Goal: Task Accomplishment & Management: Manage account settings

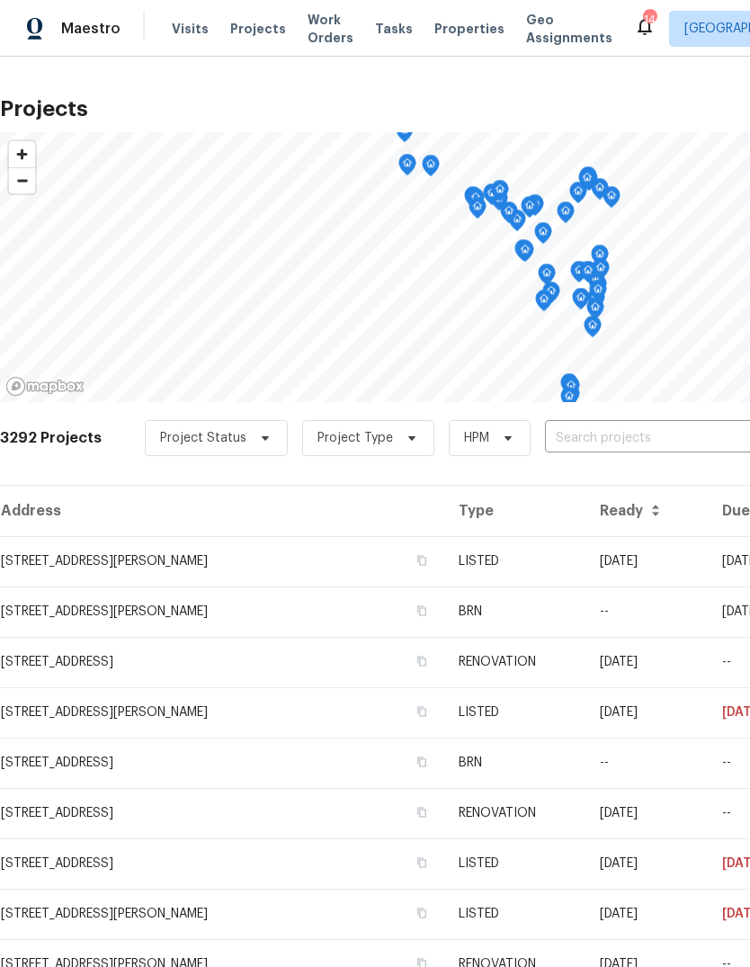
click at [642, 440] on input "text" at bounding box center [648, 438] width 206 height 28
type input "12 w"
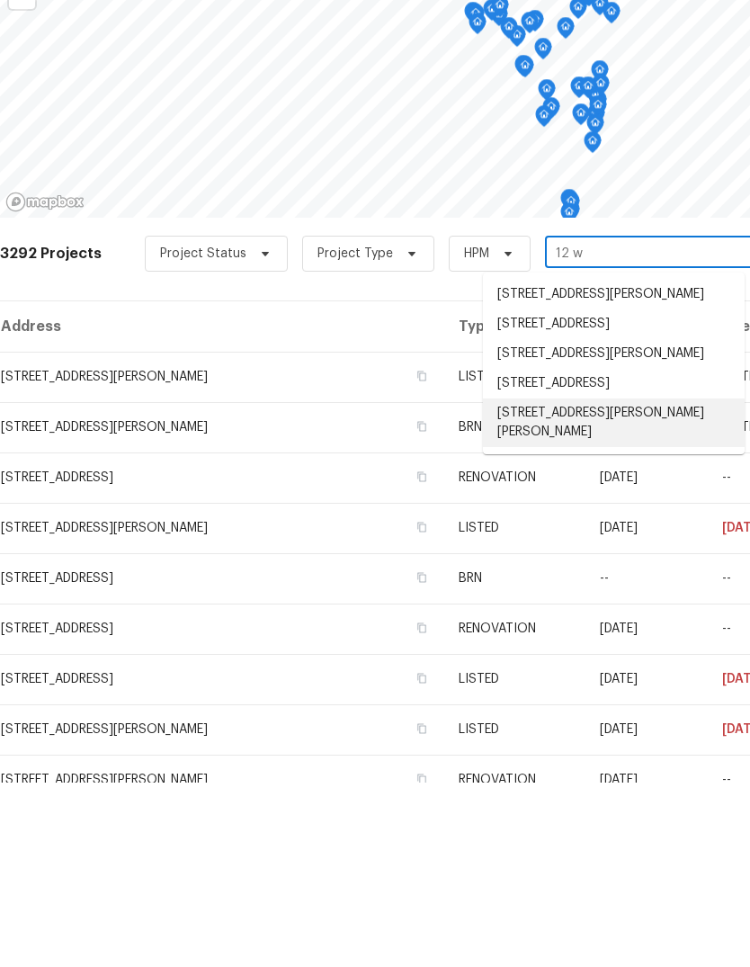
click at [667, 583] on li "12 Wallach Dr, Fenton, MO 63026" at bounding box center [614, 607] width 262 height 49
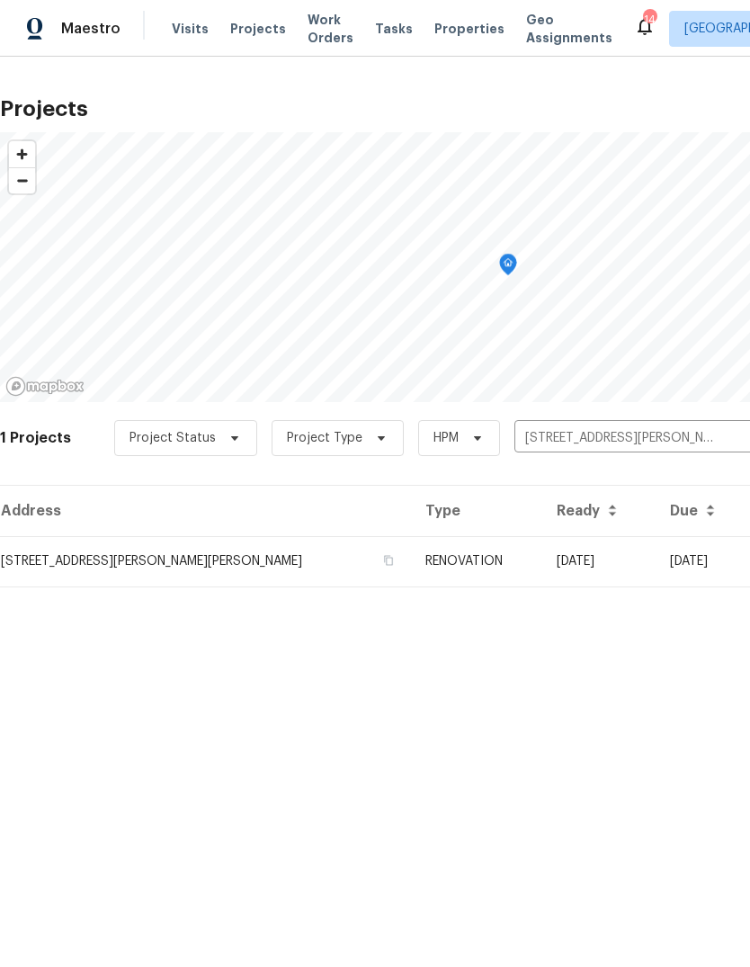
click at [542, 552] on td "07/15/25" at bounding box center [598, 561] width 113 height 50
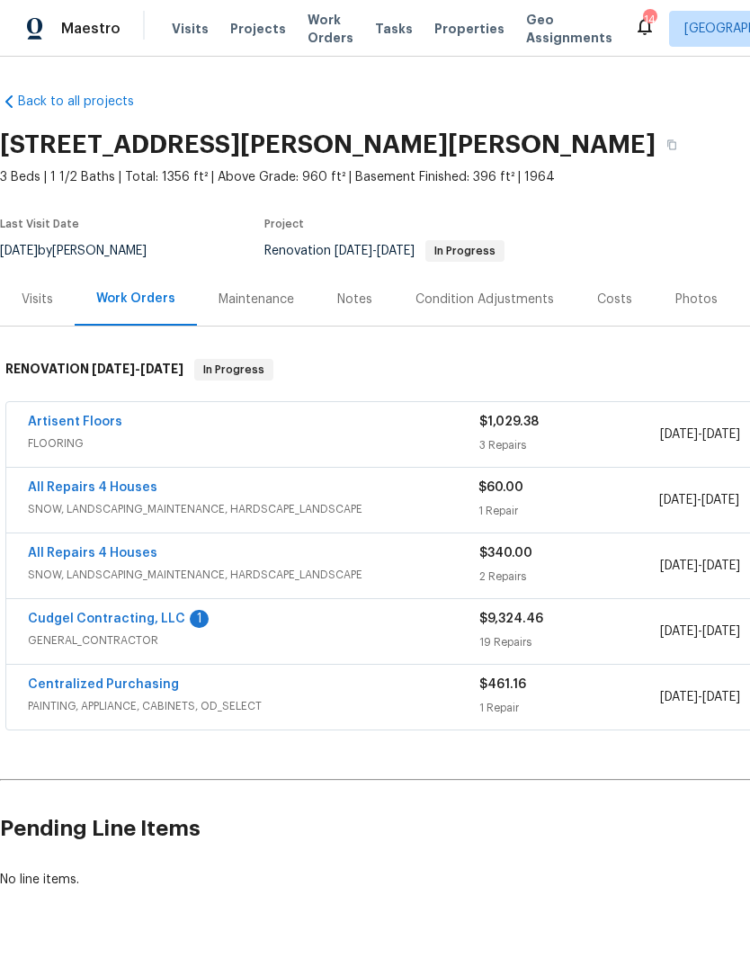
click at [692, 301] on div "Photos" at bounding box center [696, 299] width 42 height 18
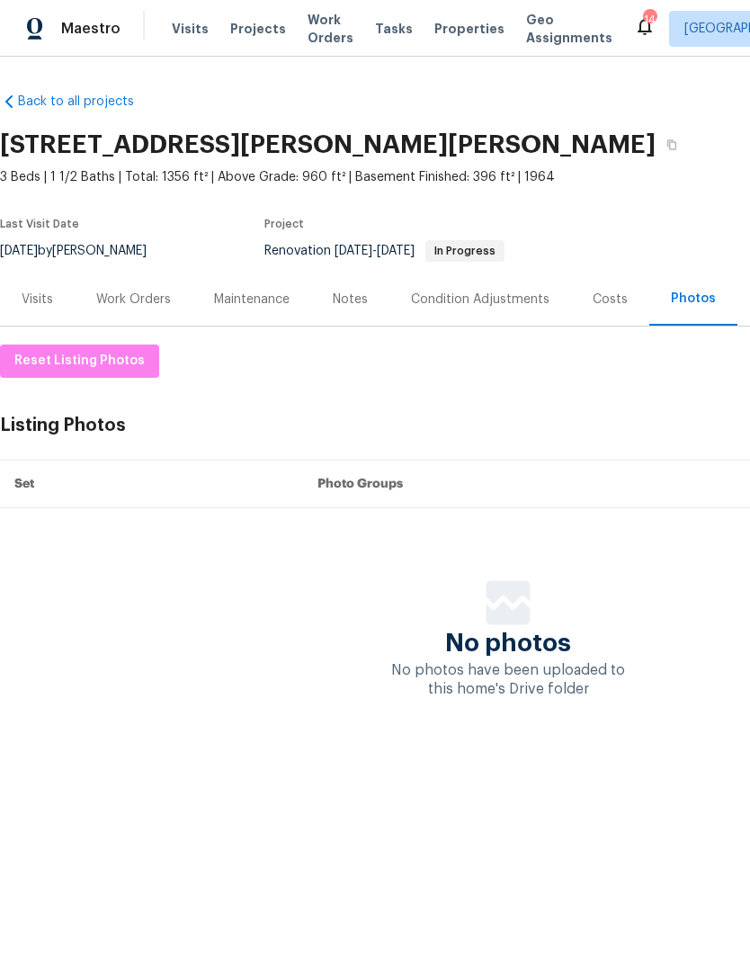
click at [63, 297] on div "Visits" at bounding box center [37, 298] width 75 height 53
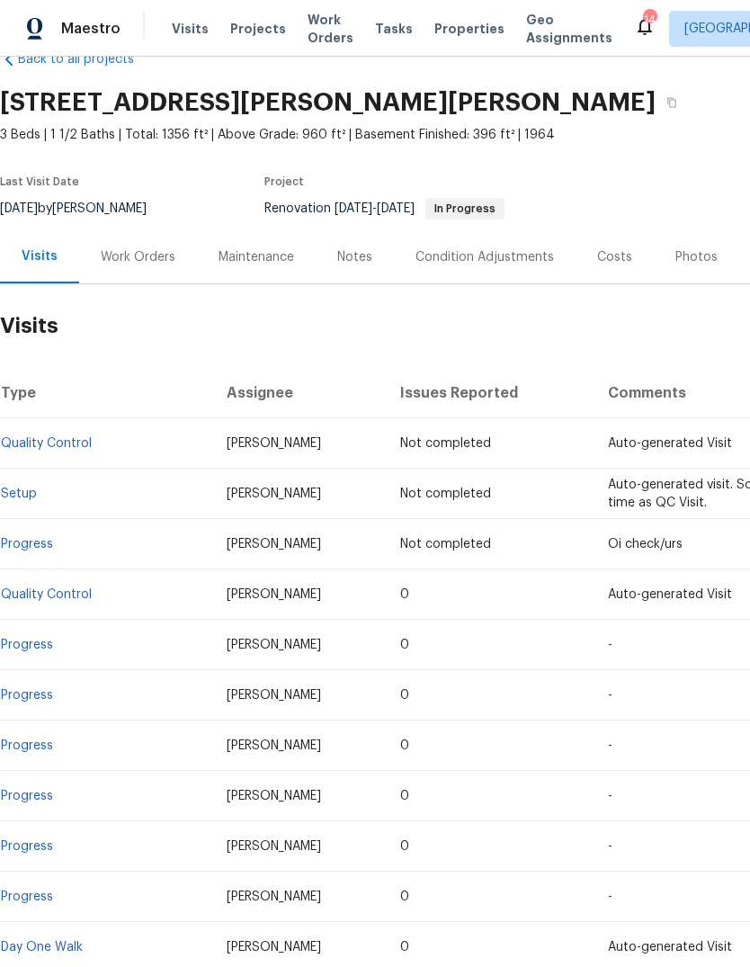
scroll to position [40, 0]
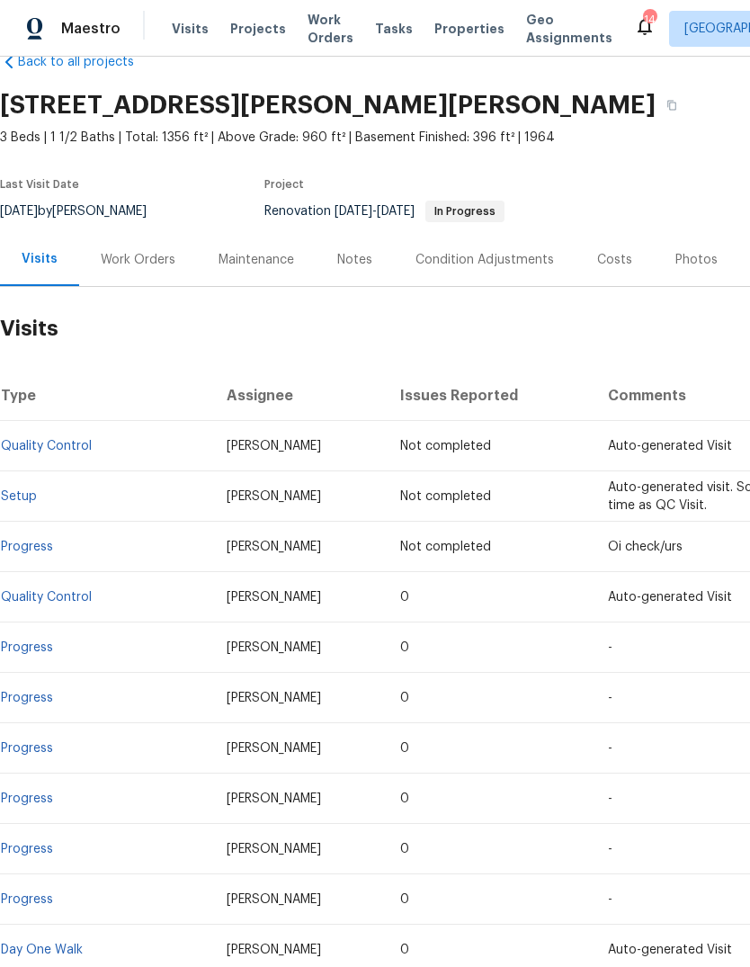
click at [42, 641] on link "Progress" at bounding box center [27, 647] width 52 height 13
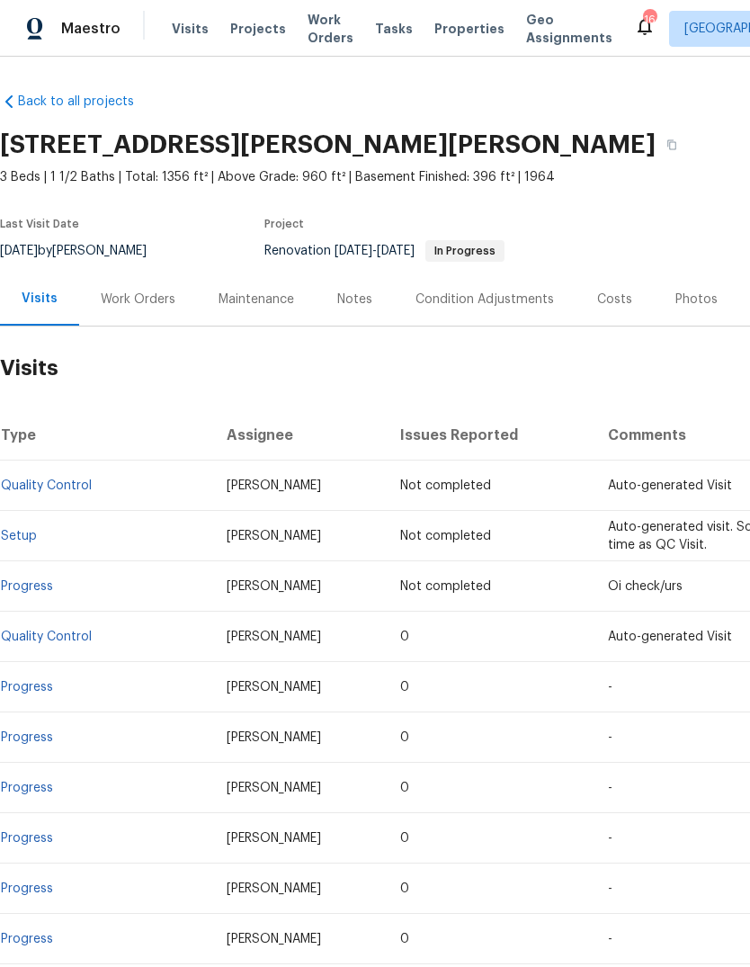
click at [165, 297] on div "Work Orders" at bounding box center [138, 299] width 75 height 18
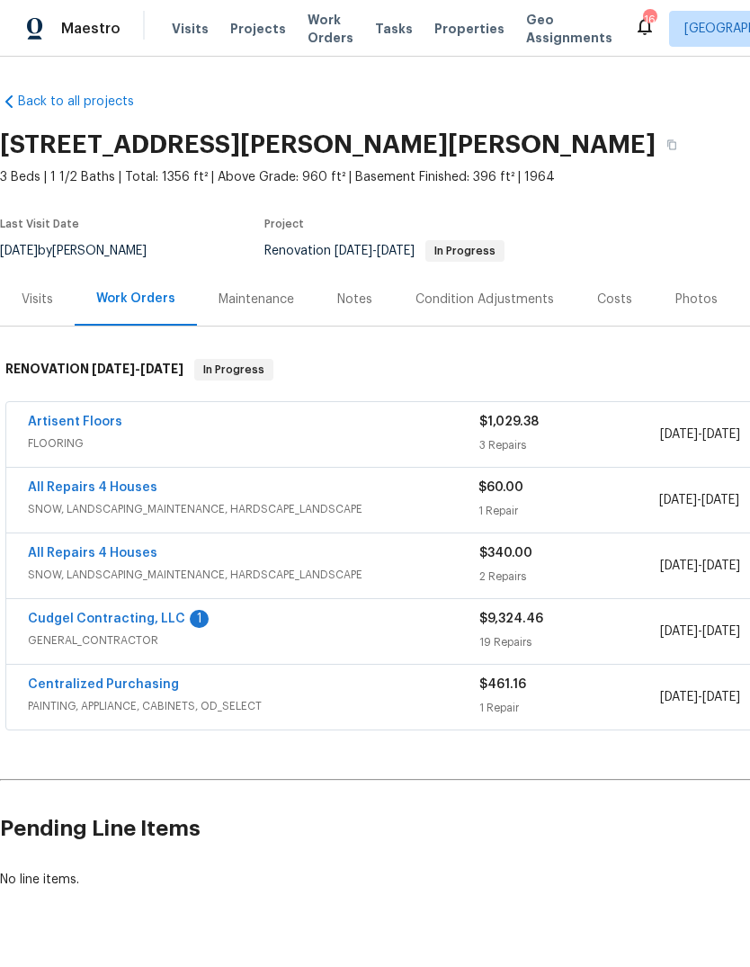
click at [165, 621] on link "Cudgel Contracting, LLC" at bounding box center [106, 618] width 157 height 13
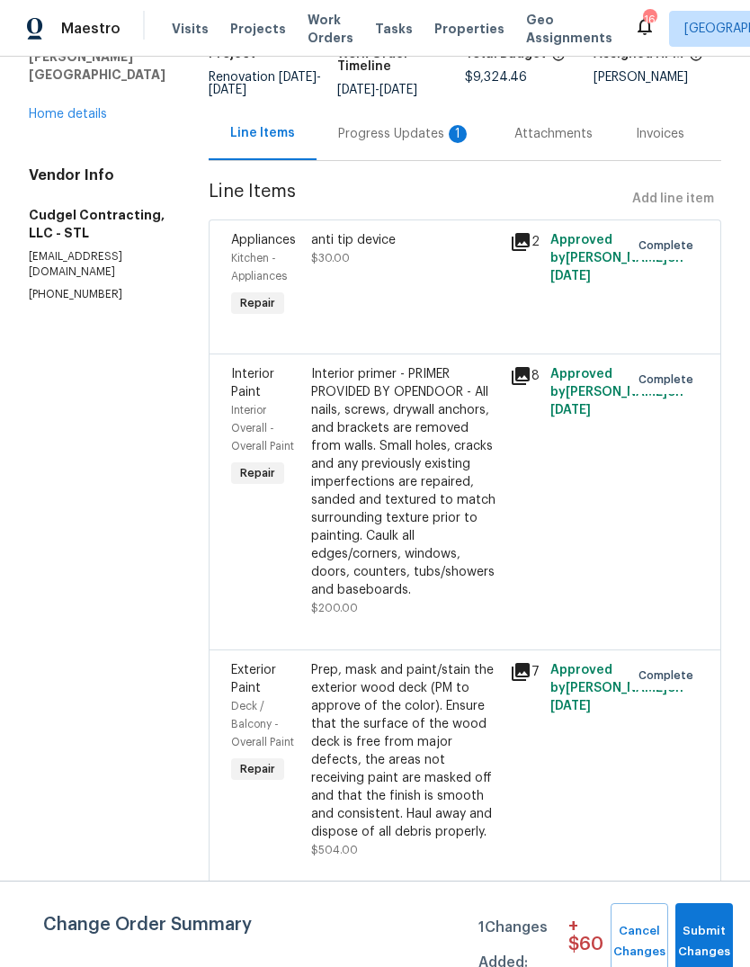
scroll to position [147, 0]
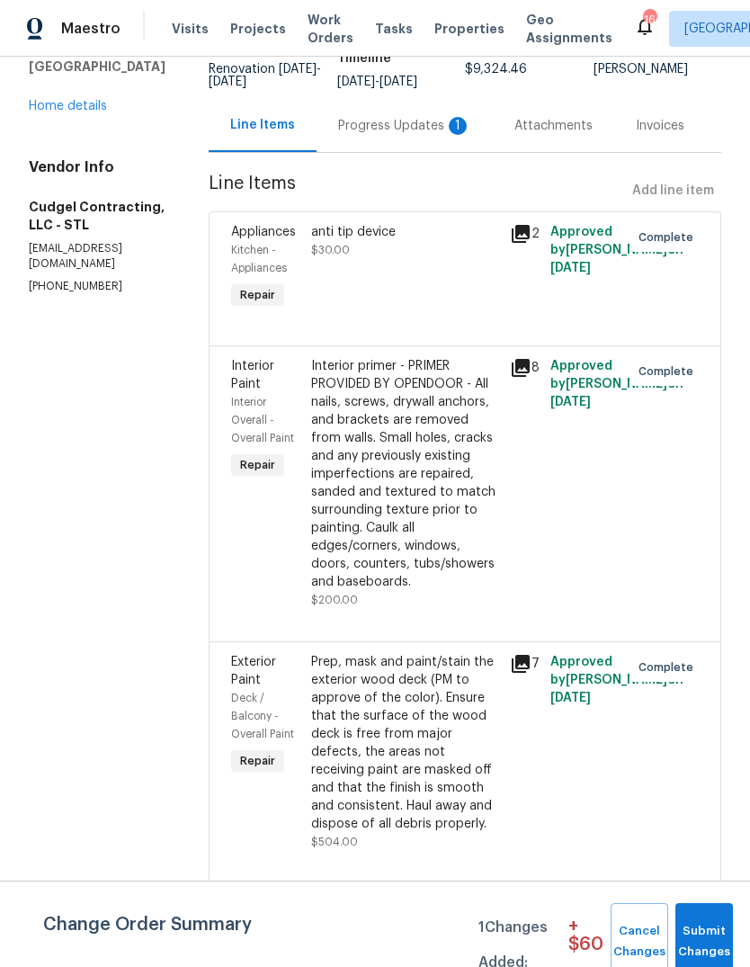
click at [529, 377] on icon at bounding box center [521, 368] width 18 height 18
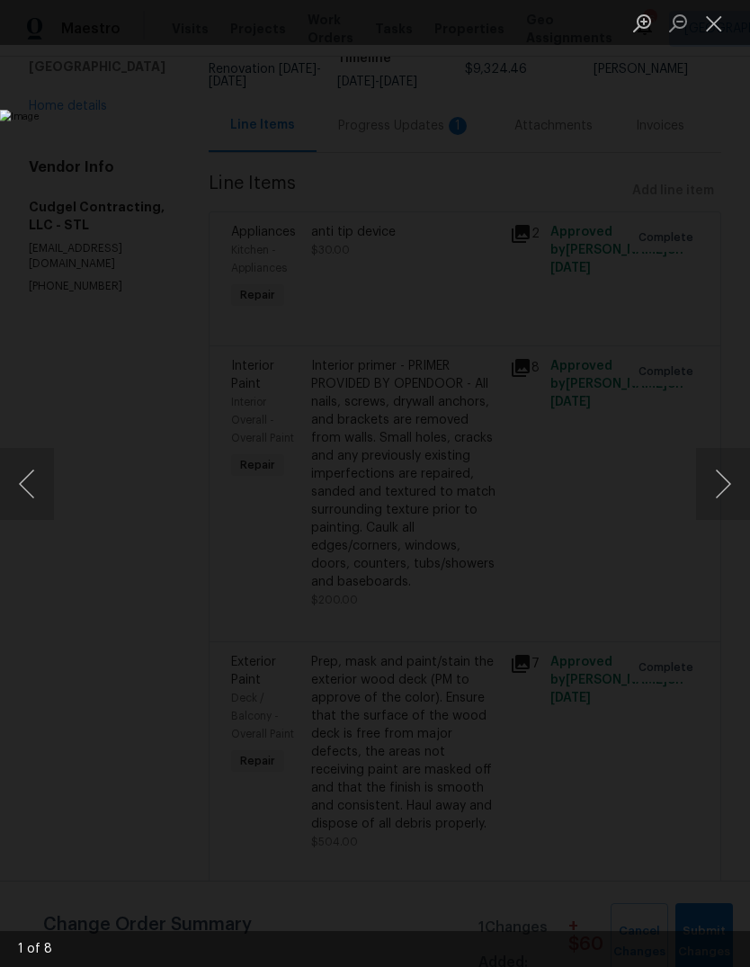
click at [728, 487] on button "Next image" at bounding box center [723, 484] width 54 height 72
click at [728, 491] on button "Next image" at bounding box center [723, 484] width 54 height 72
click at [719, 496] on button "Next image" at bounding box center [723, 484] width 54 height 72
click at [723, 489] on button "Next image" at bounding box center [723, 484] width 54 height 72
click at [719, 489] on button "Next image" at bounding box center [723, 484] width 54 height 72
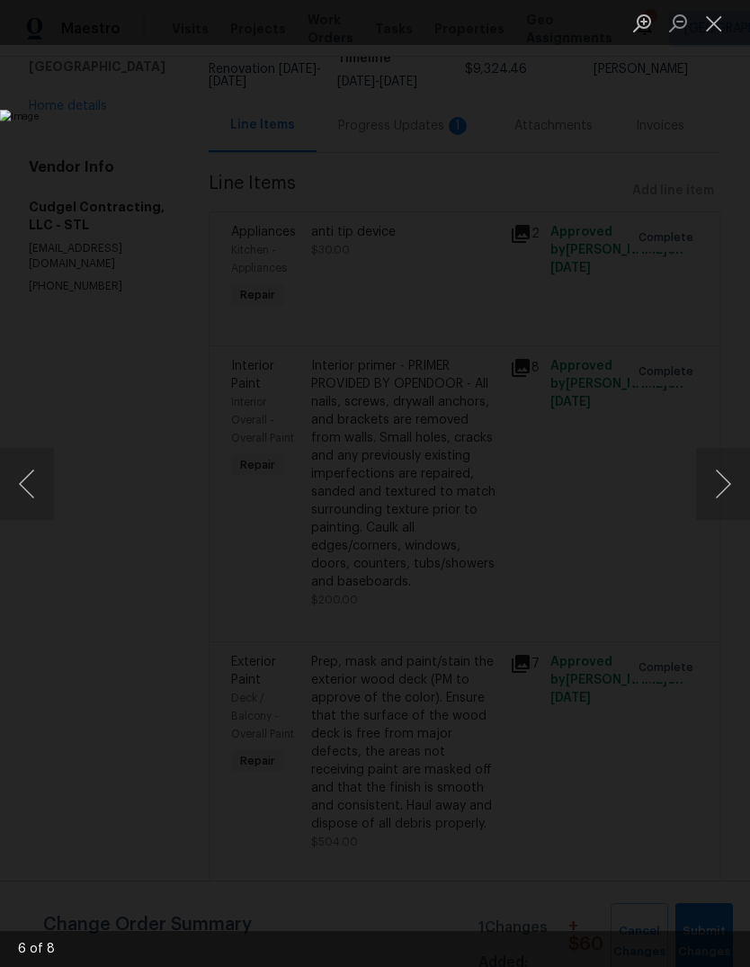
click at [724, 488] on button "Next image" at bounding box center [723, 484] width 54 height 72
click at [719, 491] on button "Next image" at bounding box center [723, 484] width 54 height 72
click at [724, 485] on button "Next image" at bounding box center [723, 484] width 54 height 72
click at [721, 489] on button "Next image" at bounding box center [723, 484] width 54 height 72
click at [712, 33] on button "Close lightbox" at bounding box center [714, 22] width 36 height 31
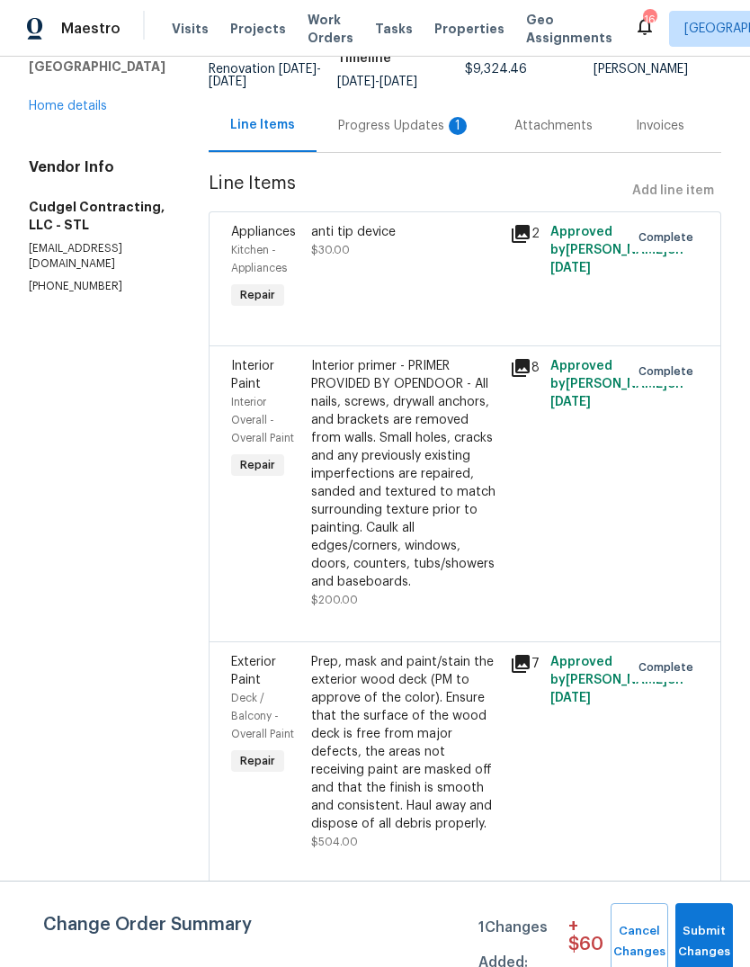
click at [544, 683] on div "7" at bounding box center [524, 751] width 40 height 209
click at [530, 670] on icon at bounding box center [521, 664] width 18 height 18
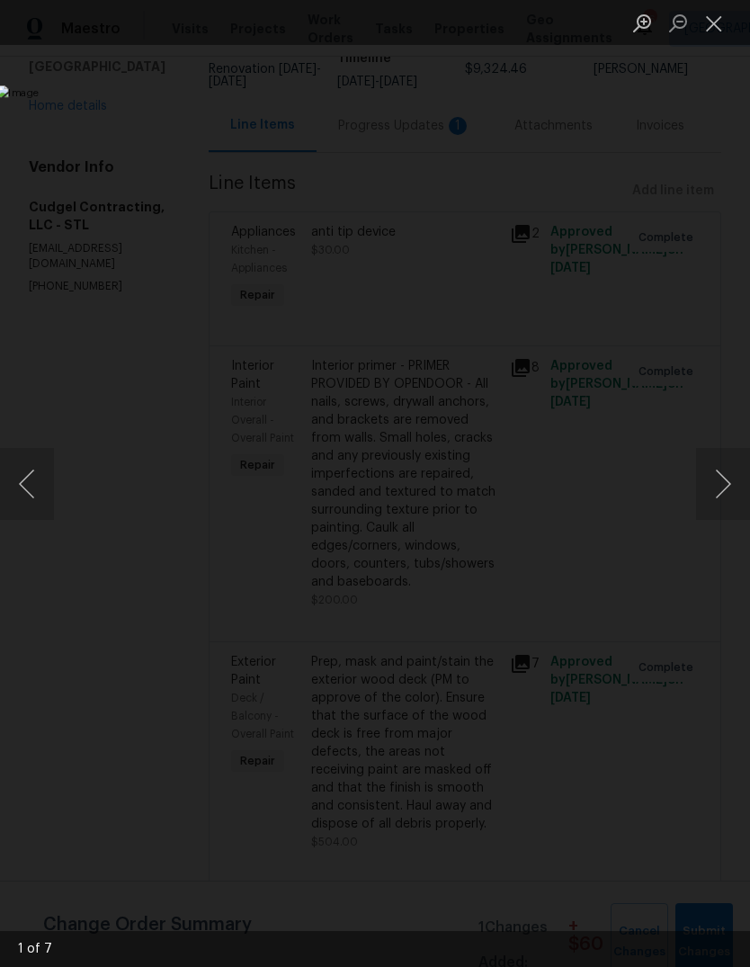
click at [732, 488] on button "Next image" at bounding box center [723, 484] width 54 height 72
click at [728, 503] on button "Next image" at bounding box center [723, 484] width 54 height 72
click at [723, 503] on button "Next image" at bounding box center [723, 484] width 54 height 72
click at [720, 506] on button "Next image" at bounding box center [723, 484] width 54 height 72
click at [718, 503] on button "Next image" at bounding box center [723, 484] width 54 height 72
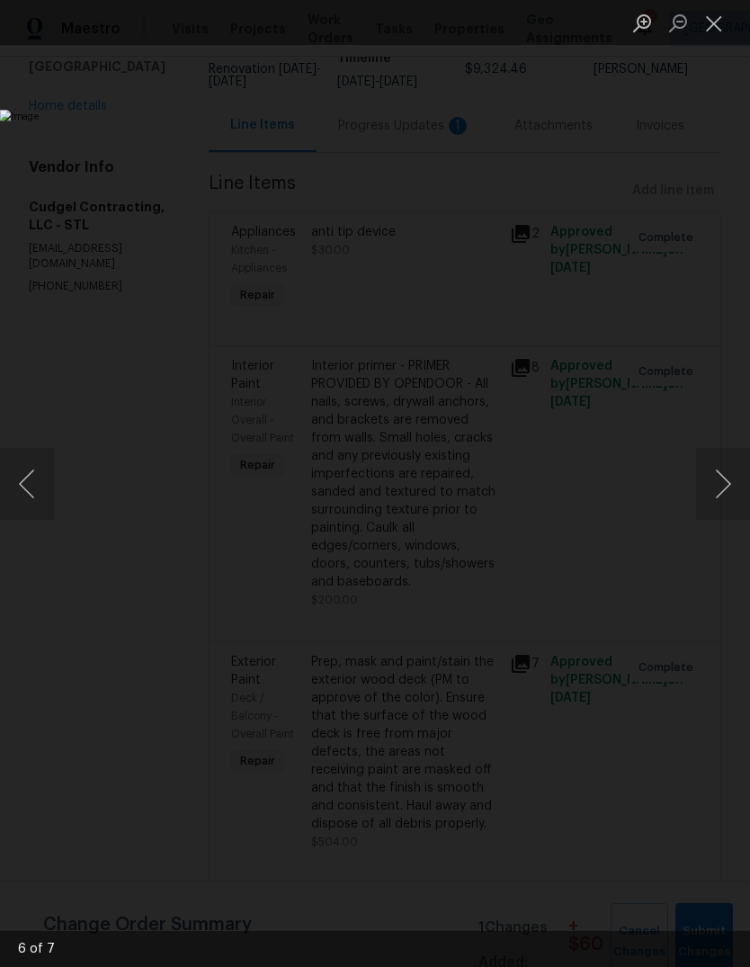
click at [719, 503] on button "Next image" at bounding box center [723, 484] width 54 height 72
click at [713, 20] on button "Close lightbox" at bounding box center [714, 22] width 36 height 31
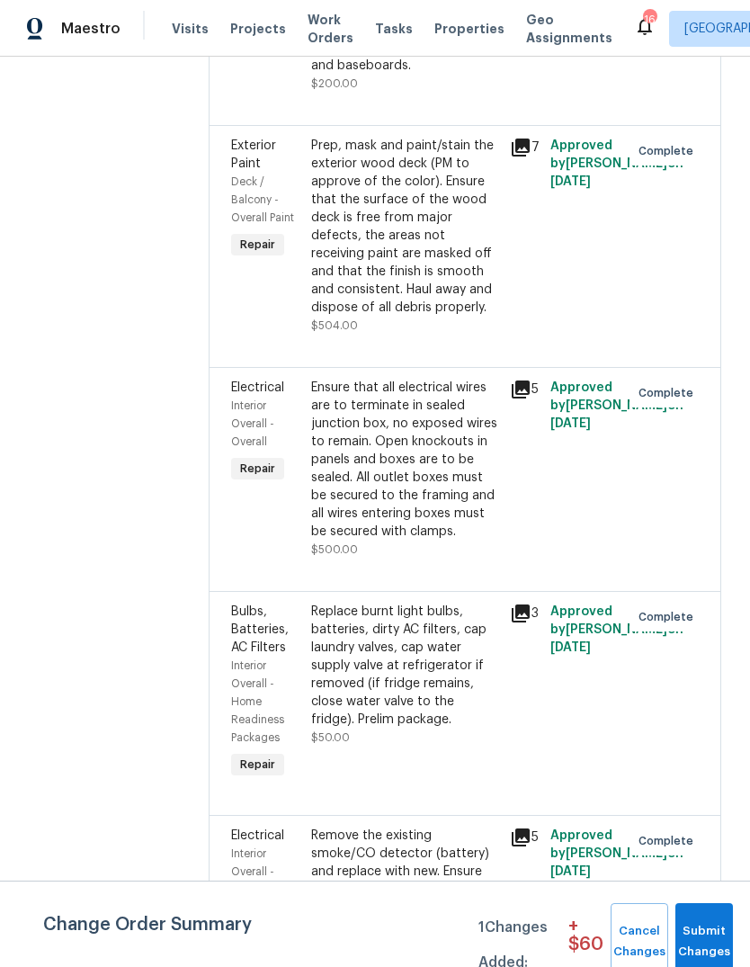
scroll to position [820, 0]
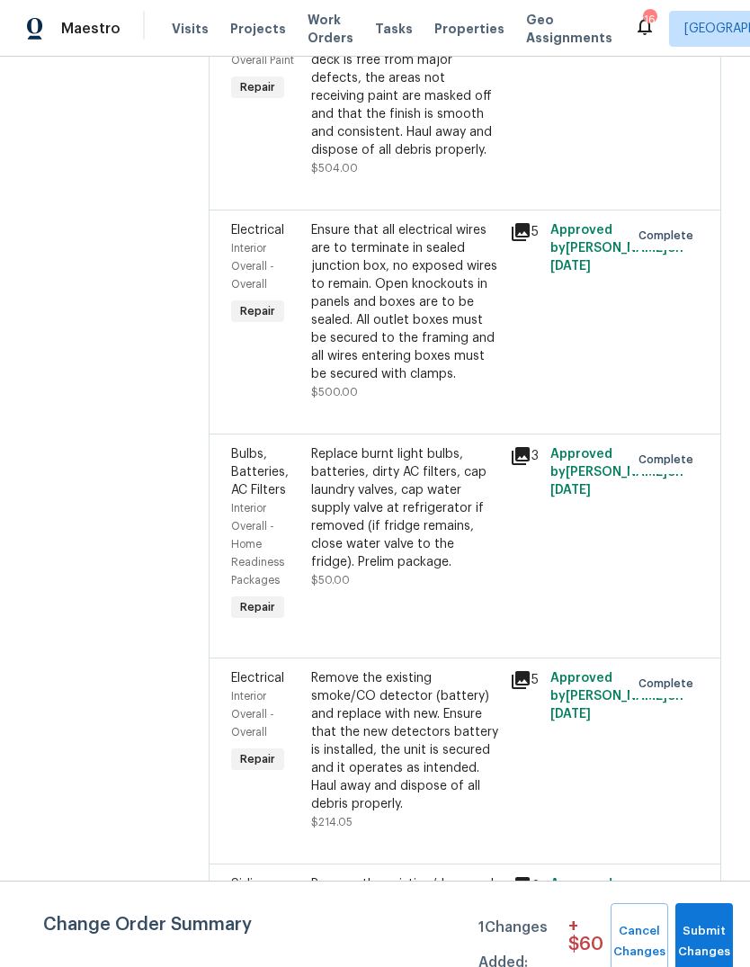
click at [530, 241] on icon at bounding box center [521, 232] width 18 height 18
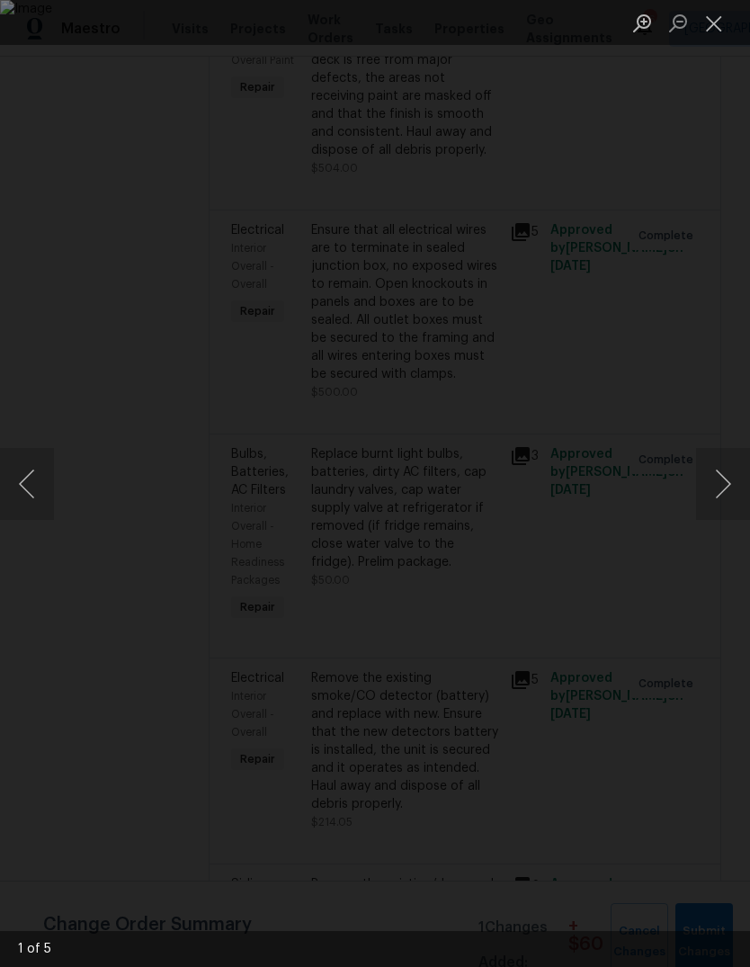
click at [714, 497] on button "Next image" at bounding box center [723, 484] width 54 height 72
click at [718, 496] on button "Next image" at bounding box center [723, 484] width 54 height 72
click at [720, 494] on button "Next image" at bounding box center [723, 484] width 54 height 72
click at [718, 497] on button "Next image" at bounding box center [723, 484] width 54 height 72
click at [719, 496] on button "Next image" at bounding box center [723, 484] width 54 height 72
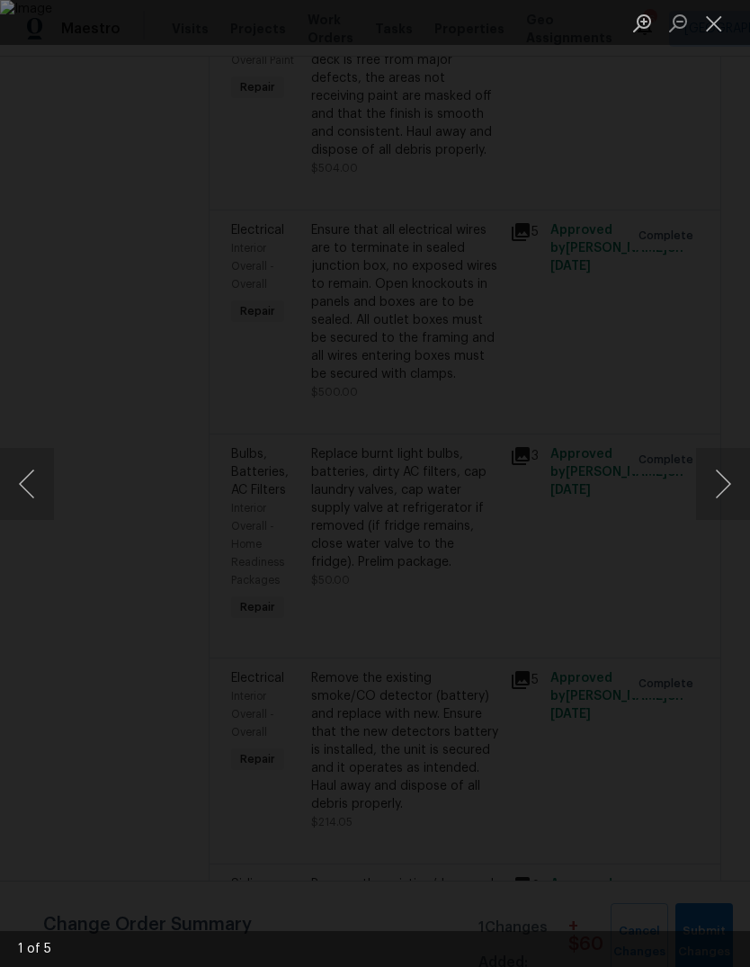
click at [718, 499] on button "Next image" at bounding box center [723, 484] width 54 height 72
click at [719, 498] on button "Next image" at bounding box center [723, 484] width 54 height 72
click at [719, 496] on button "Next image" at bounding box center [723, 484] width 54 height 72
click at [723, 496] on button "Next image" at bounding box center [723, 484] width 54 height 72
click at [720, 495] on button "Next image" at bounding box center [723, 484] width 54 height 72
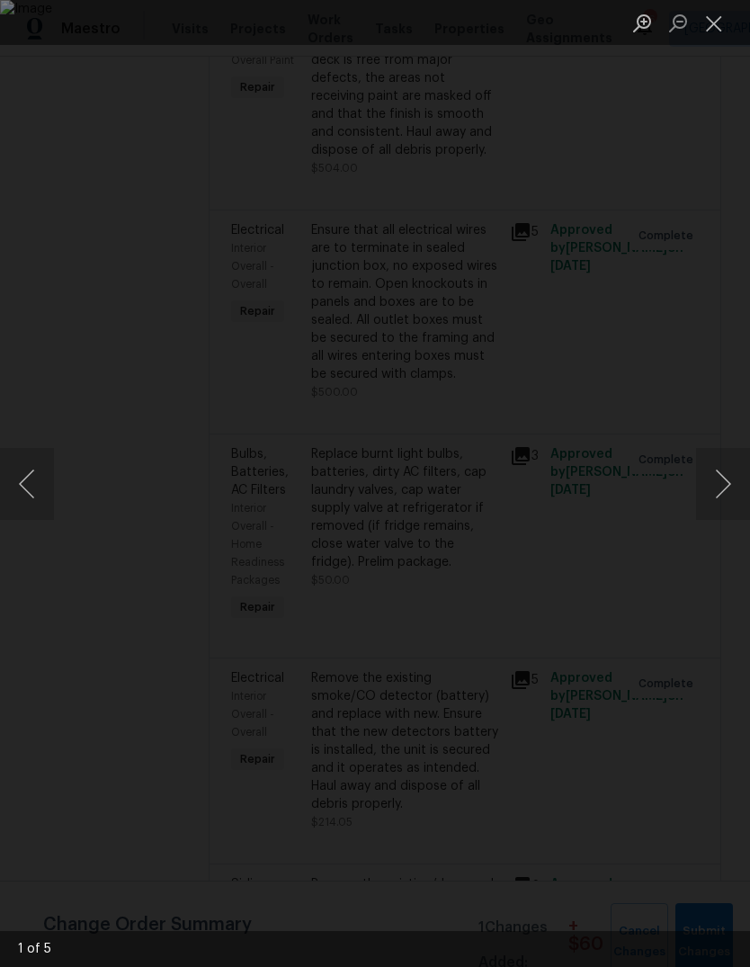
click at [715, 497] on button "Next image" at bounding box center [723, 484] width 54 height 72
click at [706, 20] on button "Close lightbox" at bounding box center [714, 22] width 36 height 31
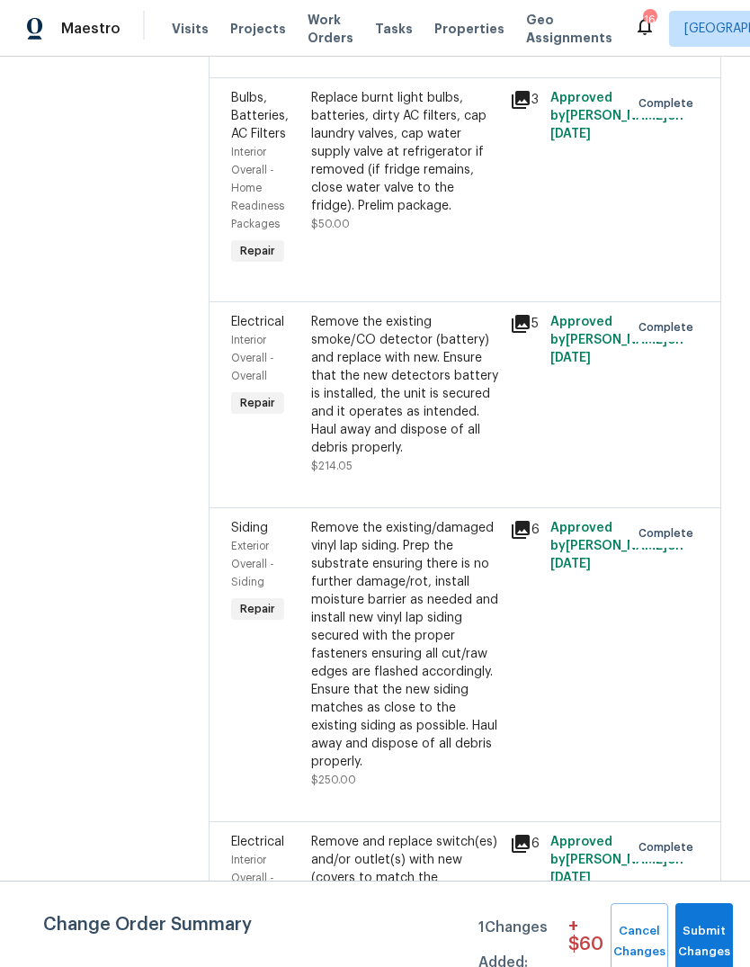
scroll to position [1177, 0]
click at [539, 540] on div "6" at bounding box center [524, 529] width 29 height 22
click at [530, 538] on icon at bounding box center [521, 529] width 18 height 18
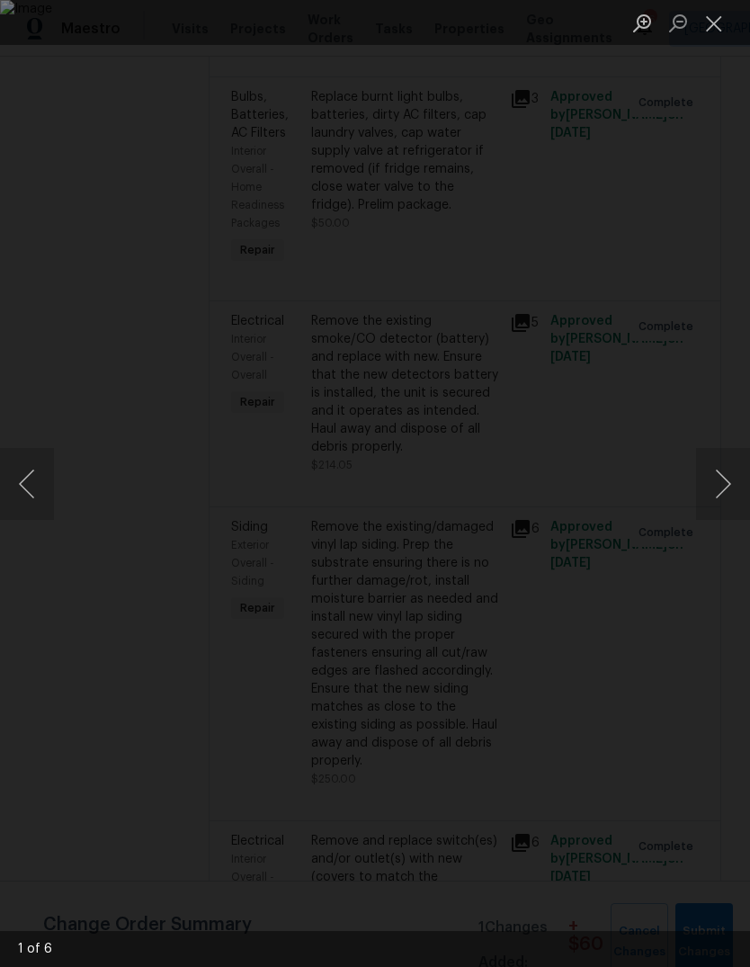
click at [728, 473] on button "Next image" at bounding box center [723, 484] width 54 height 72
click at [726, 478] on button "Next image" at bounding box center [723, 484] width 54 height 72
click at [724, 480] on button "Next image" at bounding box center [723, 484] width 54 height 72
click at [719, 485] on button "Next image" at bounding box center [723, 484] width 54 height 72
click at [727, 480] on button "Next image" at bounding box center [723, 484] width 54 height 72
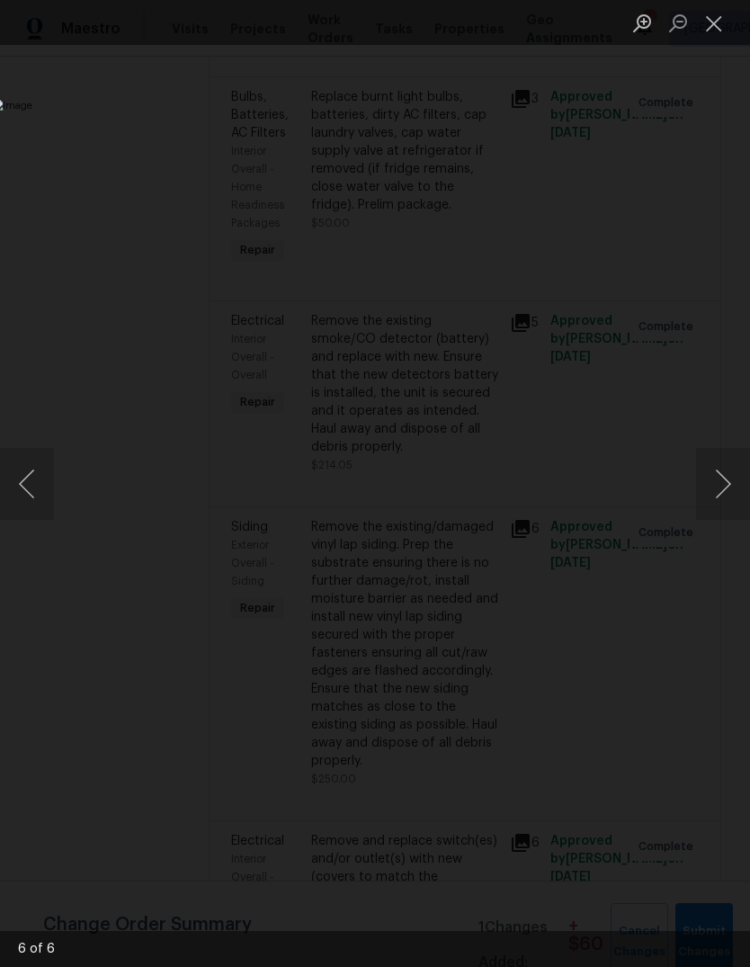
click at [726, 478] on button "Next image" at bounding box center [723, 484] width 54 height 72
click at [710, 26] on button "Close lightbox" at bounding box center [714, 22] width 36 height 31
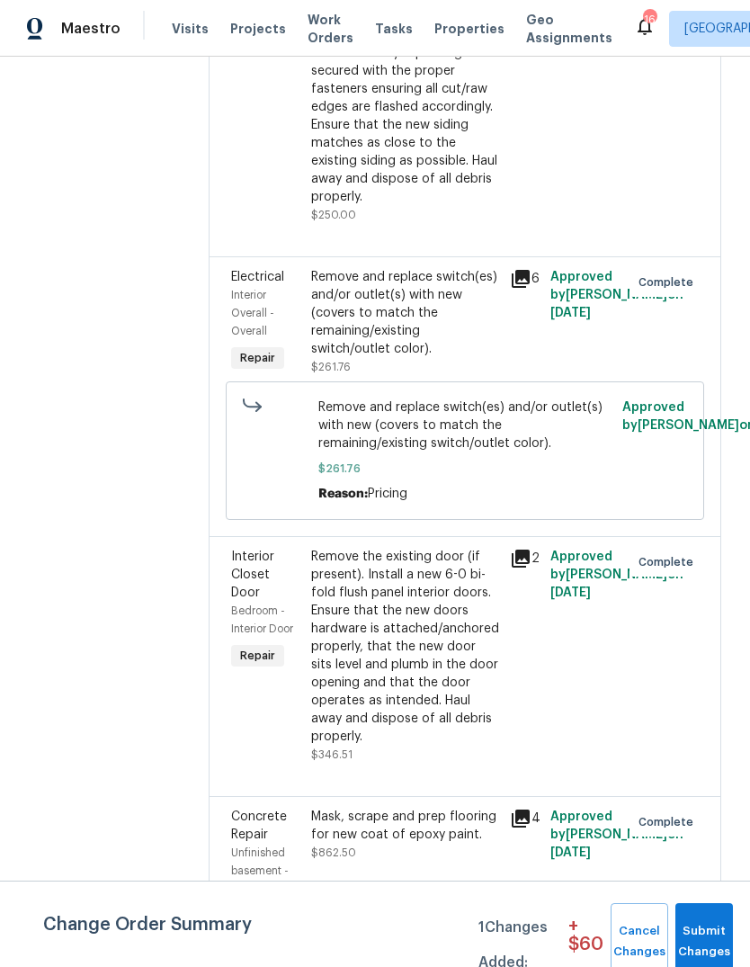
scroll to position [1788, 0]
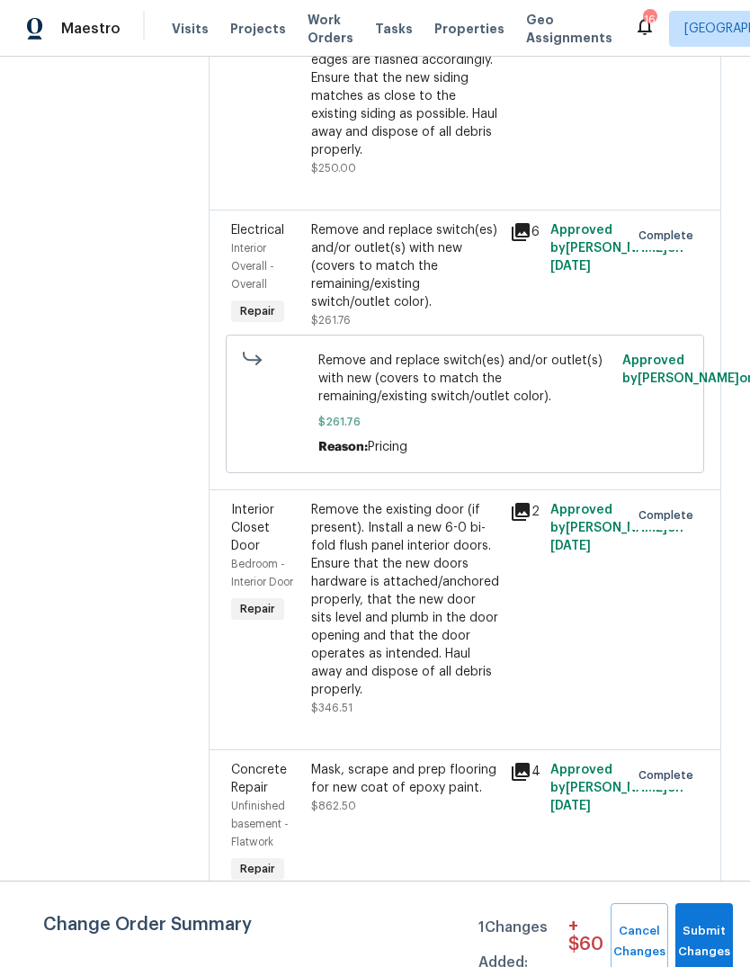
click at [530, 521] on icon at bounding box center [521, 512] width 18 height 18
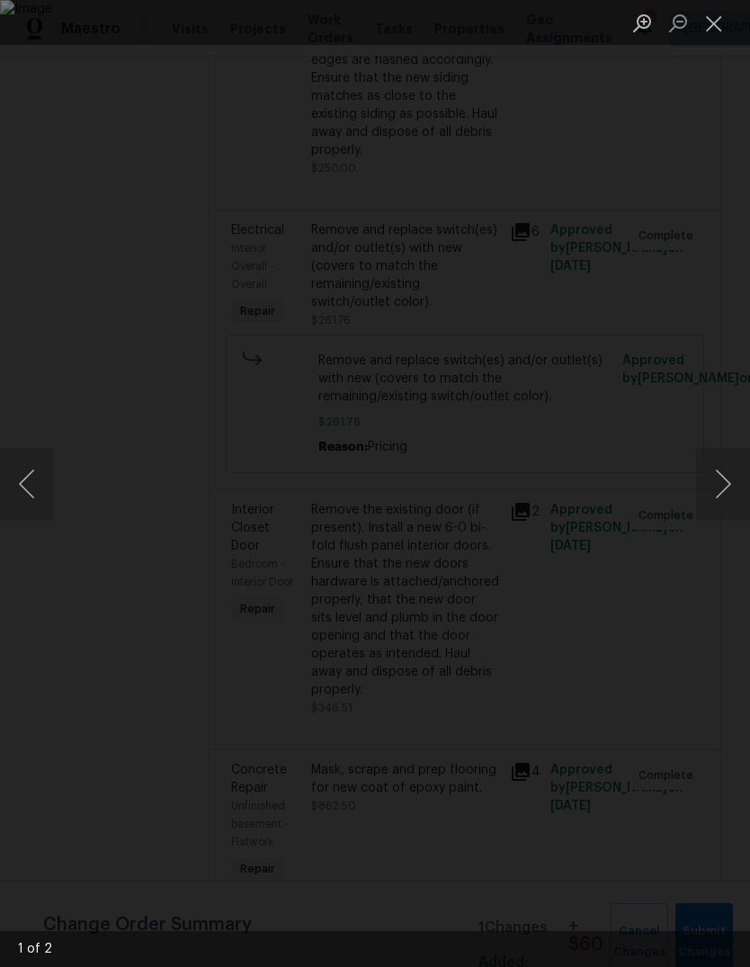
click at [727, 492] on button "Next image" at bounding box center [723, 484] width 54 height 72
click at [719, 17] on button "Close lightbox" at bounding box center [714, 22] width 36 height 31
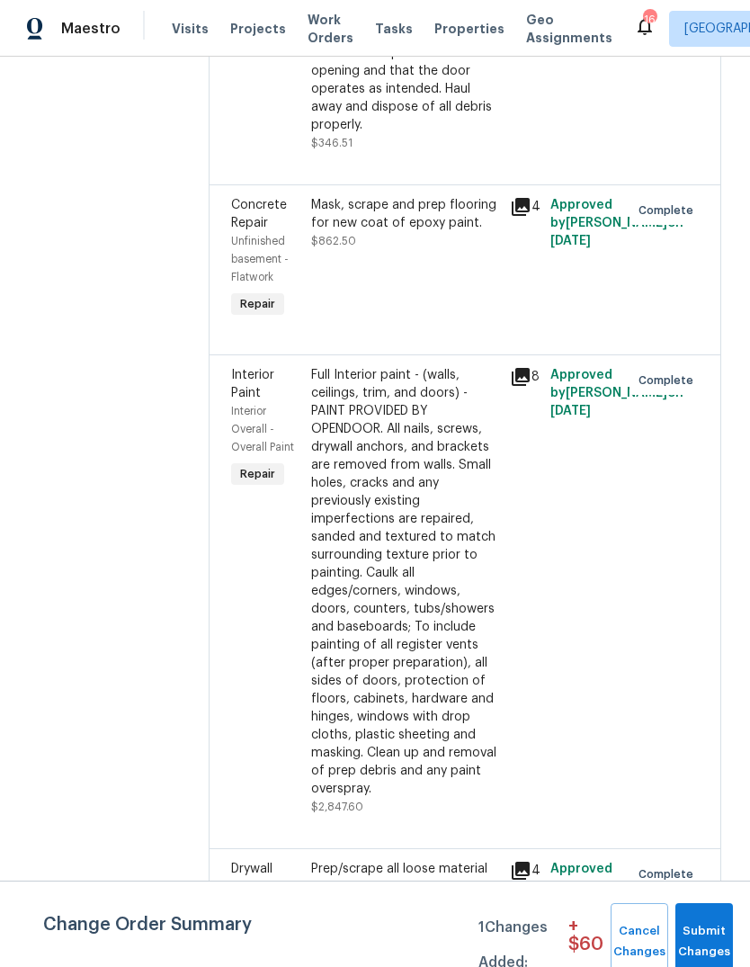
scroll to position [2362, 0]
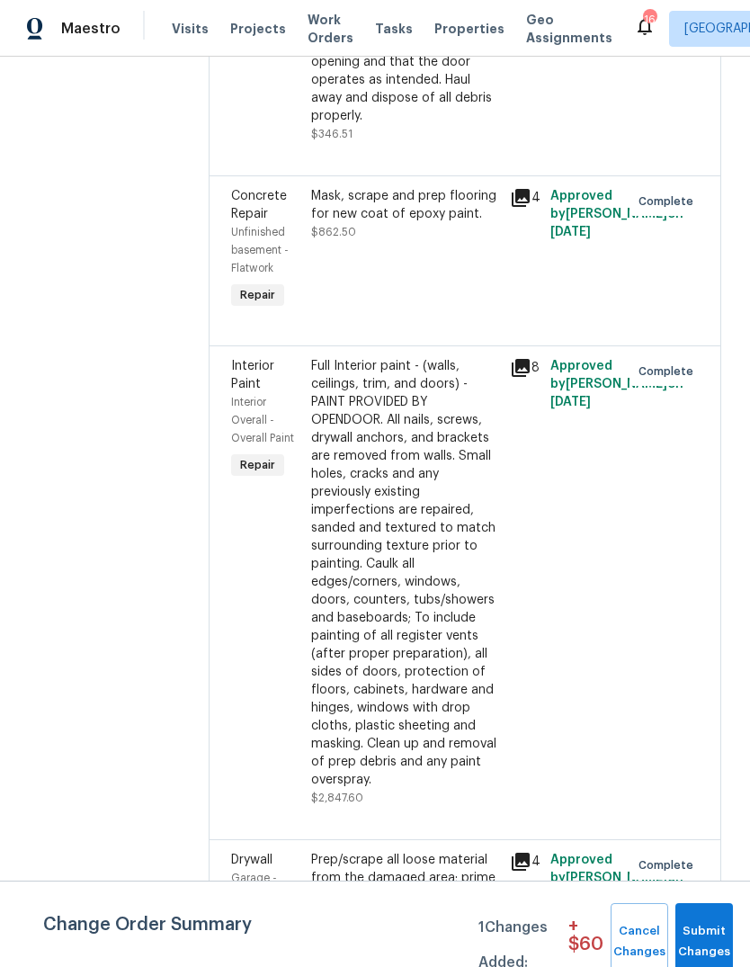
click at [530, 207] on icon at bounding box center [521, 198] width 18 height 18
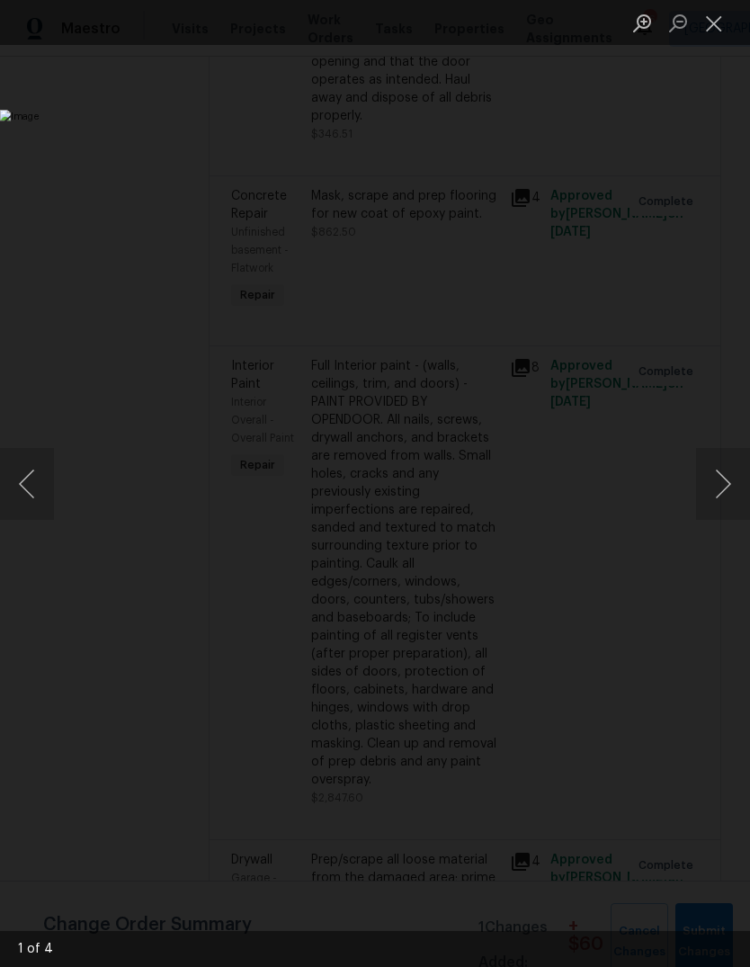
click at [726, 495] on button "Next image" at bounding box center [723, 484] width 54 height 72
click at [724, 494] on button "Next image" at bounding box center [723, 484] width 54 height 72
click at [720, 494] on button "Next image" at bounding box center [723, 484] width 54 height 72
click at [720, 495] on button "Next image" at bounding box center [723, 484] width 54 height 72
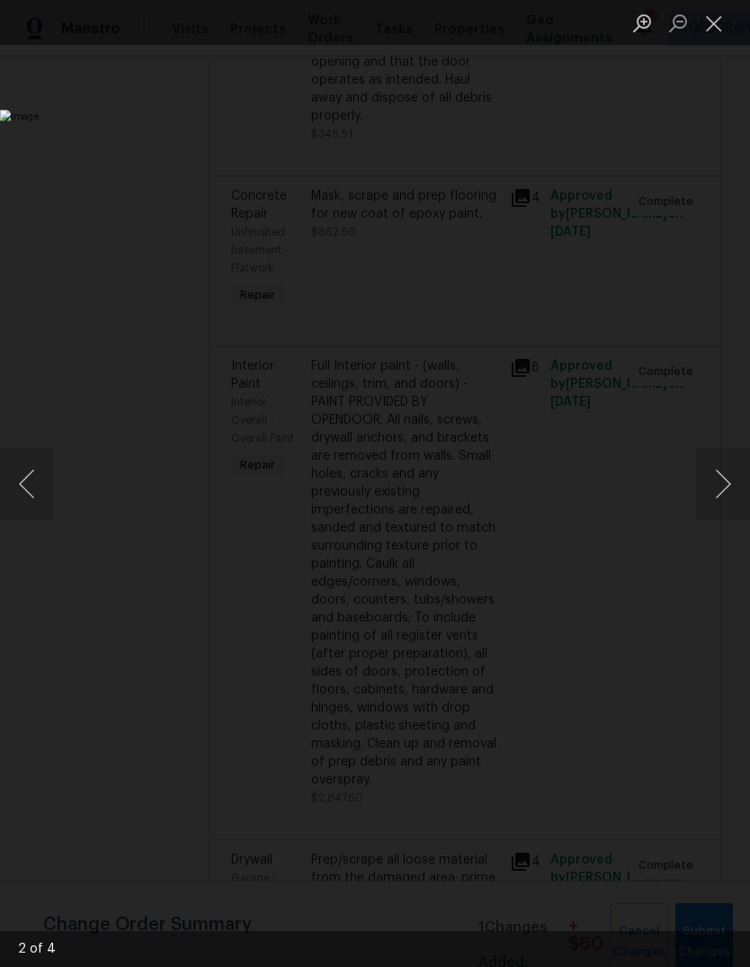
click at [722, 495] on button "Next image" at bounding box center [723, 484] width 54 height 72
click at [719, 494] on button "Next image" at bounding box center [723, 484] width 54 height 72
click at [723, 492] on button "Next image" at bounding box center [723, 484] width 54 height 72
click at [722, 493] on button "Next image" at bounding box center [723, 484] width 54 height 72
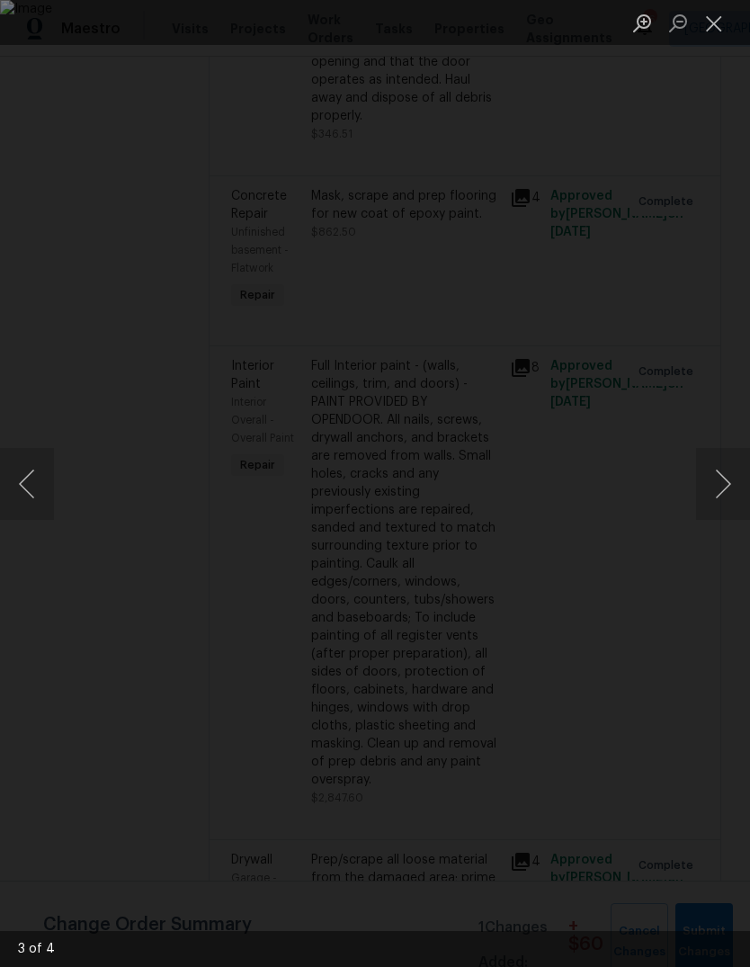
click at [724, 492] on button "Next image" at bounding box center [723, 484] width 54 height 72
click at [723, 491] on button "Next image" at bounding box center [723, 484] width 54 height 72
click at [708, 26] on button "Close lightbox" at bounding box center [714, 22] width 36 height 31
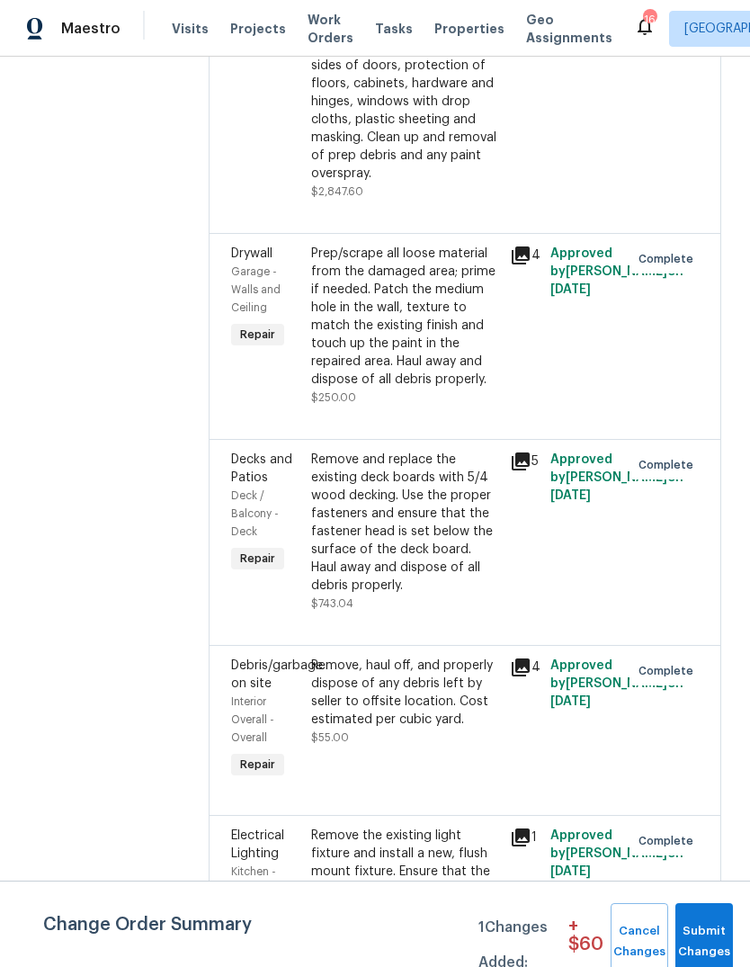
scroll to position [2987, 0]
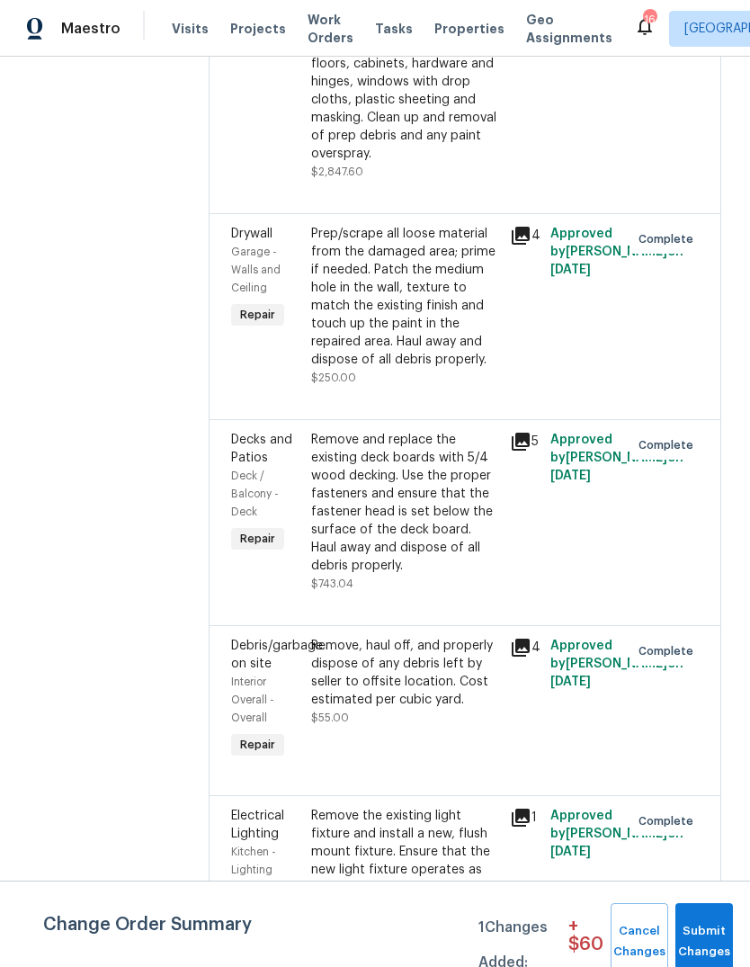
click at [530, 245] on icon at bounding box center [521, 236] width 18 height 18
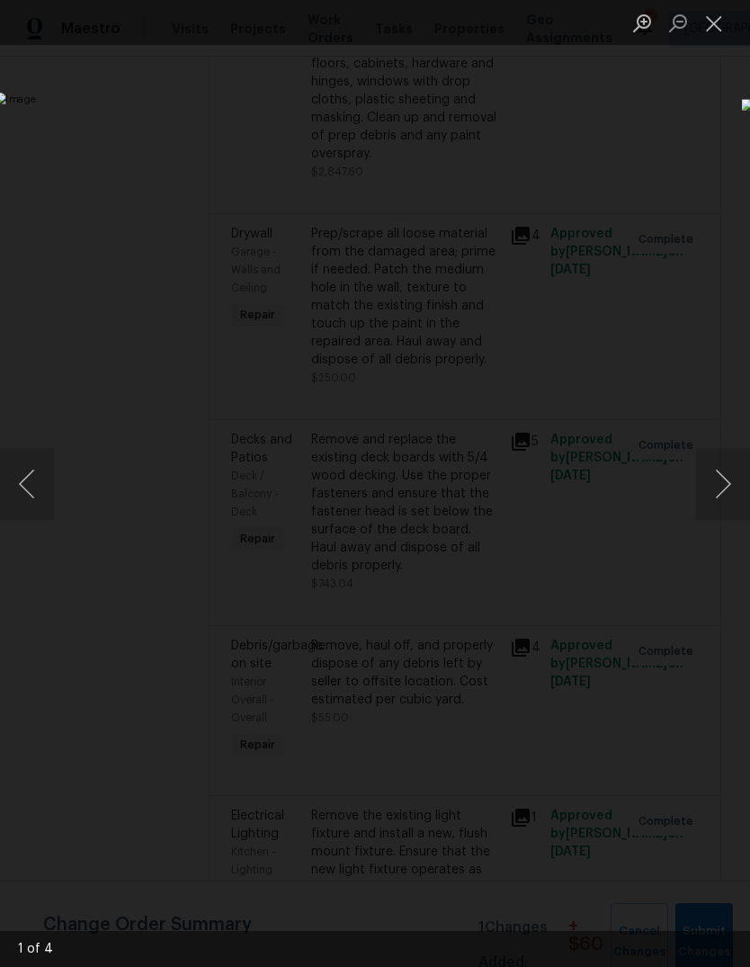
click at [726, 494] on button "Next image" at bounding box center [723, 484] width 54 height 72
click at [720, 490] on button "Next image" at bounding box center [723, 484] width 54 height 72
click at [720, 487] on button "Next image" at bounding box center [723, 484] width 54 height 72
click at [713, 22] on button "Close lightbox" at bounding box center [714, 22] width 36 height 31
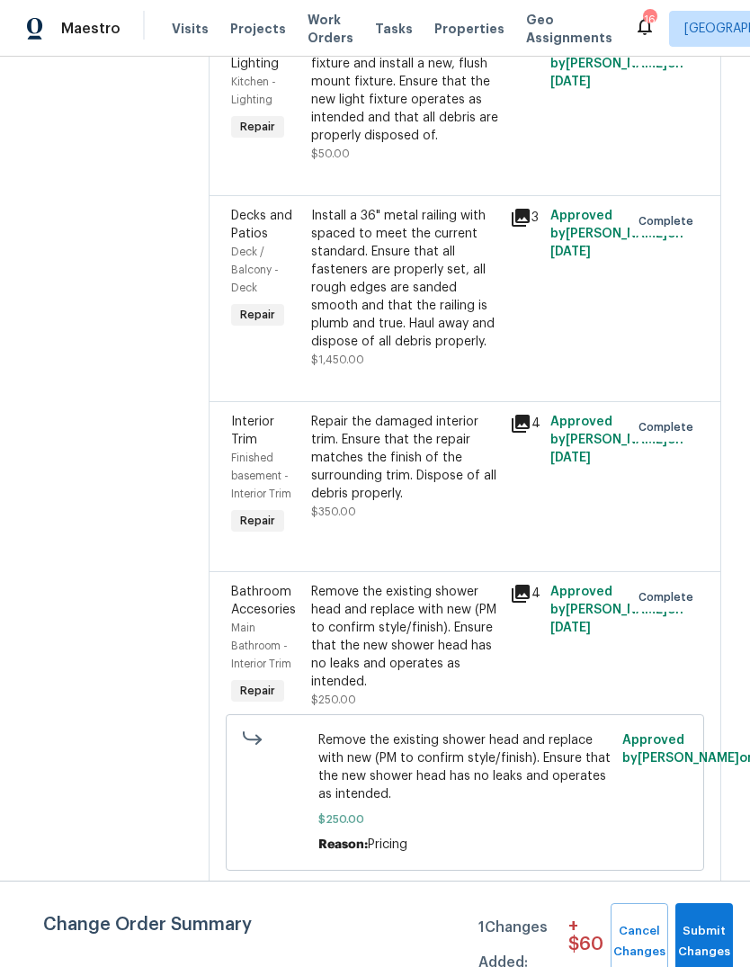
scroll to position [3757, 0]
click at [530, 227] on icon at bounding box center [521, 218] width 18 height 18
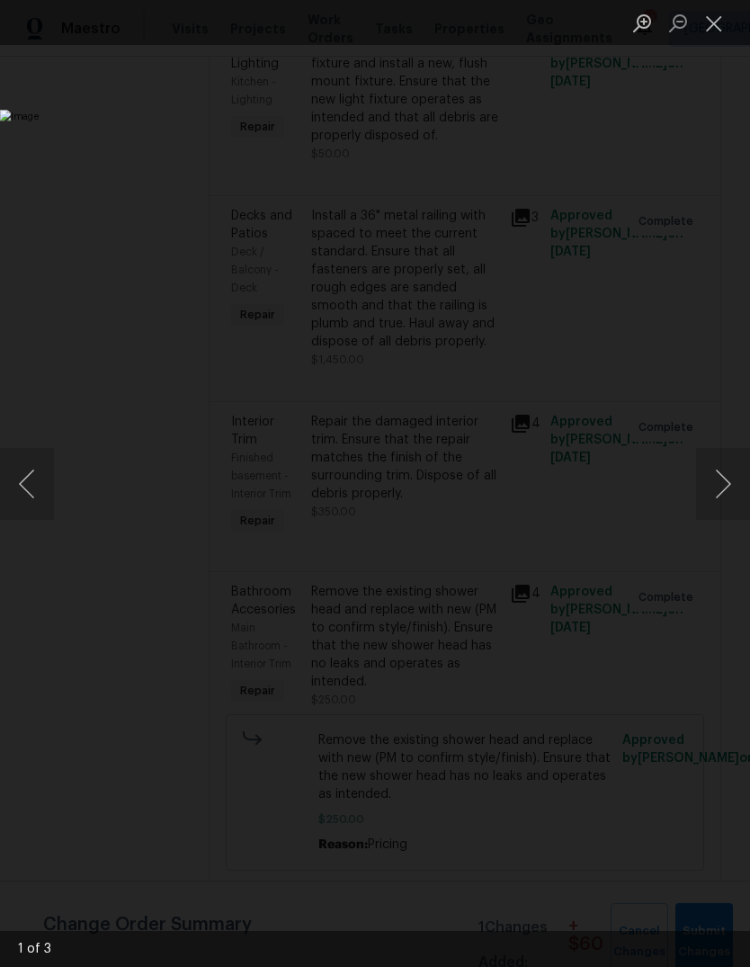
click at [726, 495] on button "Next image" at bounding box center [723, 484] width 54 height 72
click at [722, 495] on button "Next image" at bounding box center [723, 484] width 54 height 72
click at [711, 24] on button "Close lightbox" at bounding box center [714, 22] width 36 height 31
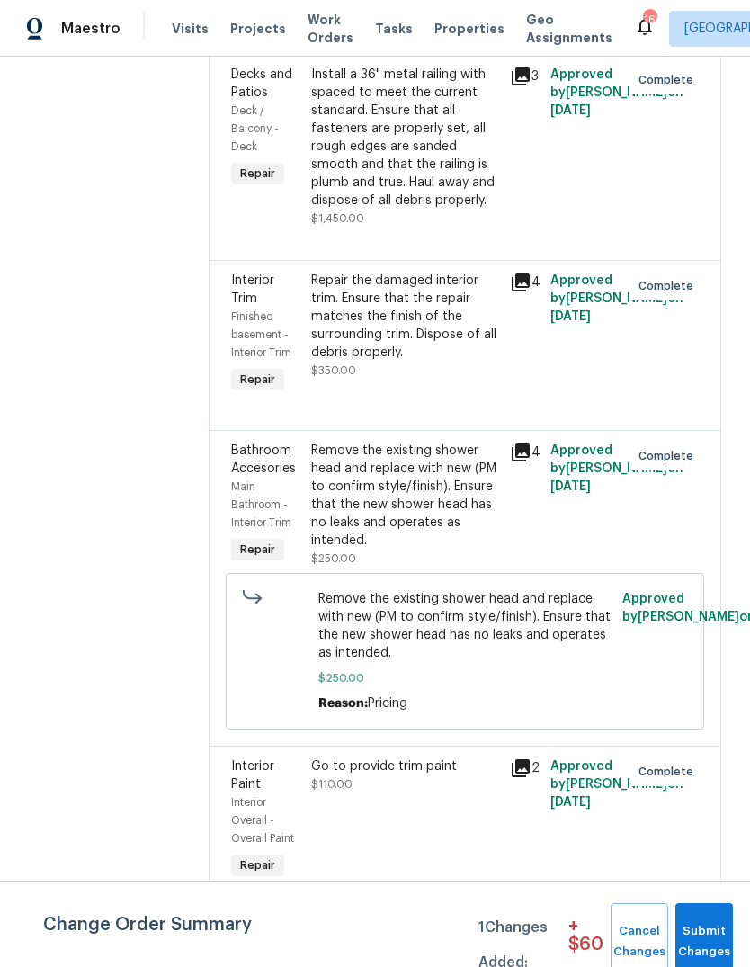
scroll to position [3932, 0]
click at [530, 777] on icon at bounding box center [521, 768] width 18 height 18
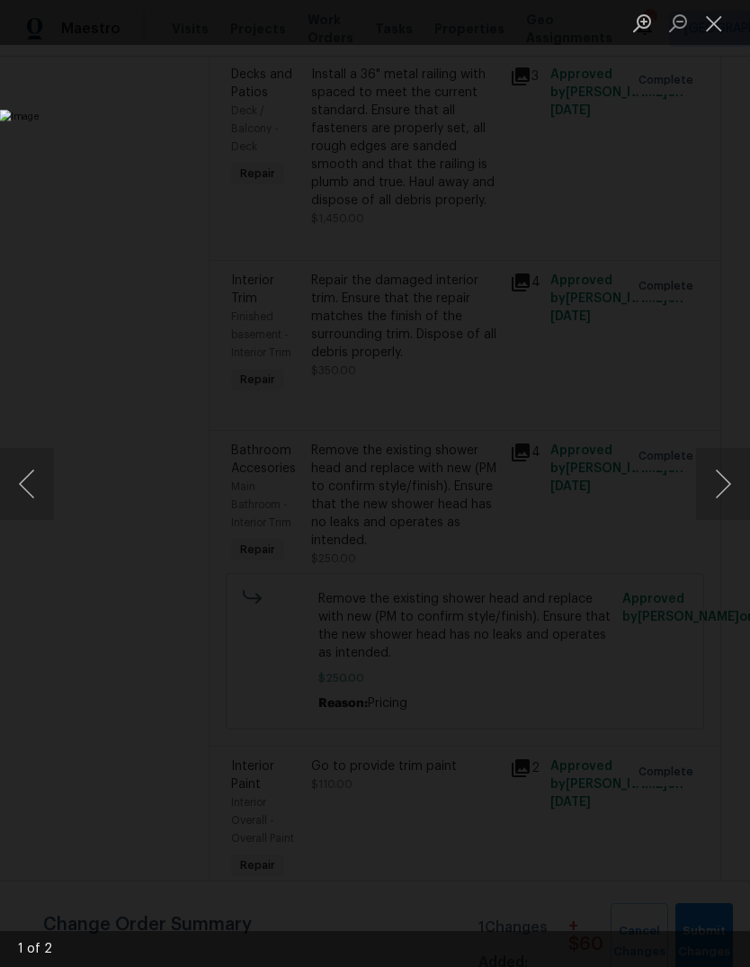
click at [724, 487] on button "Next image" at bounding box center [723, 484] width 54 height 72
click at [717, 27] on button "Close lightbox" at bounding box center [714, 22] width 36 height 31
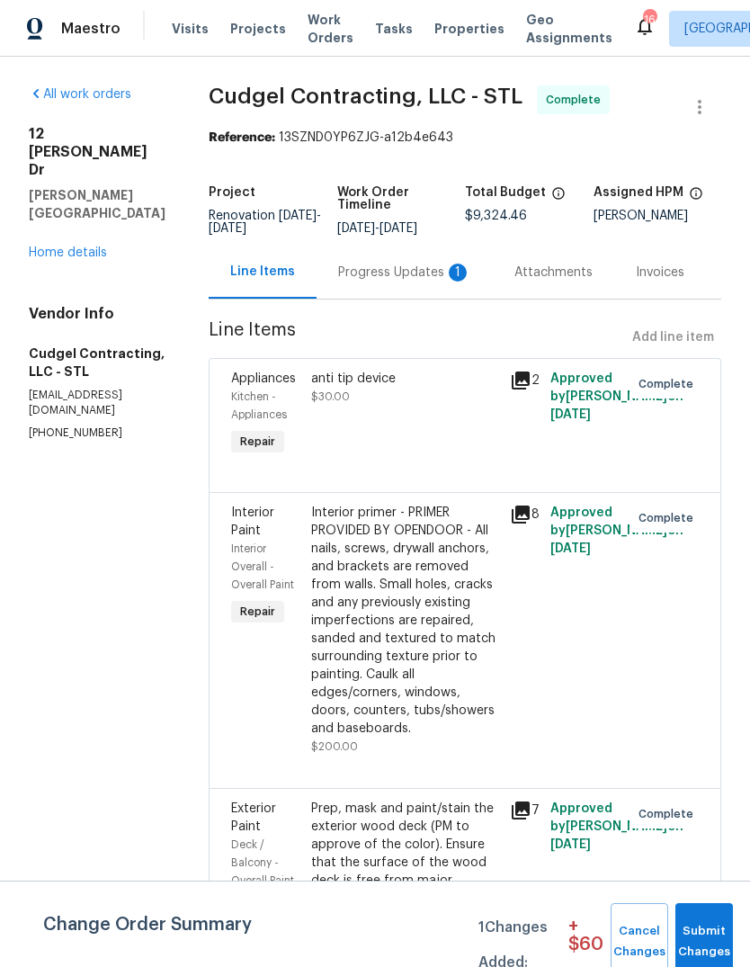
scroll to position [0, 0]
click at [192, 25] on span "Visits" at bounding box center [190, 29] width 37 height 18
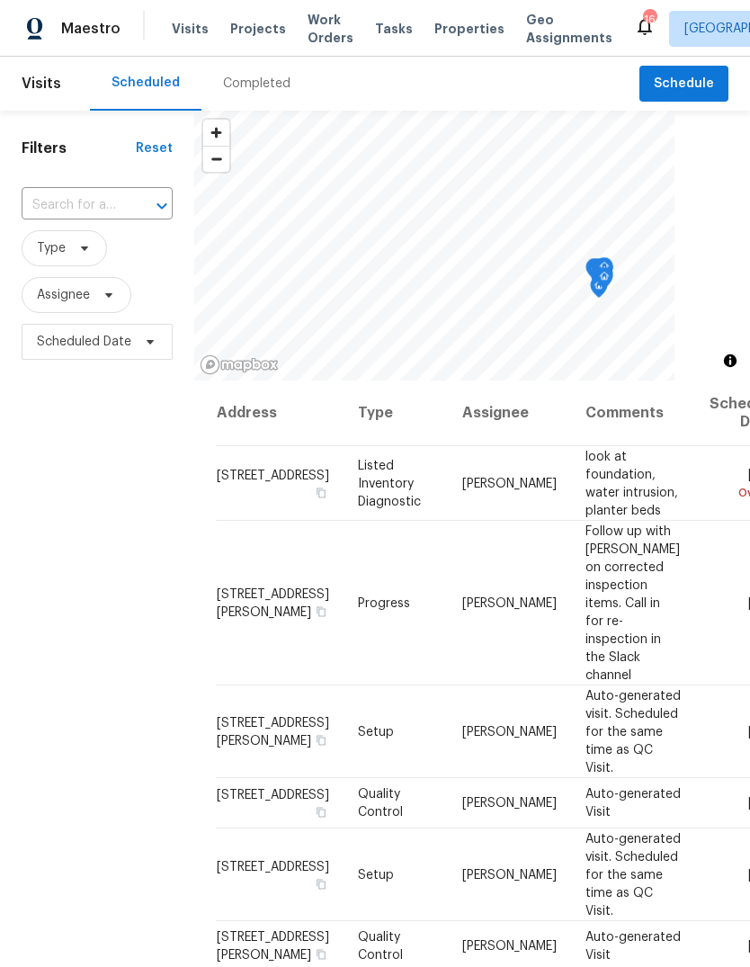
click at [162, 194] on button "Open" at bounding box center [161, 205] width 25 height 25
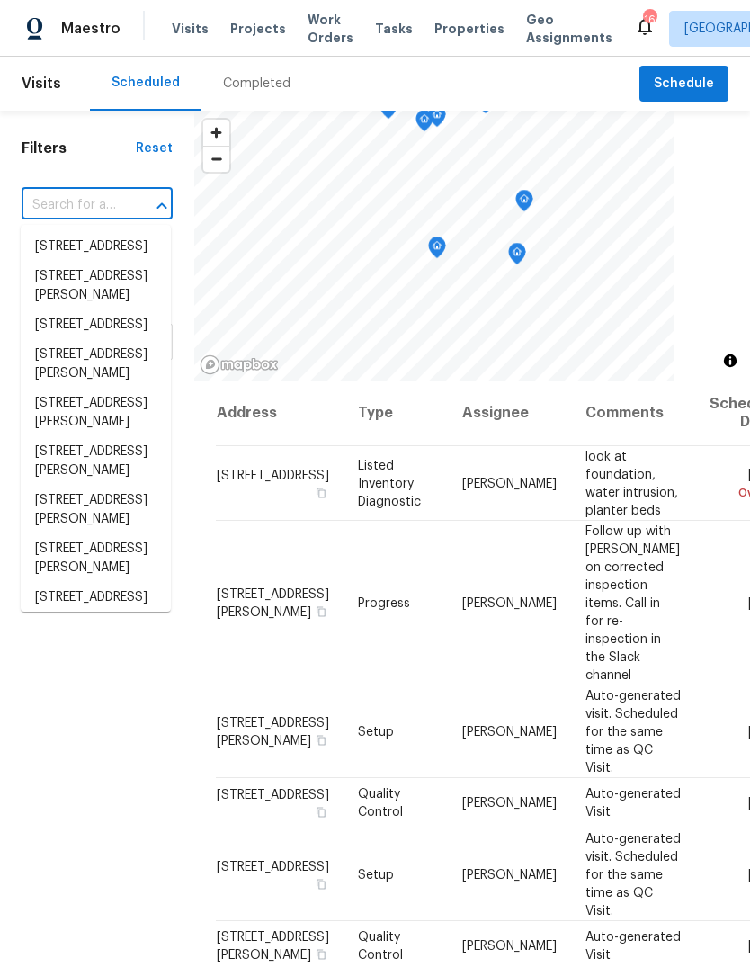
click at [271, 31] on span "Projects" at bounding box center [258, 29] width 56 height 18
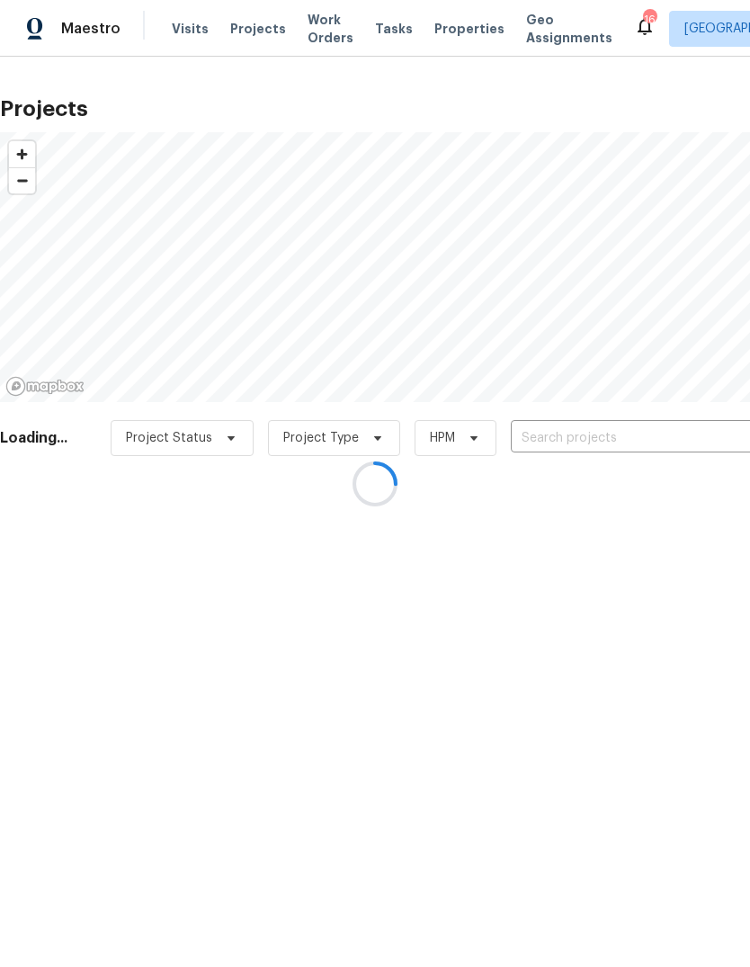
click at [620, 444] on div at bounding box center [375, 483] width 750 height 967
click at [637, 446] on div at bounding box center [375, 483] width 750 height 967
click at [645, 430] on div at bounding box center [375, 483] width 750 height 967
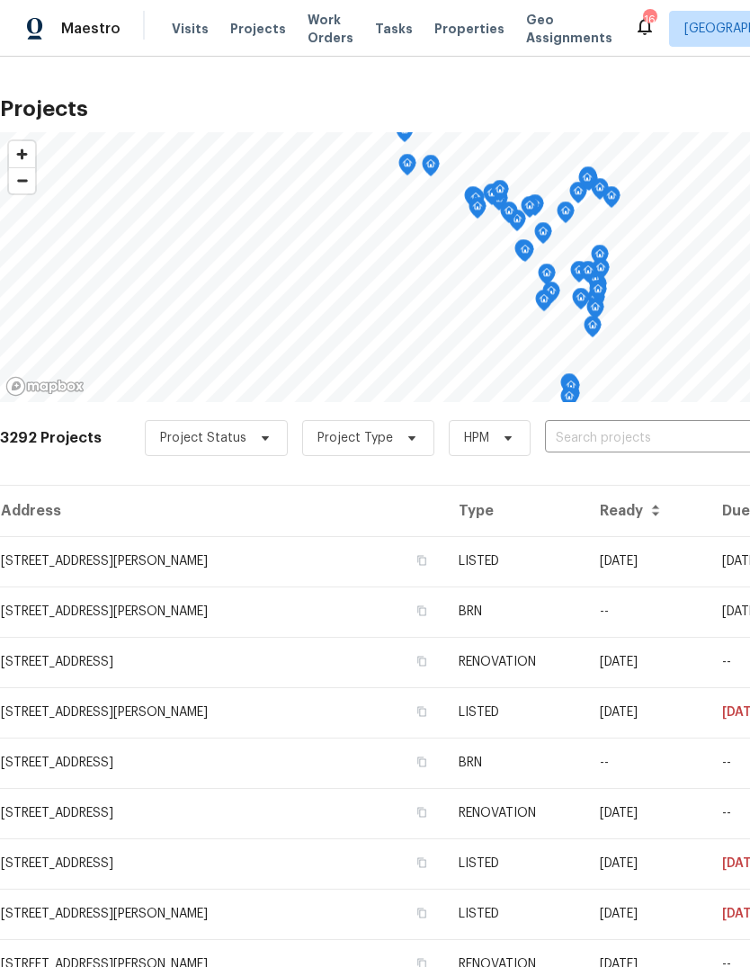
click at [652, 424] on input "text" at bounding box center [648, 438] width 206 height 28
type input "lightwood"
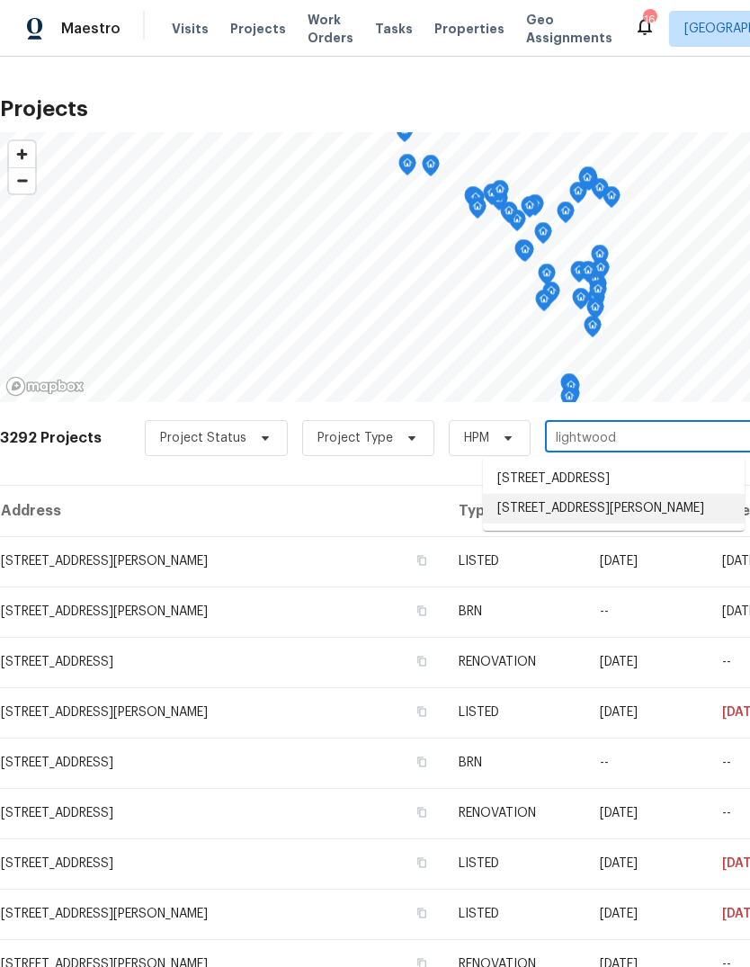
click at [652, 523] on li "[STREET_ADDRESS][PERSON_NAME]" at bounding box center [614, 509] width 262 height 30
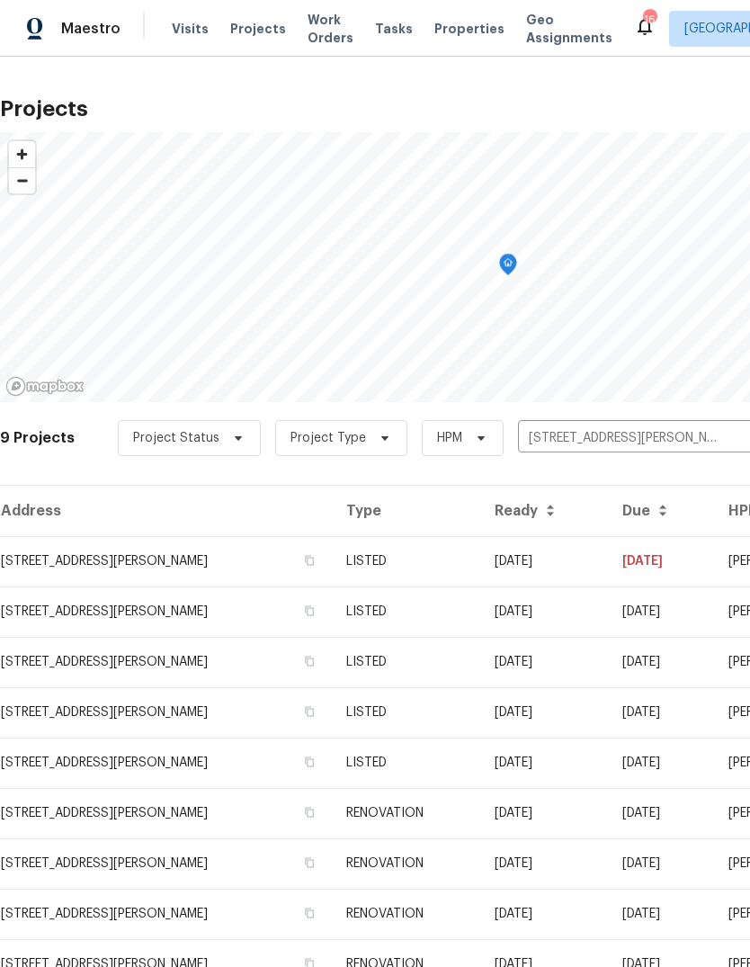
click at [585, 553] on td "[DATE]" at bounding box center [544, 561] width 128 height 50
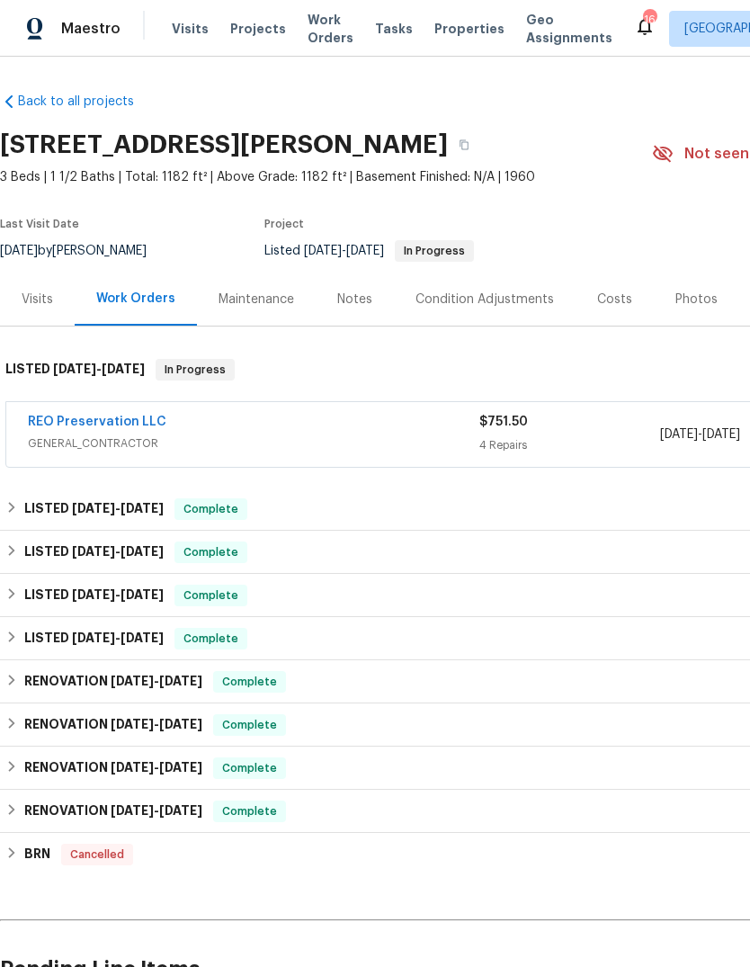
click at [134, 427] on link "REO Preservation LLC" at bounding box center [97, 421] width 138 height 13
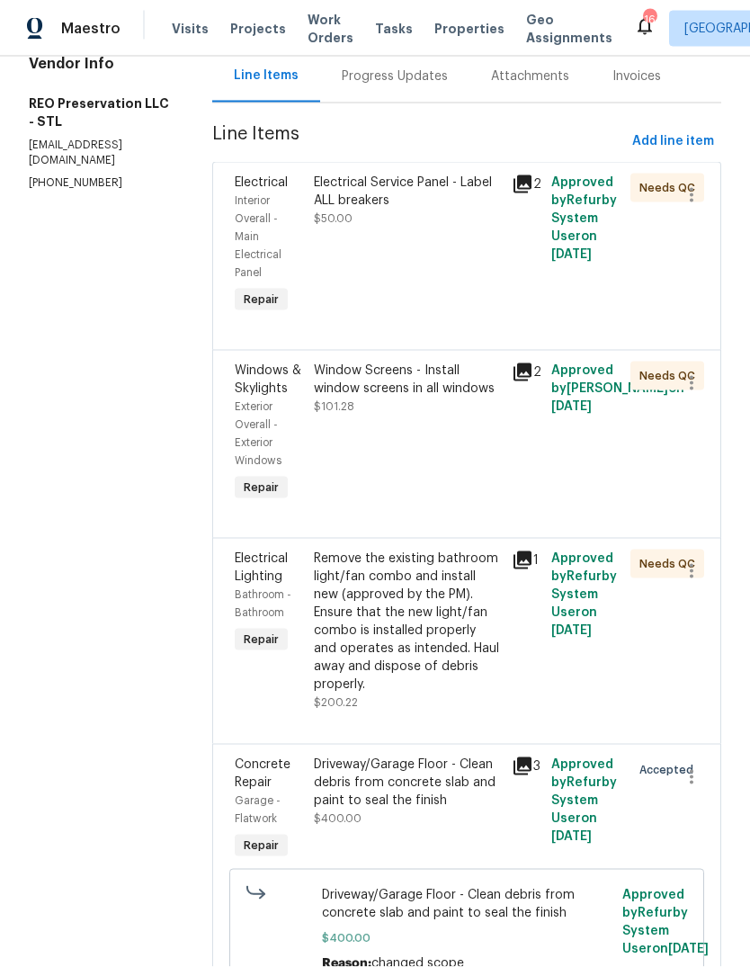
scroll to position [67, 0]
click at [513, 757] on icon at bounding box center [522, 766] width 18 height 18
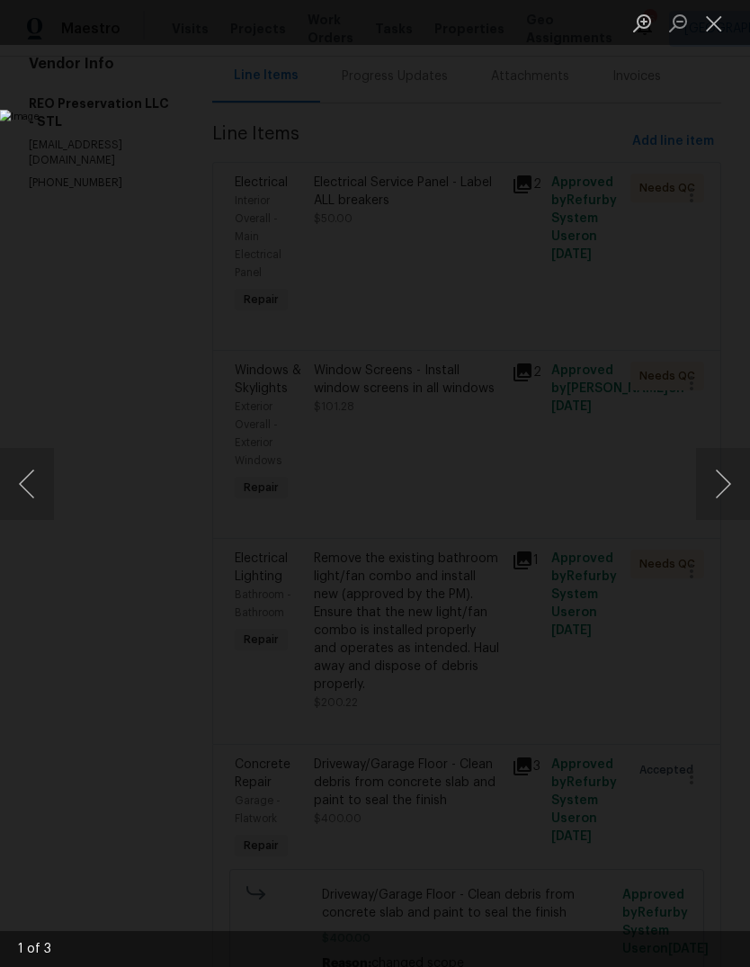
click at [704, 508] on button "Next image" at bounding box center [723, 484] width 54 height 72
click at [710, 499] on button "Next image" at bounding box center [723, 484] width 54 height 72
click at [707, 513] on button "Next image" at bounding box center [723, 484] width 54 height 72
click at [718, 36] on button "Close lightbox" at bounding box center [714, 22] width 36 height 31
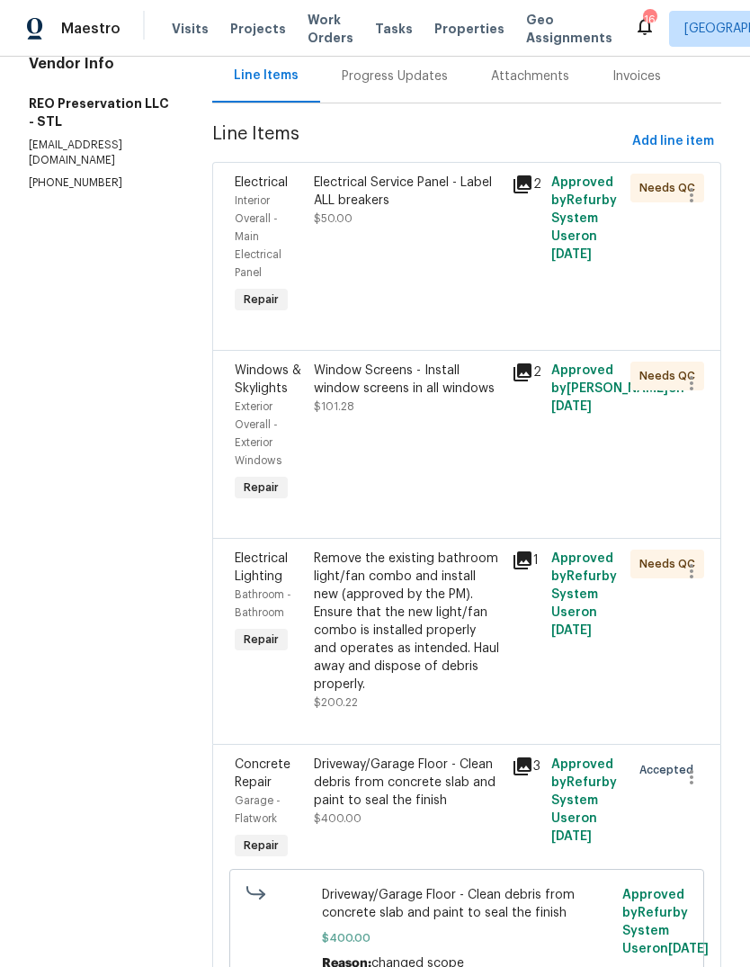
click at [531, 544] on div "1" at bounding box center [526, 630] width 40 height 173
click at [513, 551] on icon at bounding box center [522, 560] width 18 height 18
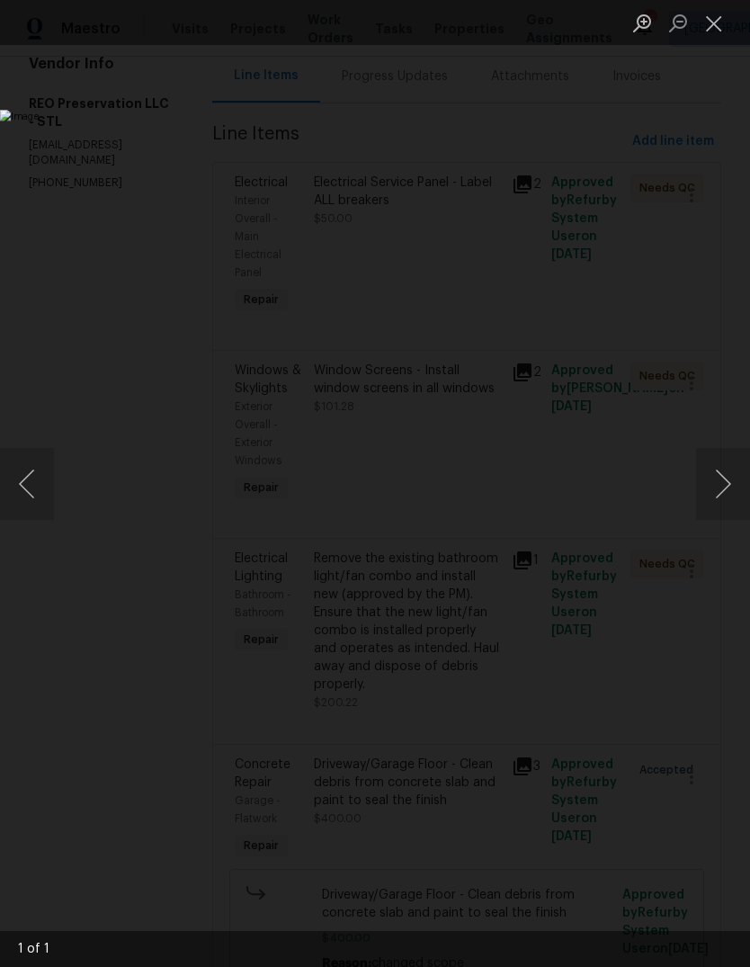
click at [713, 33] on button "Close lightbox" at bounding box center [714, 22] width 36 height 31
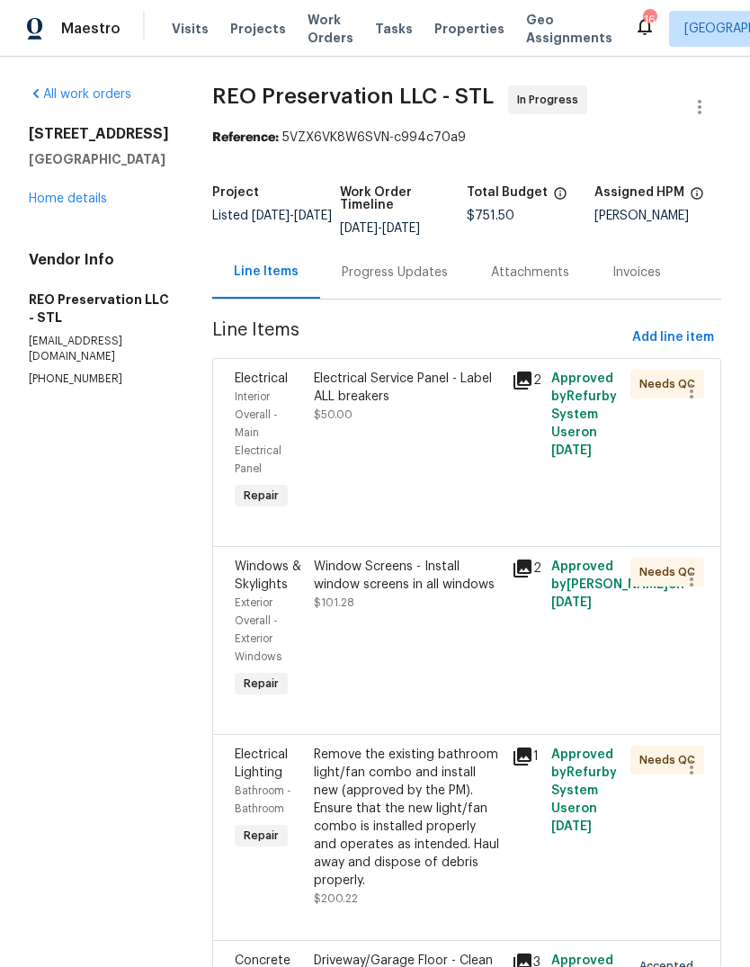
scroll to position [0, 0]
click at [103, 192] on link "Home details" at bounding box center [68, 198] width 78 height 13
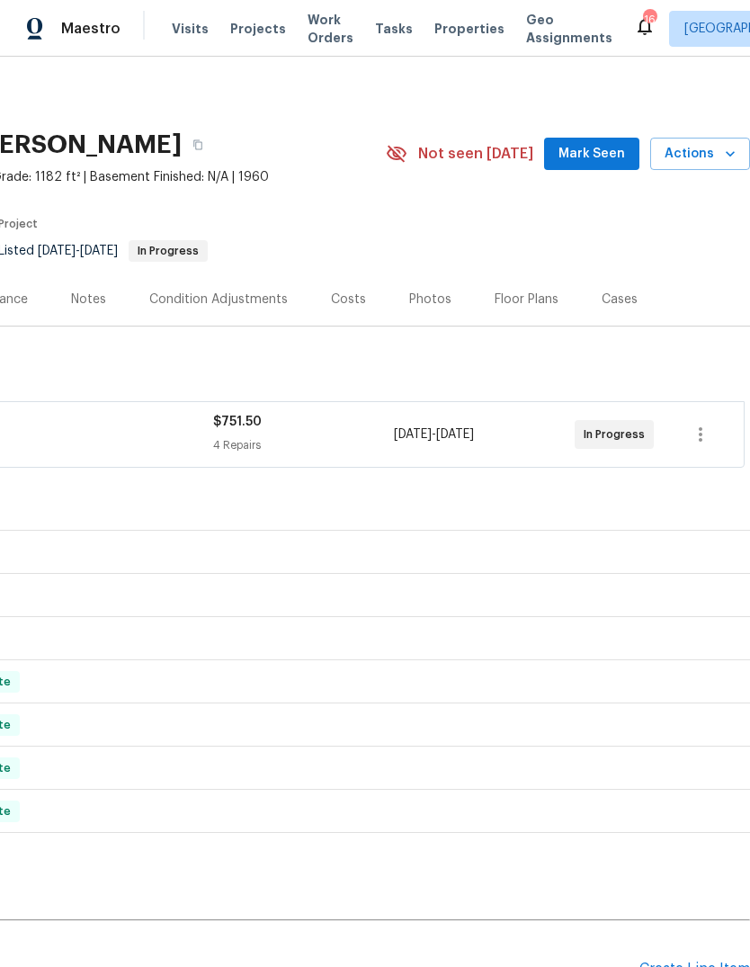
scroll to position [0, 266]
click at [598, 143] on span "Mark Seen" at bounding box center [591, 154] width 67 height 22
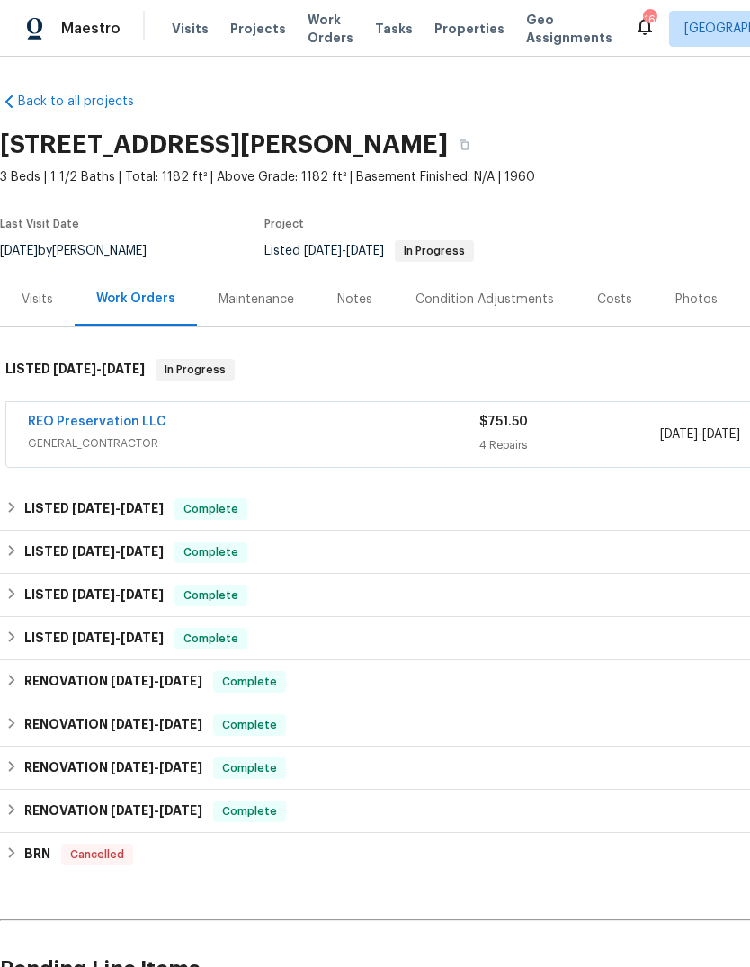
scroll to position [0, 0]
click at [198, 33] on span "Visits" at bounding box center [190, 29] width 37 height 18
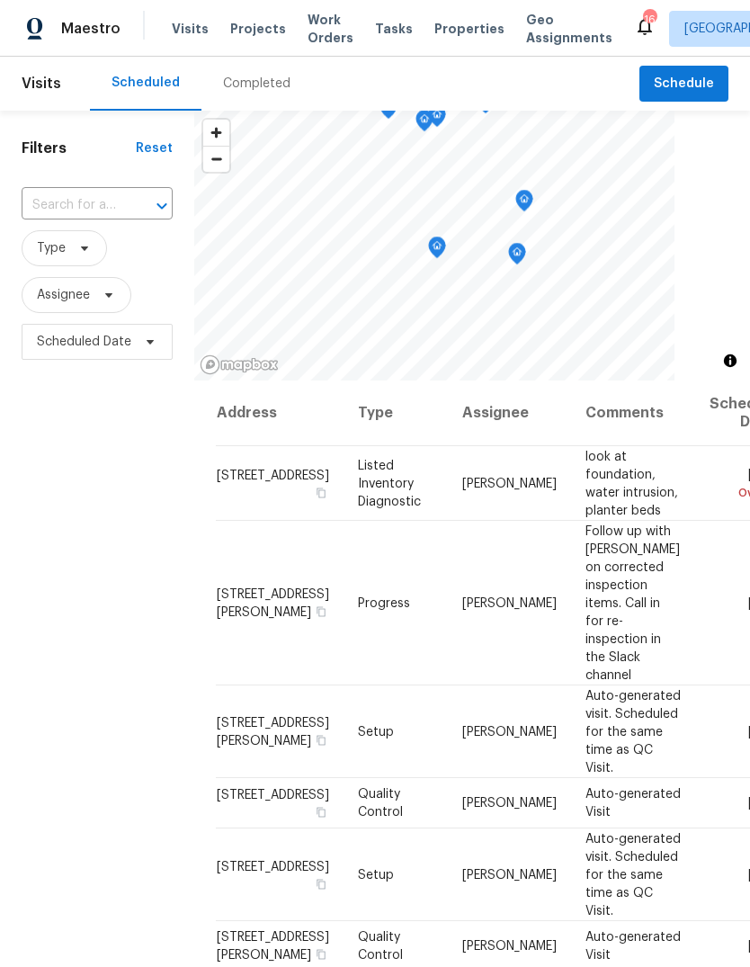
click at [102, 195] on input "text" at bounding box center [72, 206] width 101 height 28
type input "1590 bay"
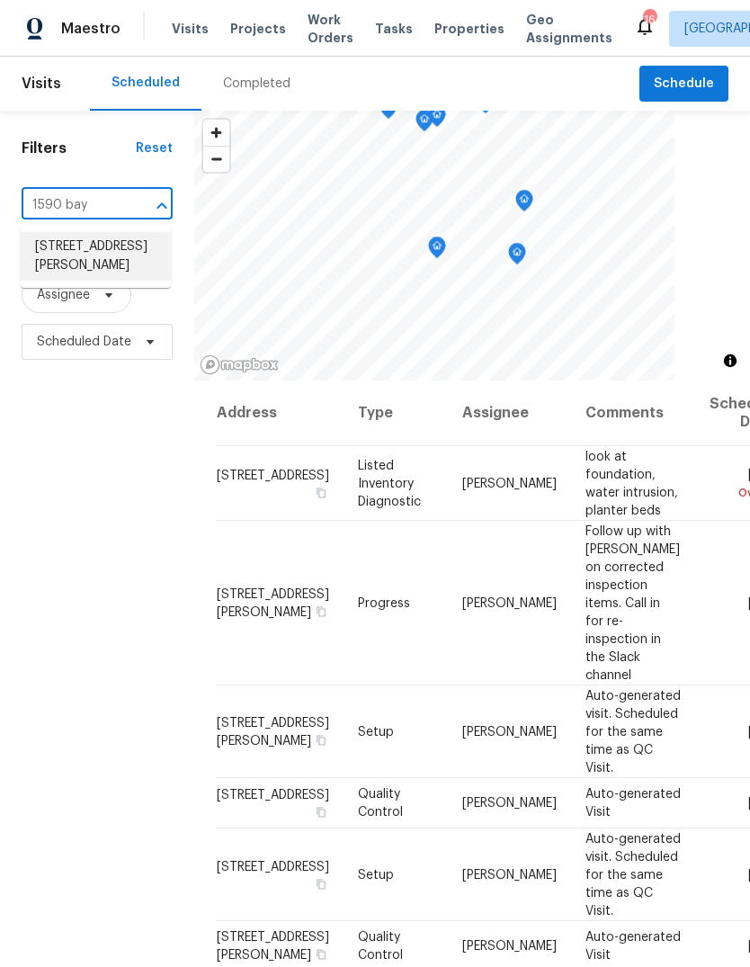
click at [138, 267] on li "1590 Bay Meadows Dr, Florissant, MO 63033" at bounding box center [96, 256] width 150 height 49
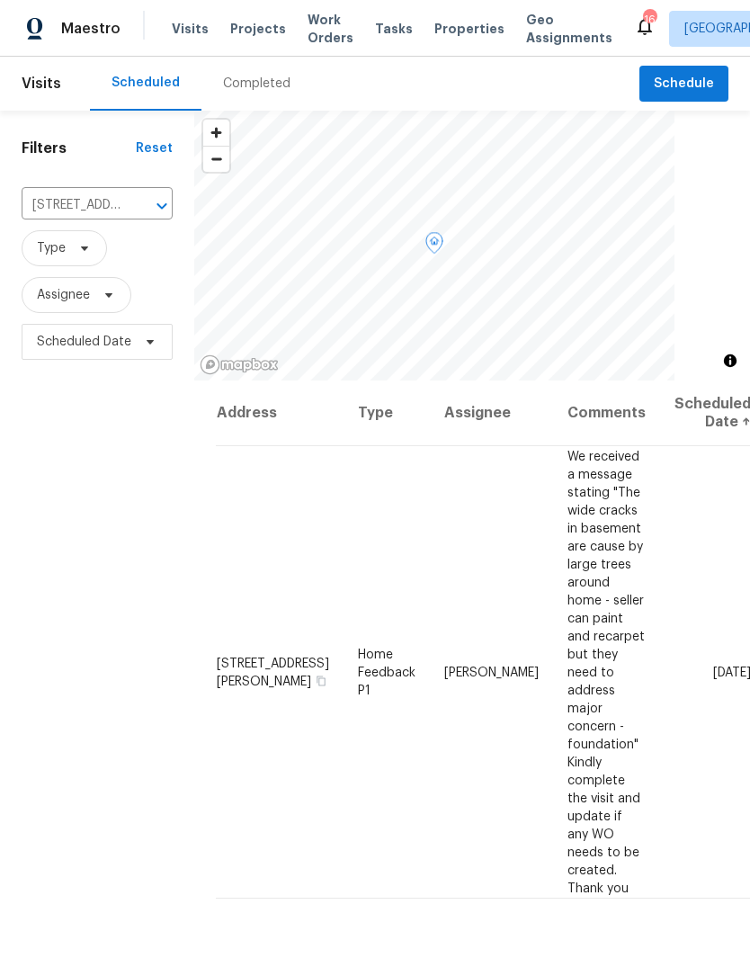
click at [0, 0] on icon at bounding box center [0, 0] width 0 height 0
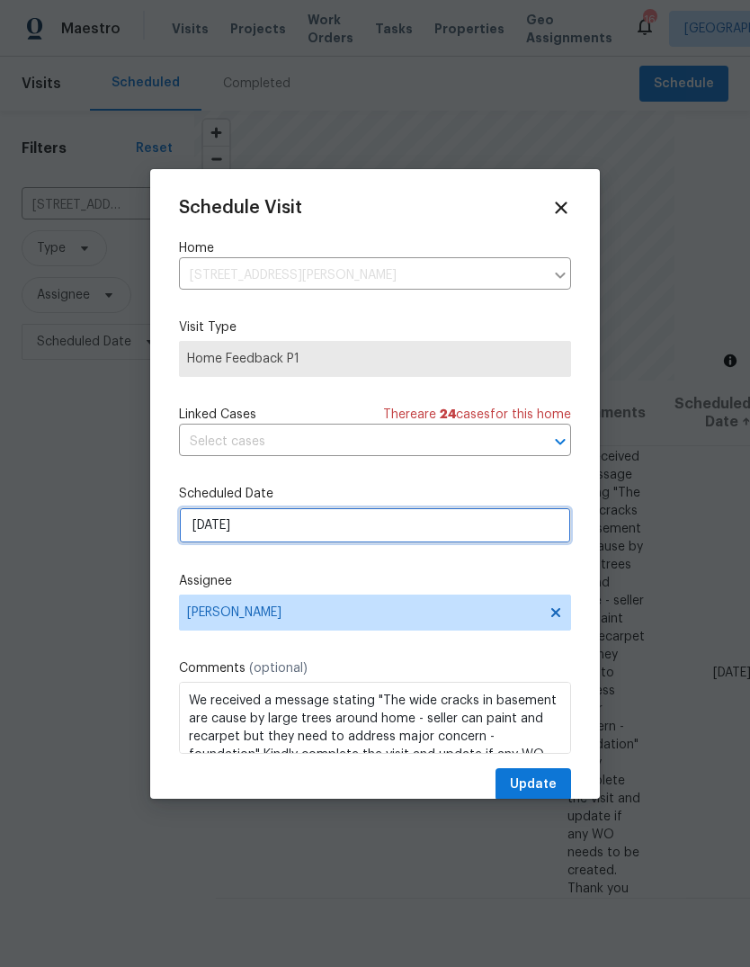
click at [482, 542] on input "[DATE]" at bounding box center [375, 525] width 392 height 36
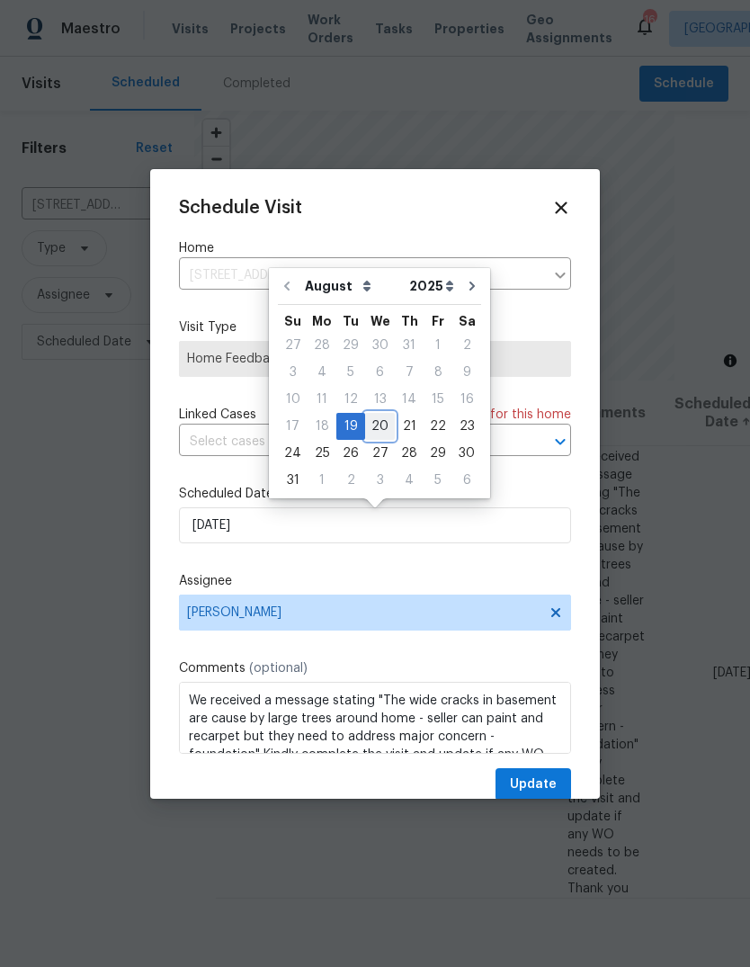
click at [379, 424] on div "20" at bounding box center [380, 426] width 30 height 25
type input "8/20/2025"
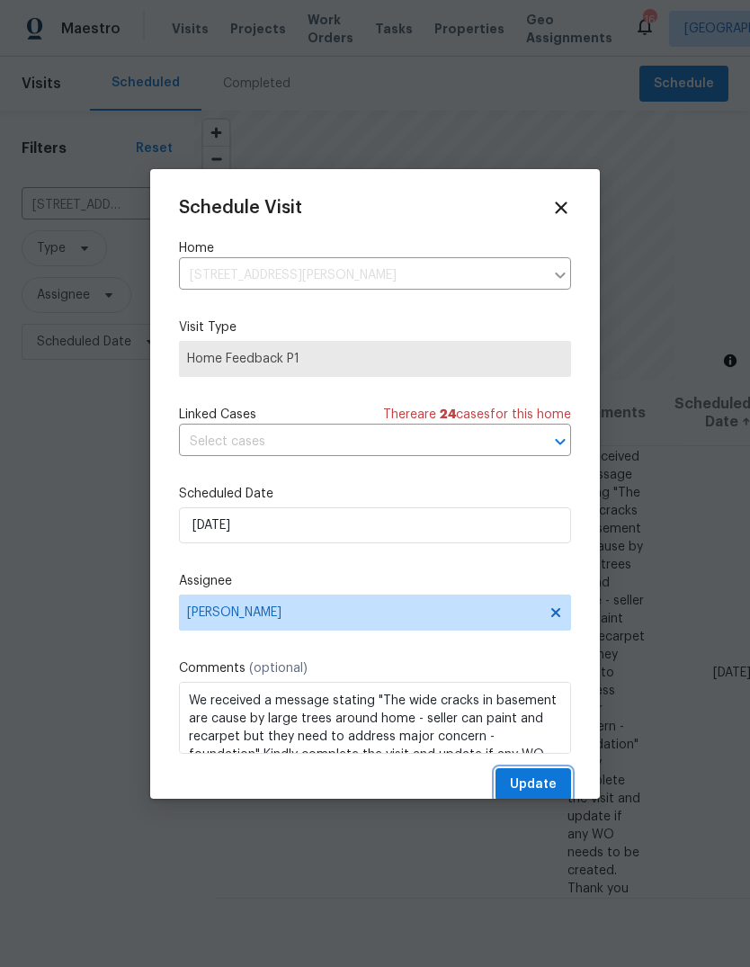
click at [551, 794] on span "Update" at bounding box center [533, 784] width 47 height 22
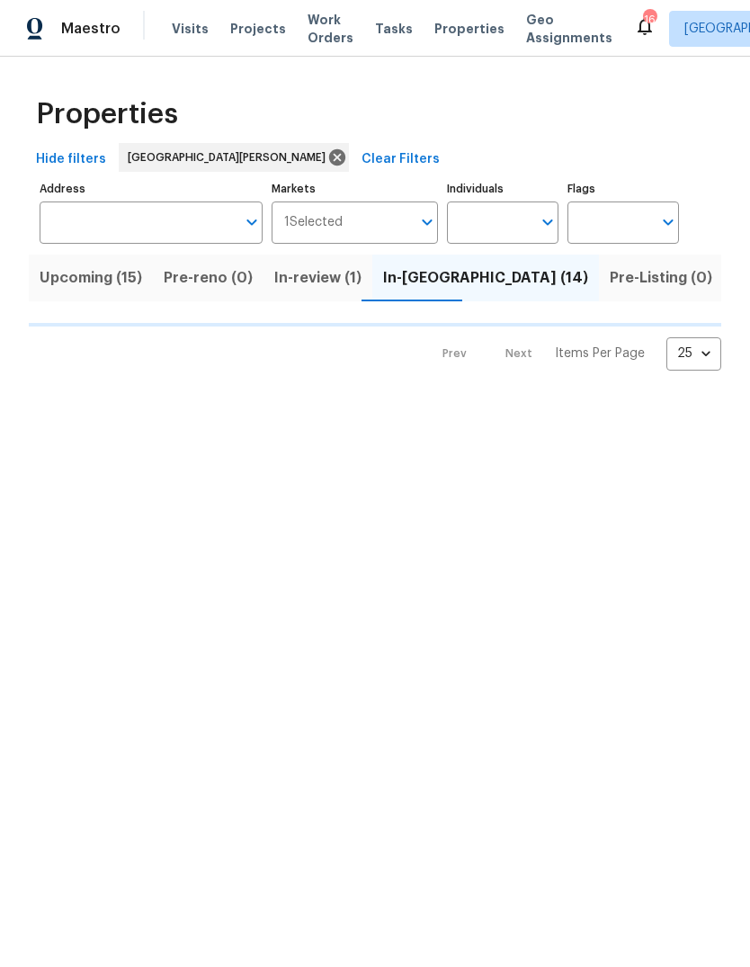
click at [471, 27] on span "Properties" at bounding box center [469, 29] width 70 height 18
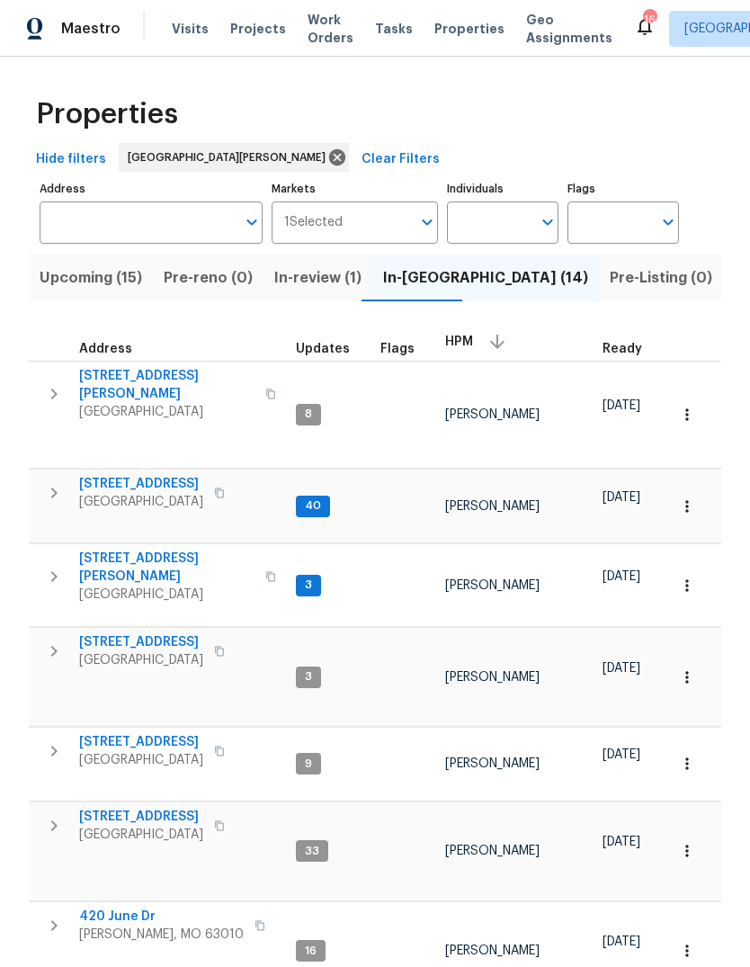
click at [463, 36] on span "Properties" at bounding box center [469, 29] width 70 height 18
click at [166, 493] on span "[GEOGRAPHIC_DATA]" at bounding box center [141, 502] width 124 height 18
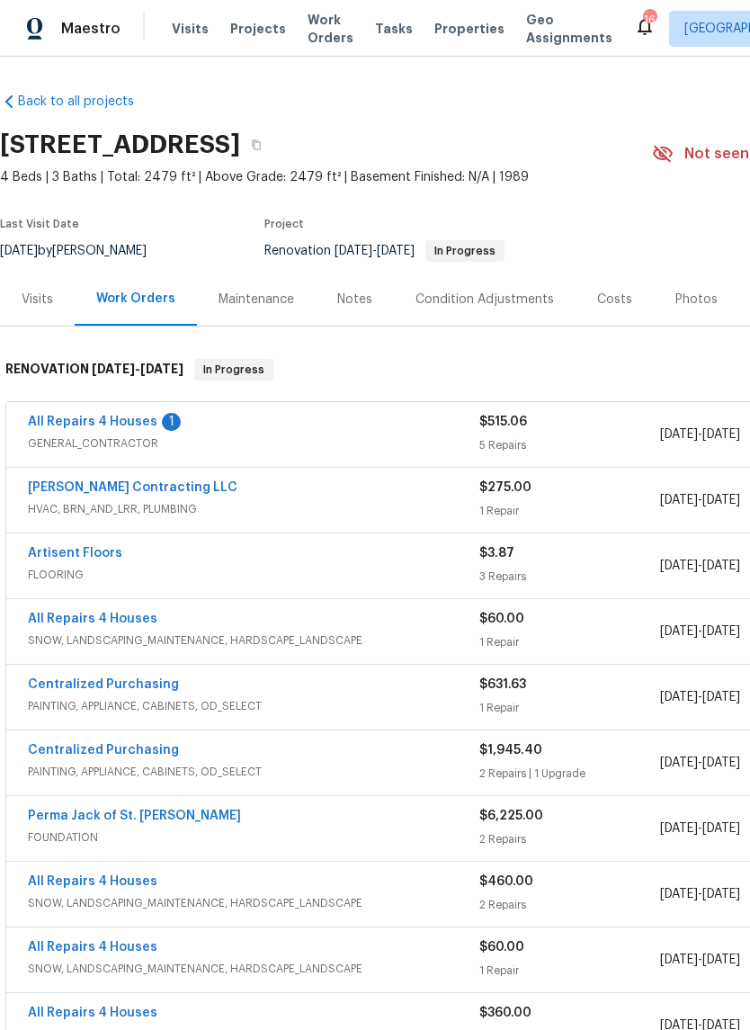
click at [162, 422] on div "1" at bounding box center [171, 422] width 19 height 18
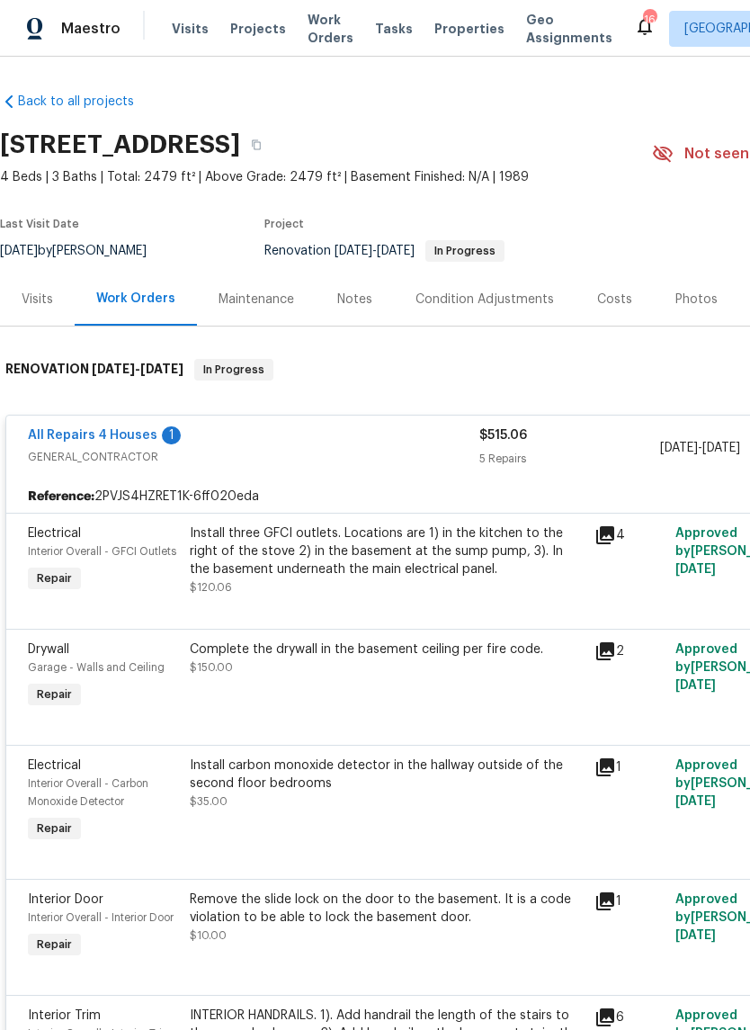
click at [149, 432] on link "All Repairs 4 Houses" at bounding box center [92, 435] width 129 height 13
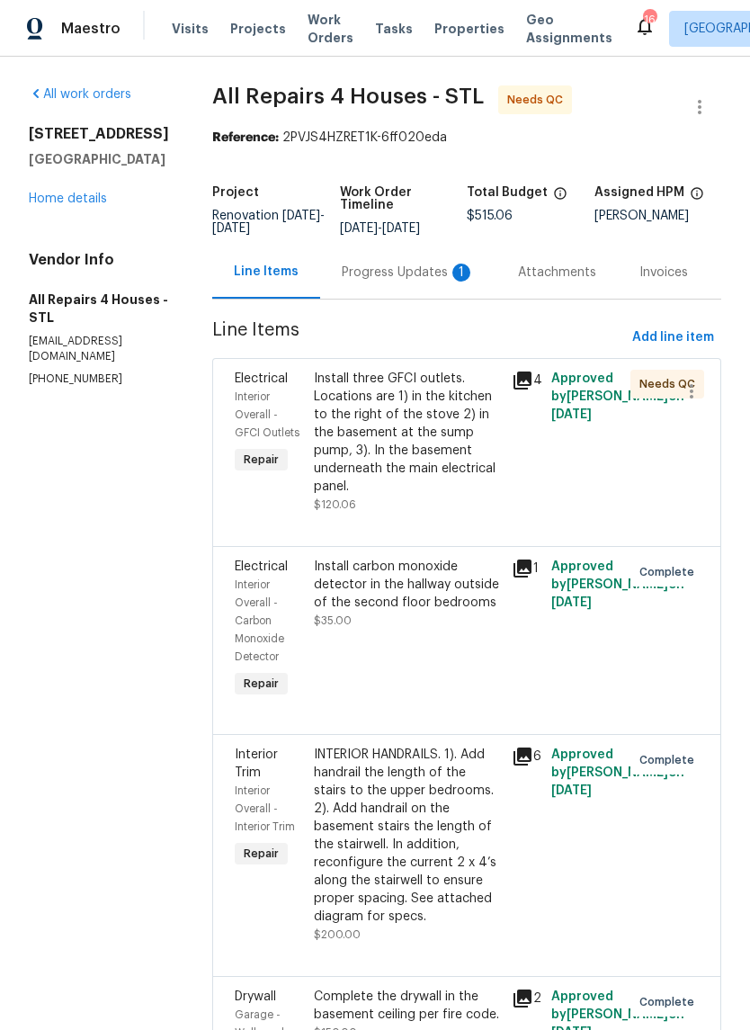
click at [448, 281] on div "Progress Updates 1" at bounding box center [408, 272] width 133 height 18
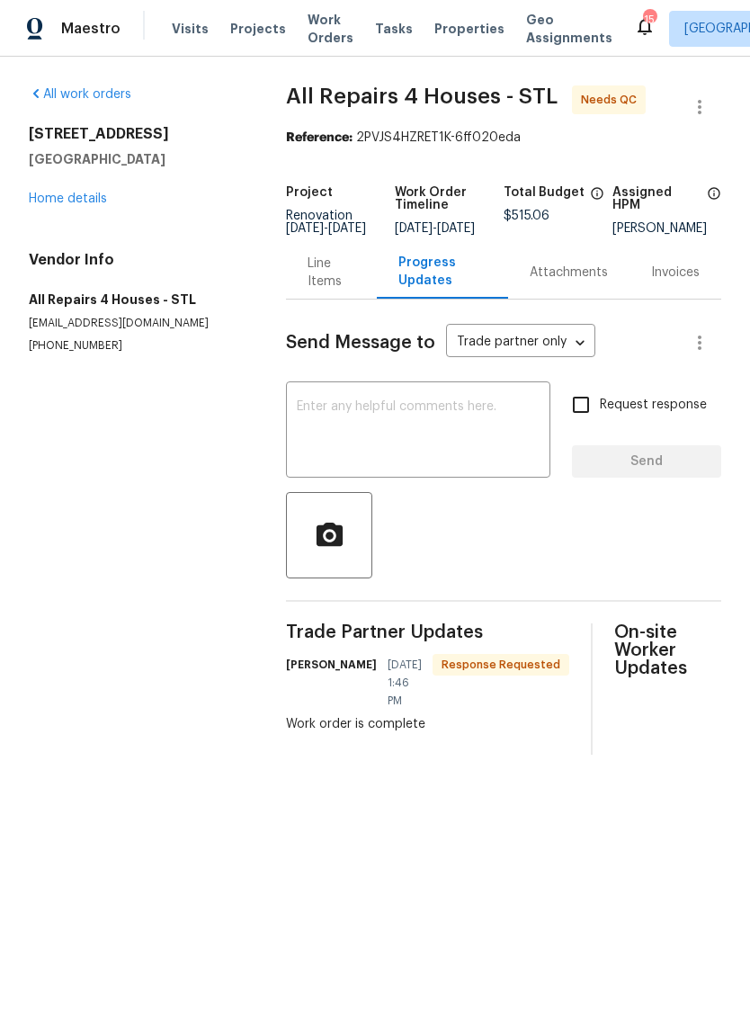
click at [336, 290] on div "Line Items" at bounding box center [332, 272] width 48 height 36
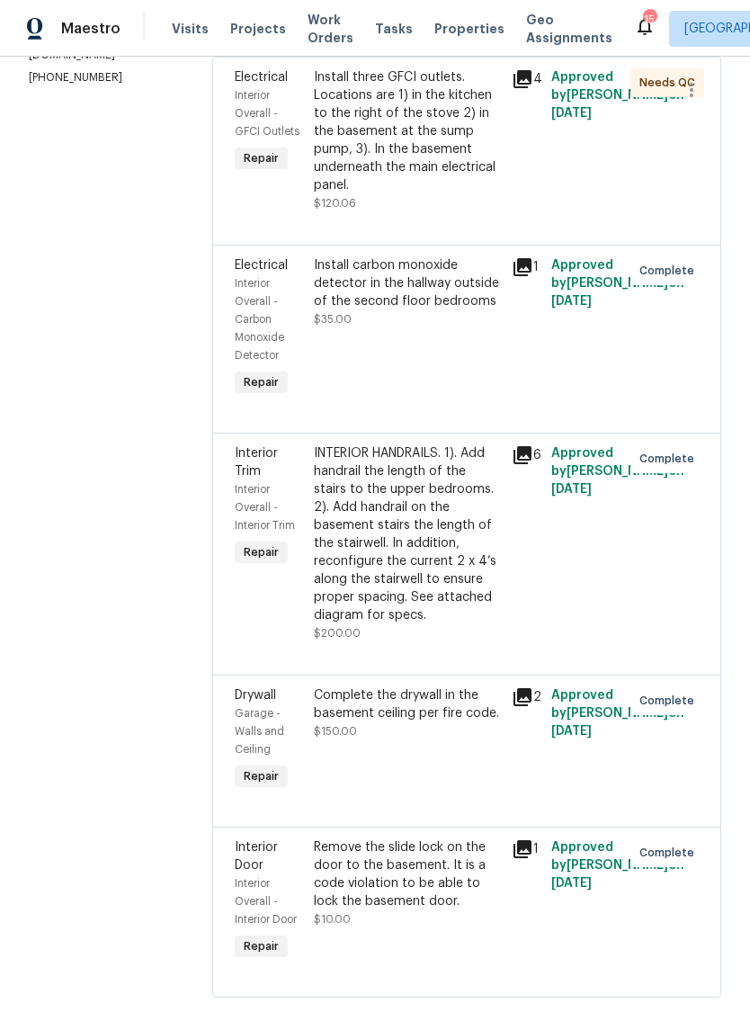
scroll to position [299, 0]
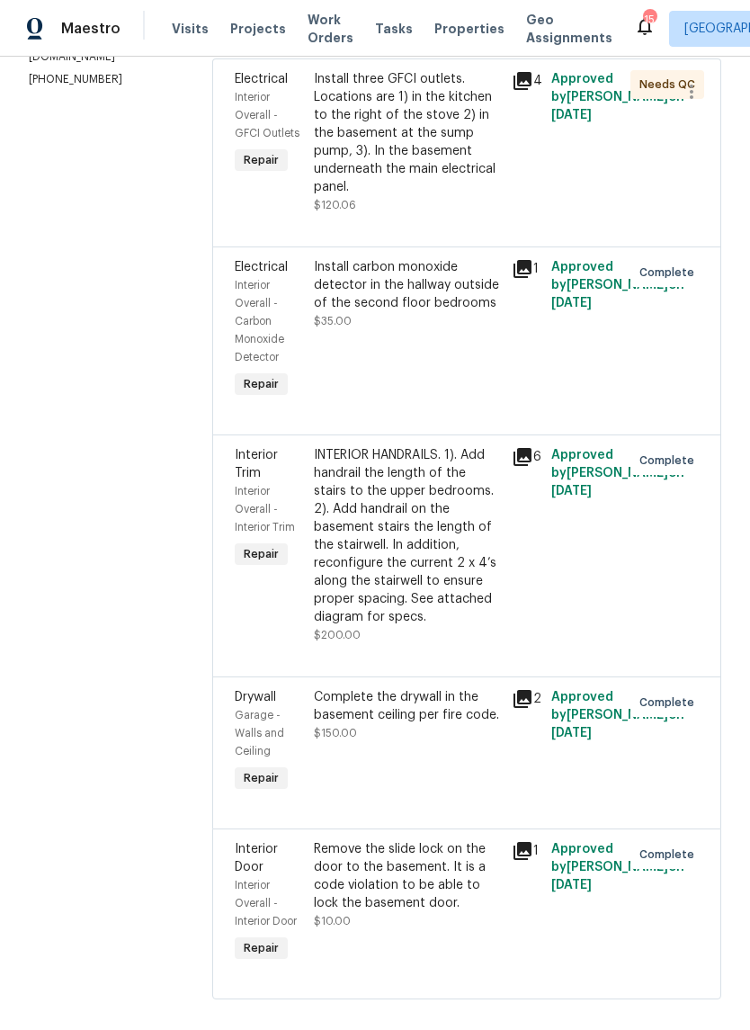
click at [430, 547] on div "INTERIOR HANDRAILS. 1). Add handrail the length of the stairs to the upper bedr…" at bounding box center [407, 536] width 187 height 180
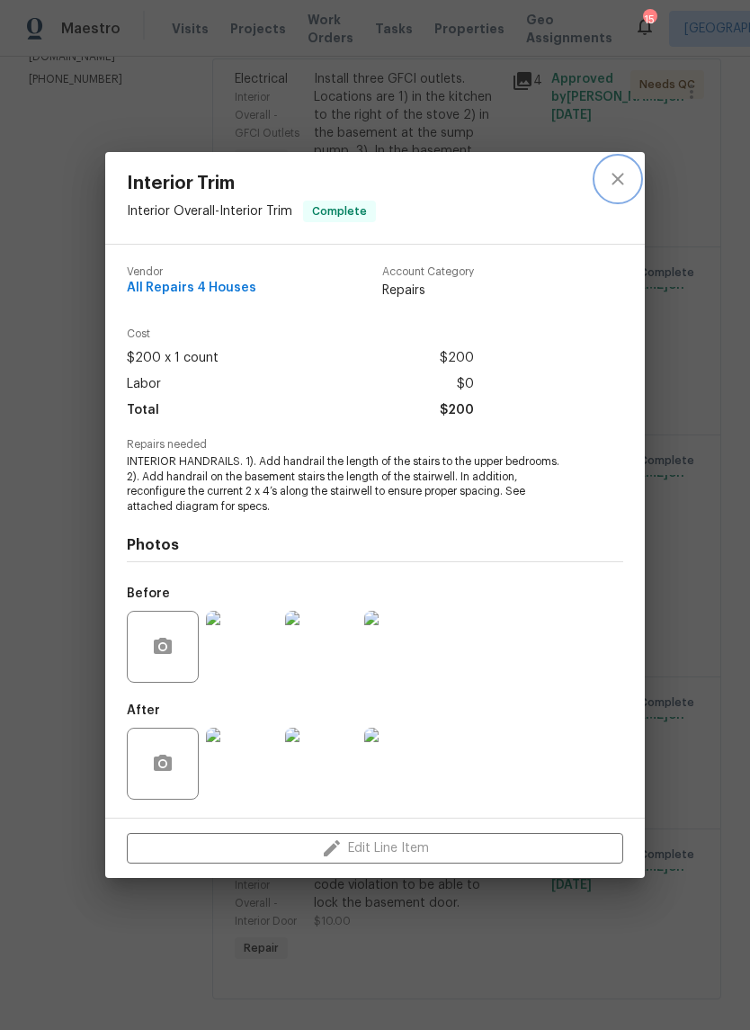
click at [624, 181] on icon "close" at bounding box center [618, 179] width 22 height 22
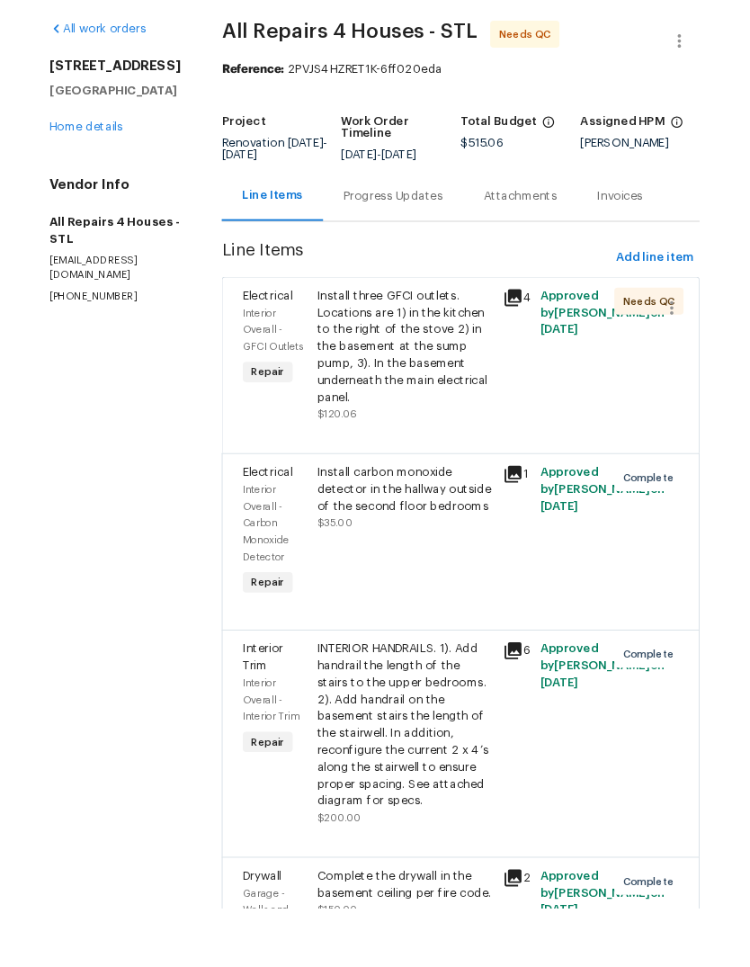
scroll to position [0, 0]
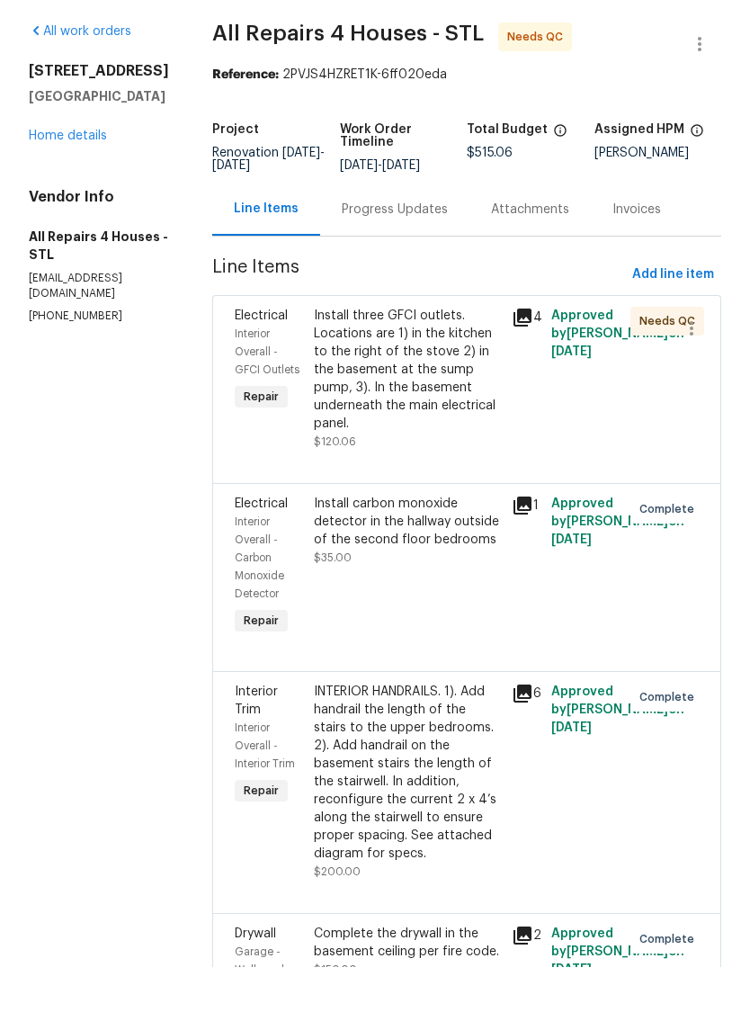
click at [437, 370] on div "Install three GFCI outlets. Locations are 1) in the kitchen to the right of the…" at bounding box center [407, 433] width 187 height 126
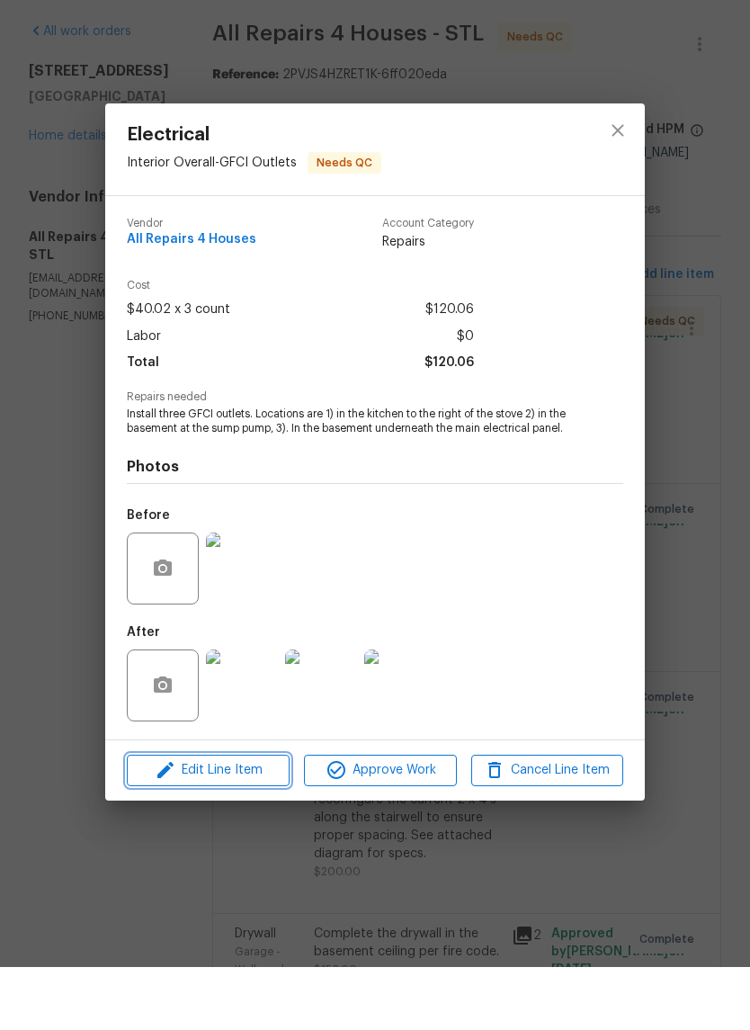
click at [270, 822] on span "Edit Line Item" at bounding box center [208, 833] width 152 height 22
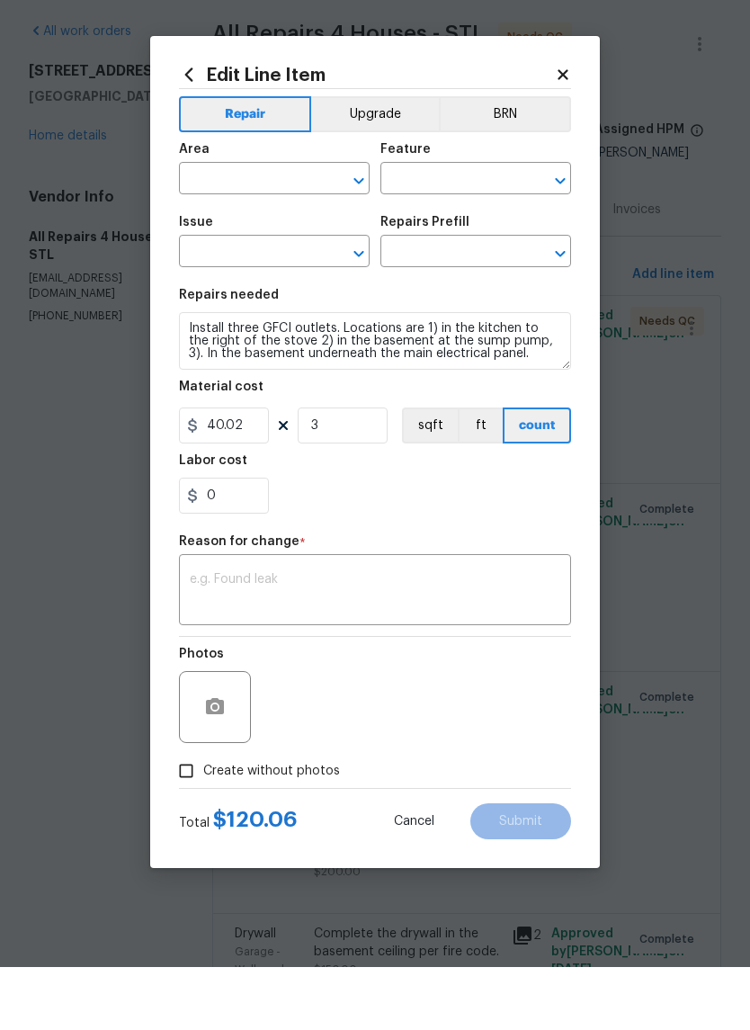
type input "Interior Overall"
type input "GFCI Outlets"
type input "Electrical"
type input "Remove & Replace GFCI Outlet $40.02"
click at [384, 470] on input "3" at bounding box center [343, 488] width 90 height 36
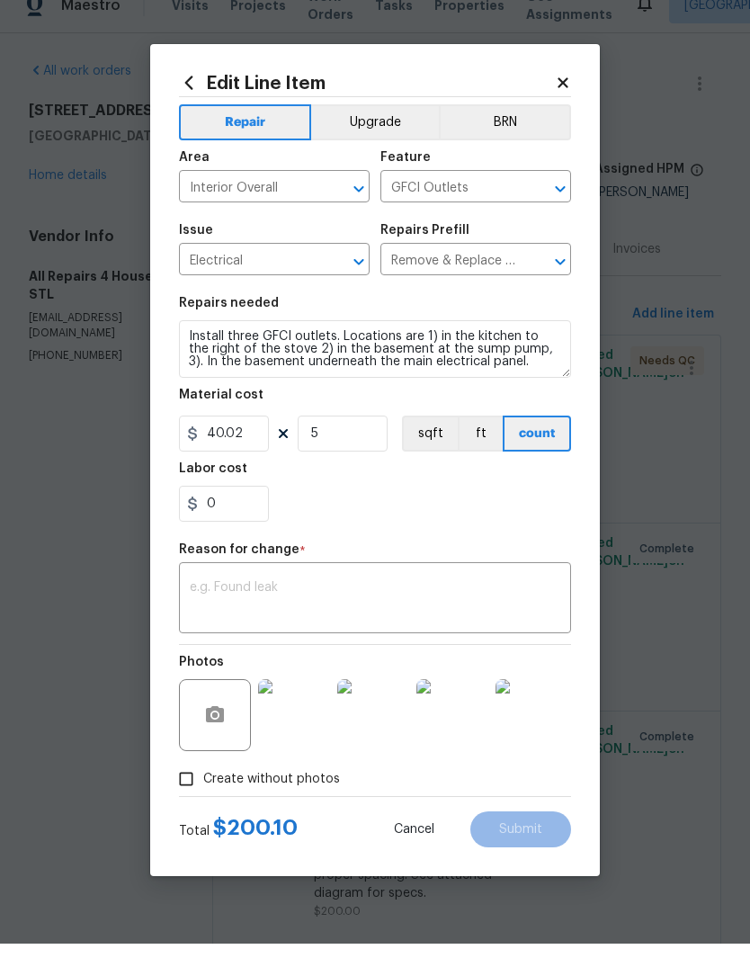
click at [495, 513] on div "0" at bounding box center [375, 527] width 392 height 36
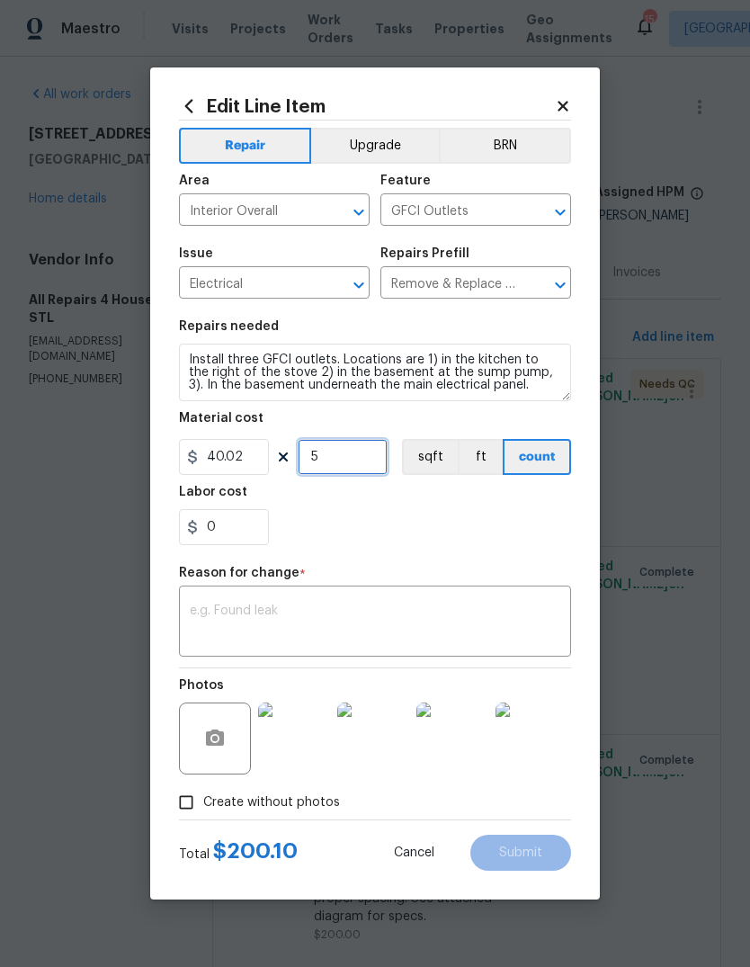
click at [377, 457] on input "5" at bounding box center [343, 457] width 90 height 36
type input "3"
click at [482, 531] on div "0" at bounding box center [375, 527] width 392 height 36
click at [568, 105] on icon at bounding box center [563, 106] width 16 height 16
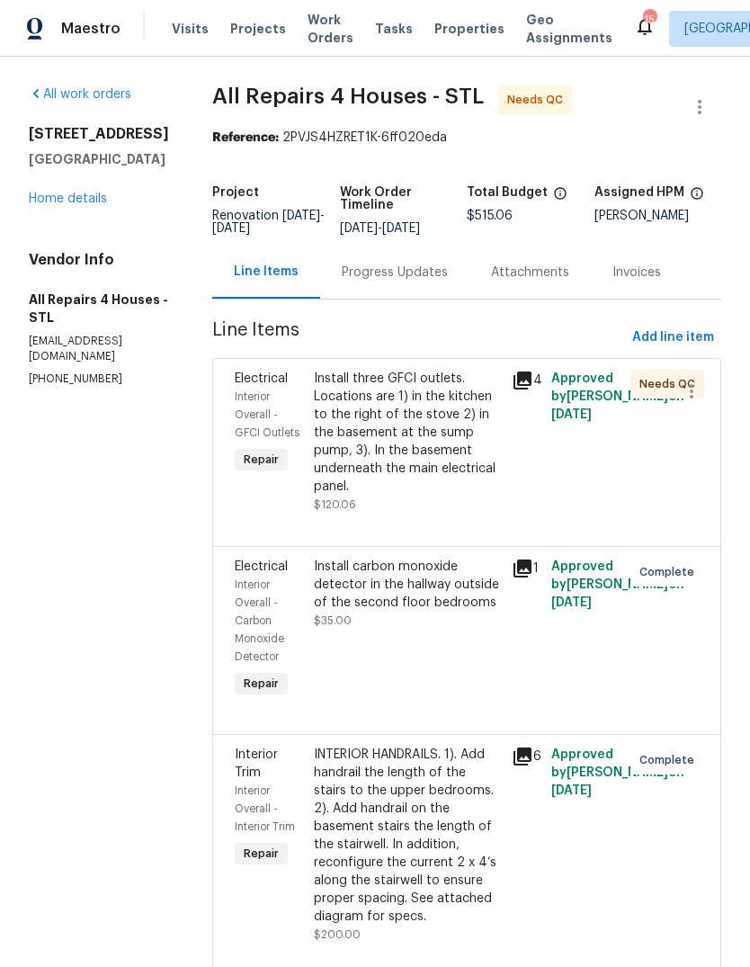
scroll to position [0, 0]
click at [460, 383] on div "Install three GFCI outlets. Locations are 1) in the kitchen to the right of the…" at bounding box center [407, 433] width 187 height 126
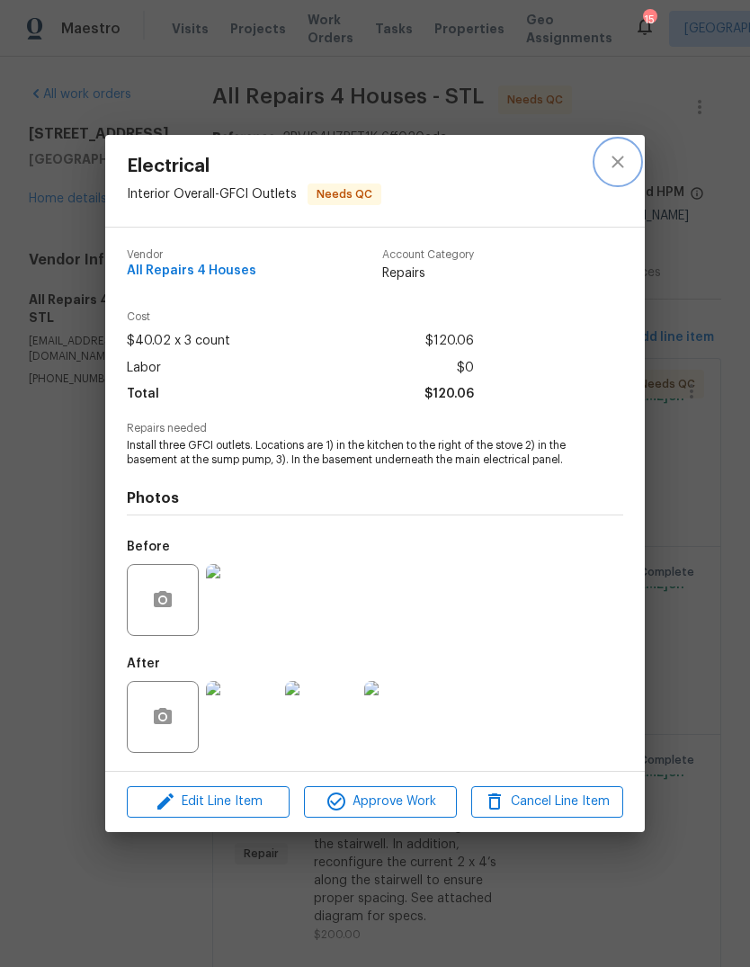
click at [624, 165] on icon "close" at bounding box center [618, 162] width 22 height 22
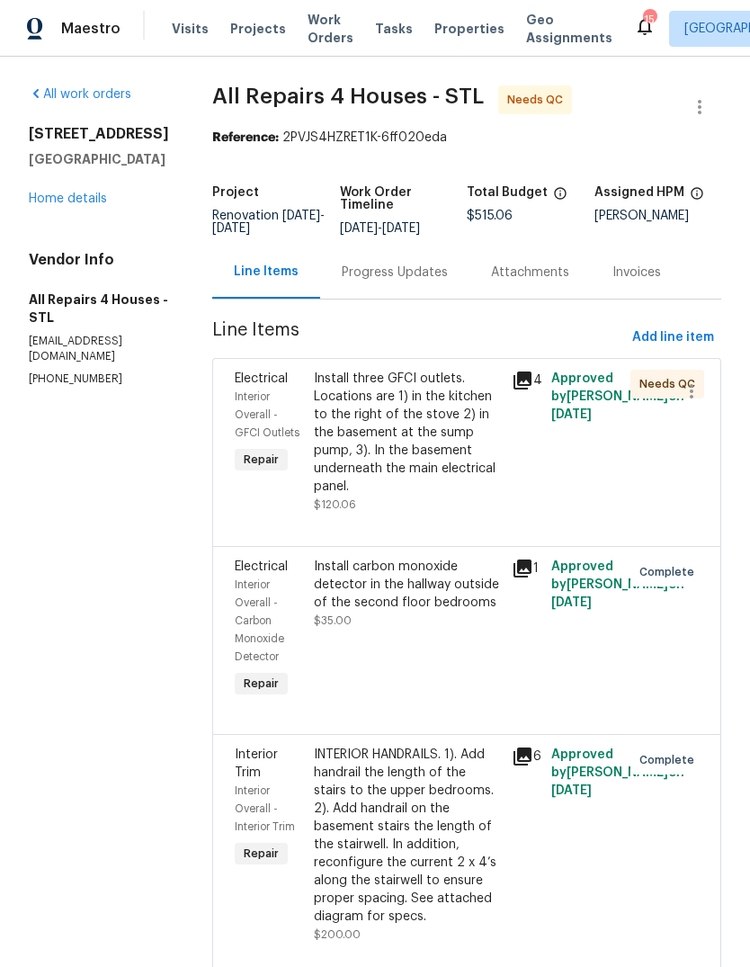
click at [533, 370] on icon at bounding box center [523, 381] width 22 height 22
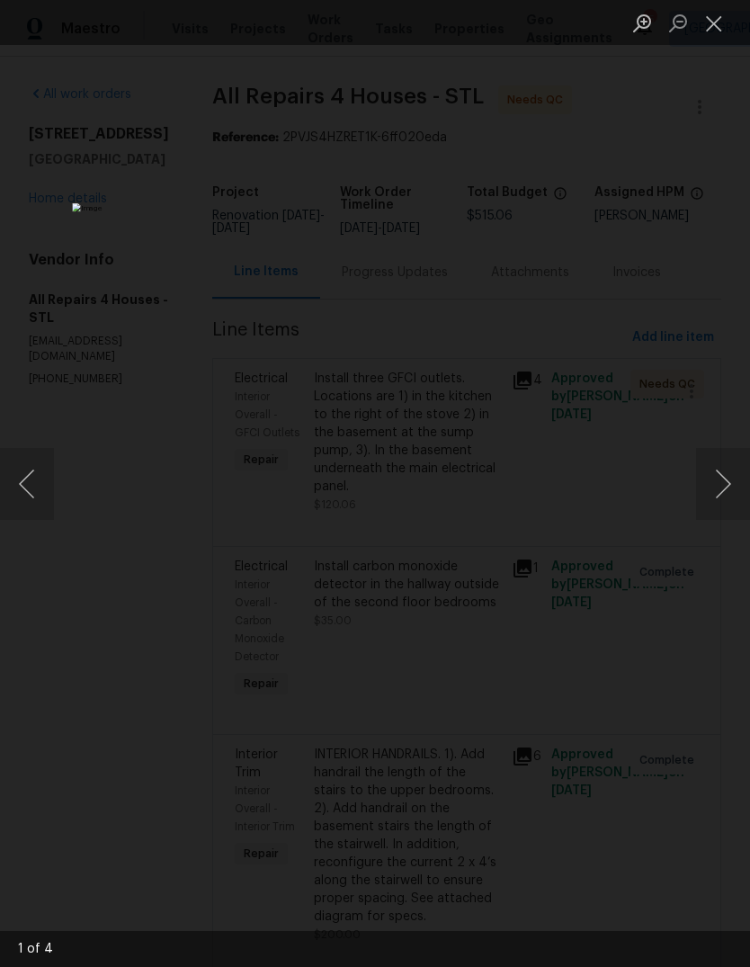
click at [721, 487] on button "Next image" at bounding box center [723, 484] width 54 height 72
click at [724, 489] on button "Next image" at bounding box center [723, 484] width 54 height 72
click at [719, 487] on button "Next image" at bounding box center [723, 484] width 54 height 72
click at [719, 33] on button "Close lightbox" at bounding box center [714, 22] width 36 height 31
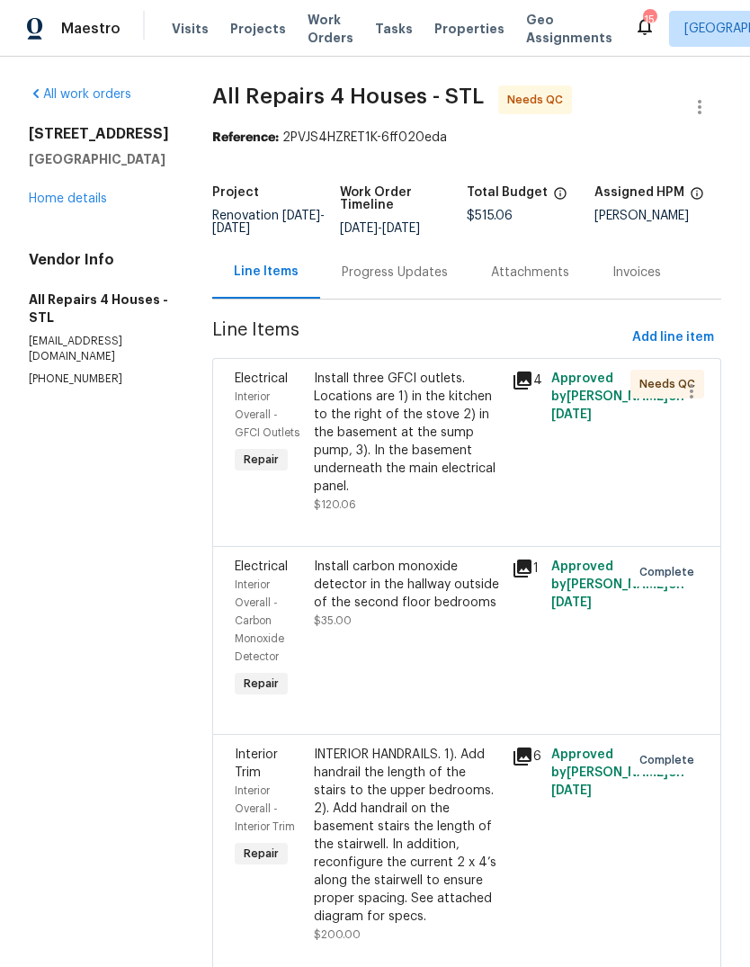
click at [101, 192] on link "Home details" at bounding box center [68, 198] width 78 height 13
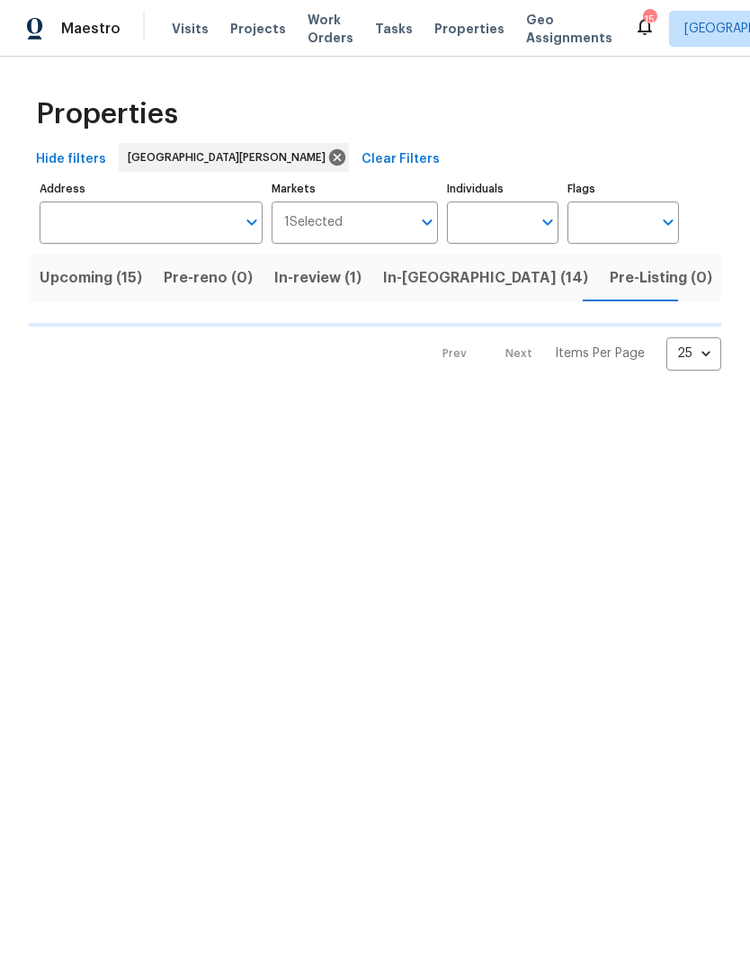
click at [263, 29] on span "Projects" at bounding box center [258, 29] width 56 height 18
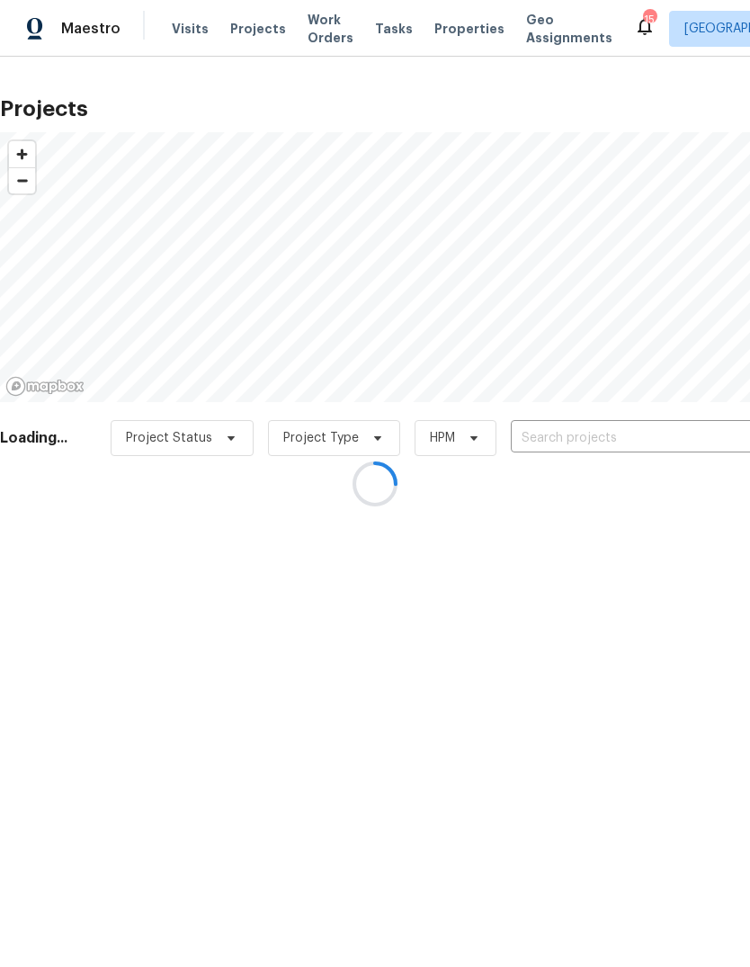
click at [615, 436] on div at bounding box center [375, 483] width 750 height 967
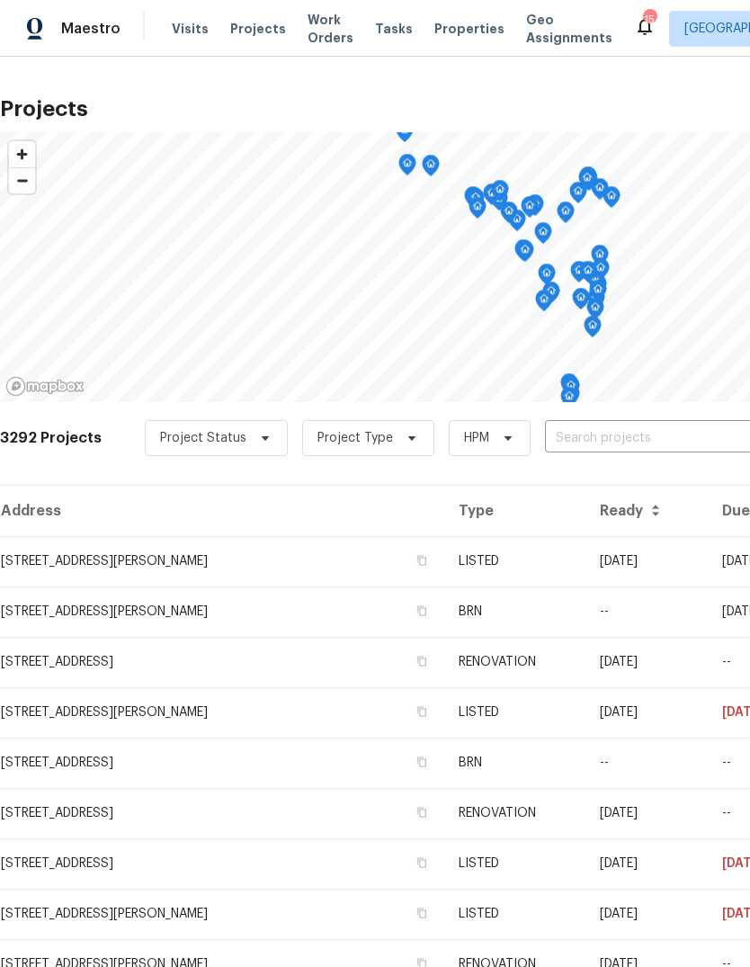
click at [619, 436] on input "text" at bounding box center [648, 438] width 206 height 28
type input "gross"
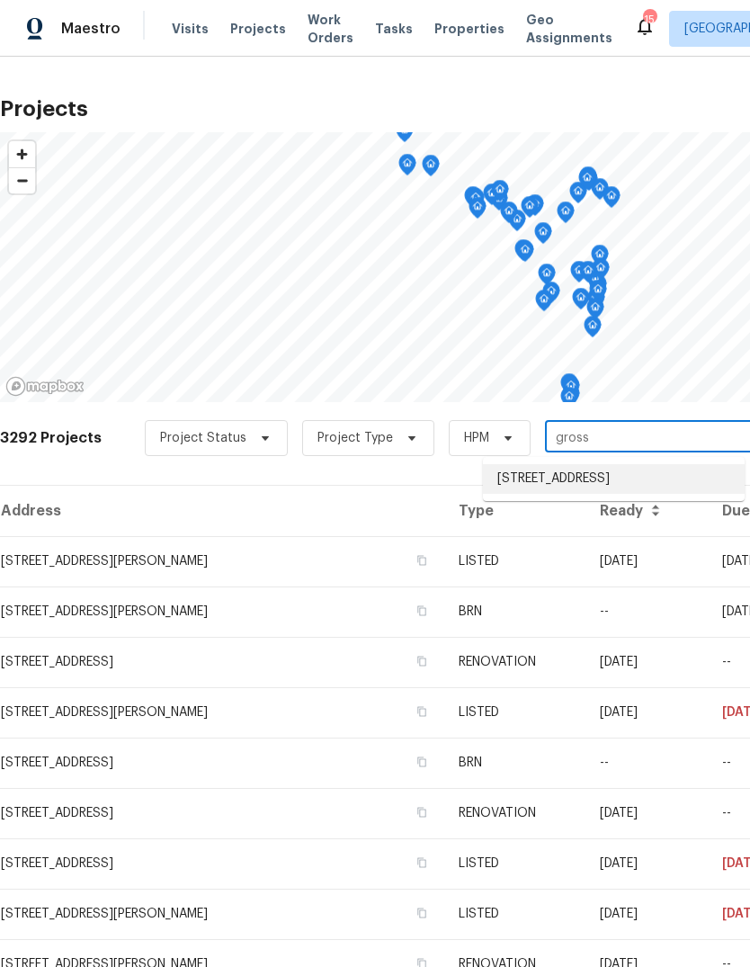
click at [654, 491] on li "[STREET_ADDRESS]" at bounding box center [614, 479] width 262 height 30
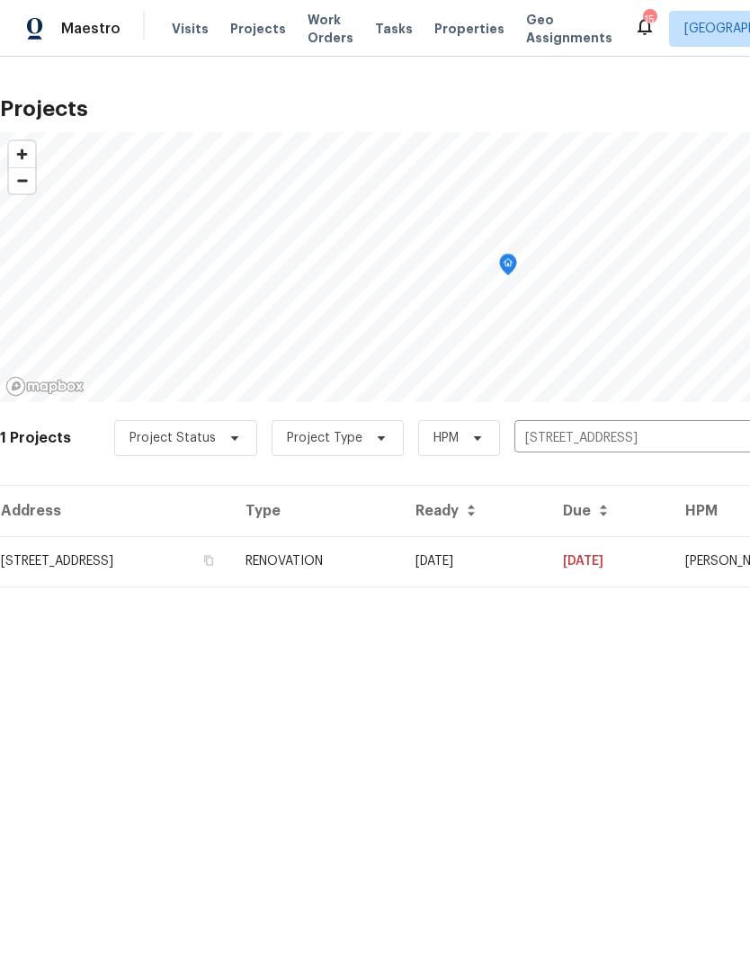
click at [401, 560] on td "RENOVATION" at bounding box center [316, 561] width 170 height 50
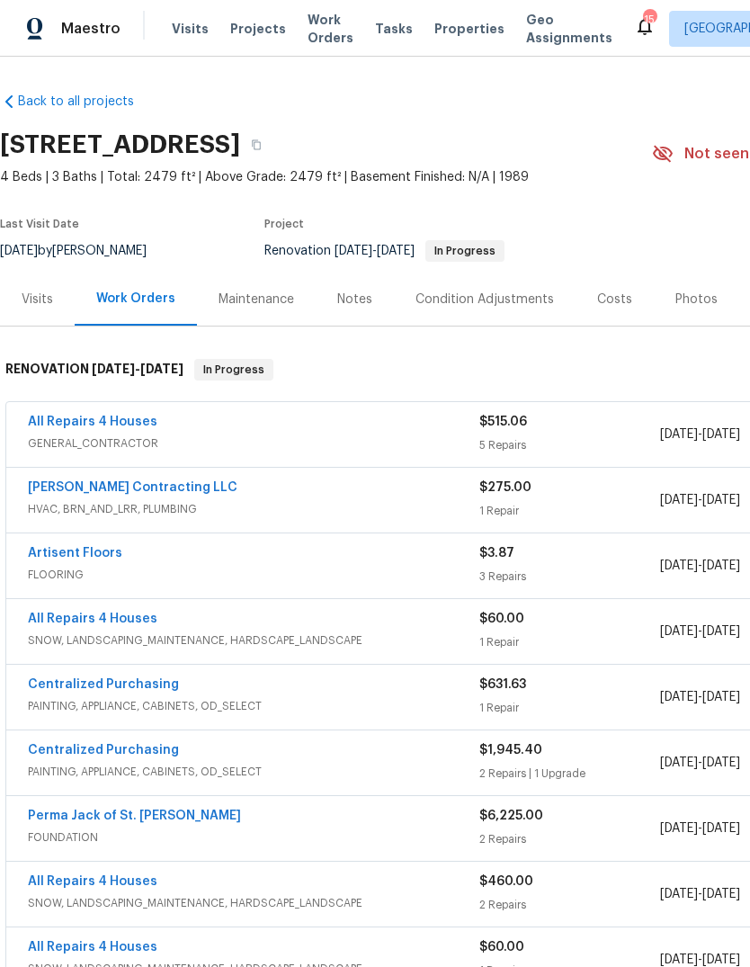
click at [92, 426] on link "All Repairs 4 Houses" at bounding box center [92, 421] width 129 height 13
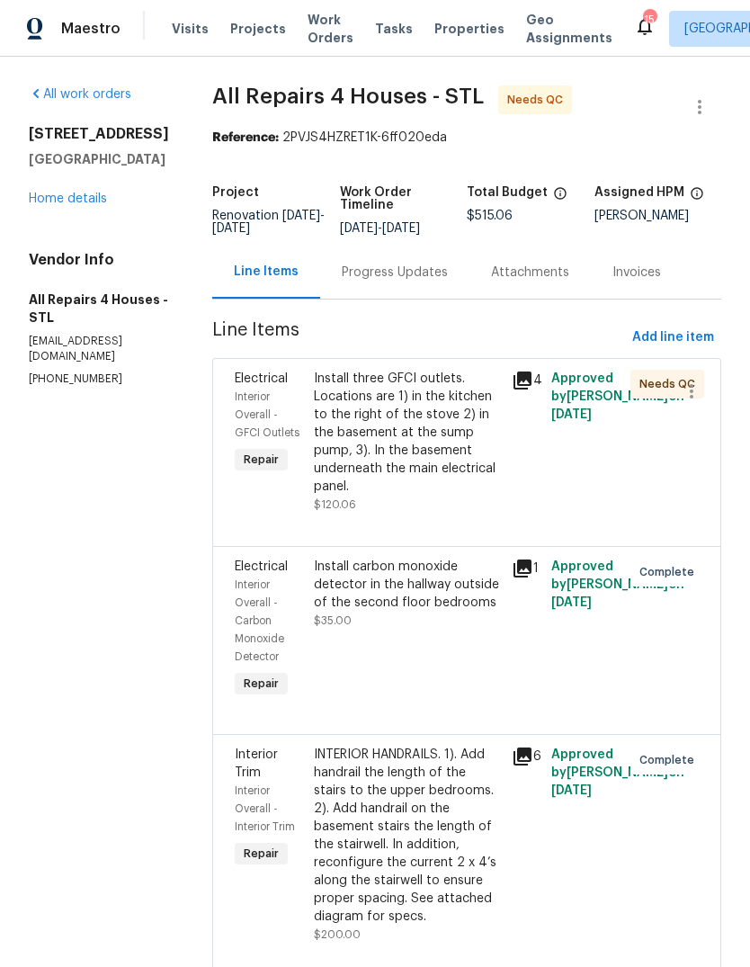
click at [446, 463] on div "Install three GFCI outlets. Locations are 1) in the kitchen to the right of the…" at bounding box center [407, 433] width 187 height 126
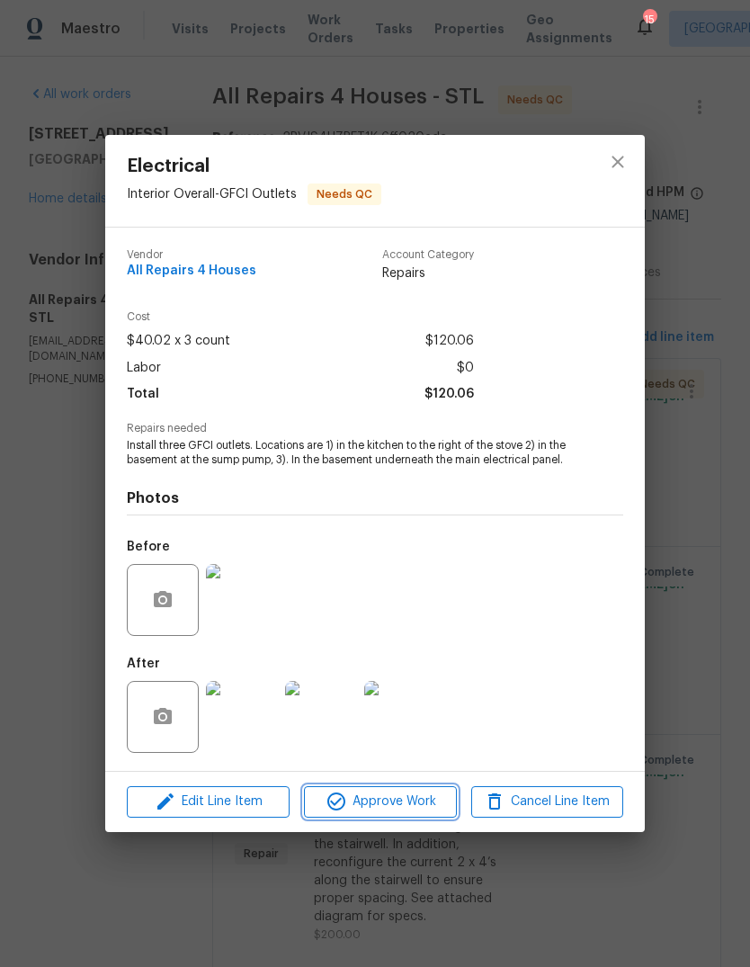
click at [421, 793] on span "Approve Work" at bounding box center [379, 801] width 141 height 22
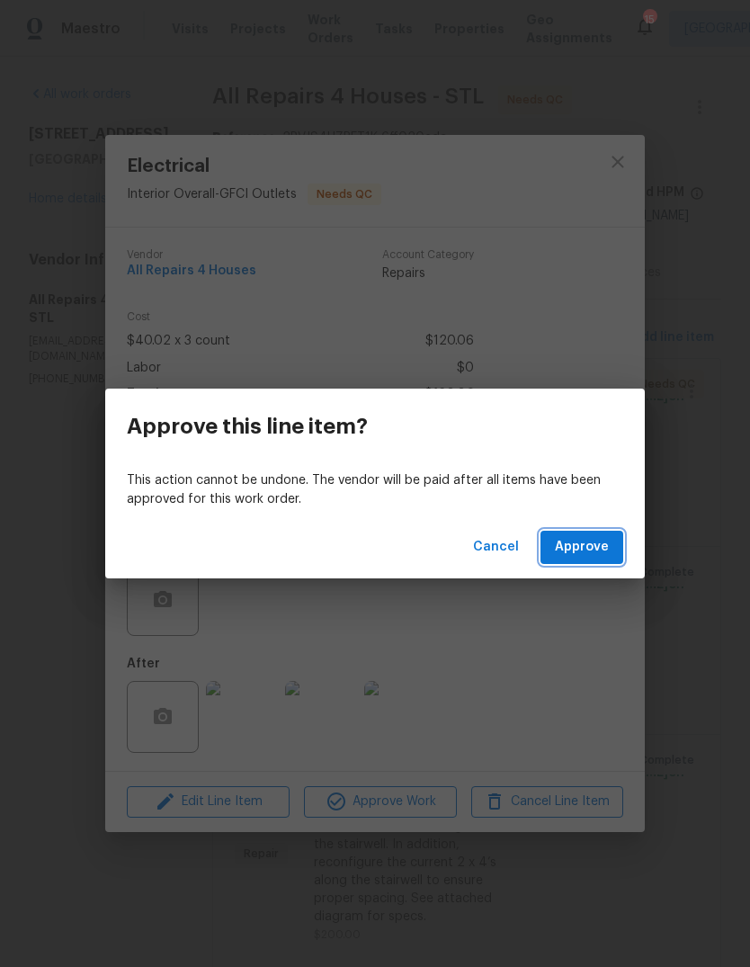
click at [614, 543] on button "Approve" at bounding box center [581, 547] width 83 height 33
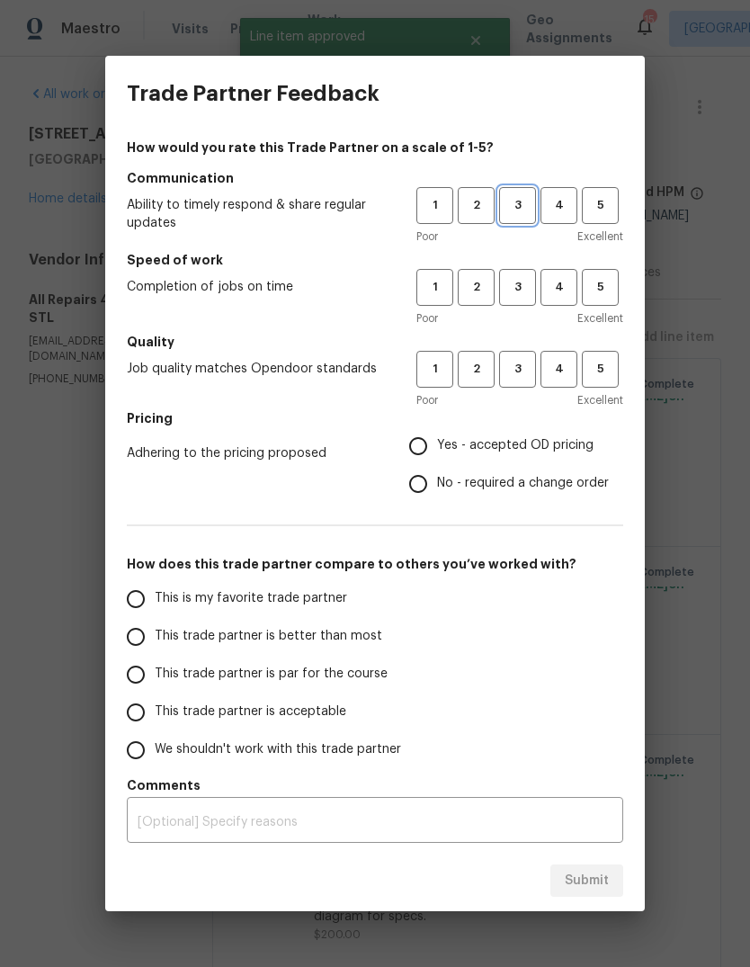
click at [525, 211] on span "3" at bounding box center [517, 205] width 33 height 21
click at [518, 295] on span "3" at bounding box center [517, 287] width 33 height 21
click at [564, 386] on button "4" at bounding box center [558, 369] width 37 height 37
click at [488, 451] on span "Yes - accepted OD pricing" at bounding box center [515, 445] width 156 height 19
click at [437, 451] on input "Yes - accepted OD pricing" at bounding box center [418, 446] width 38 height 38
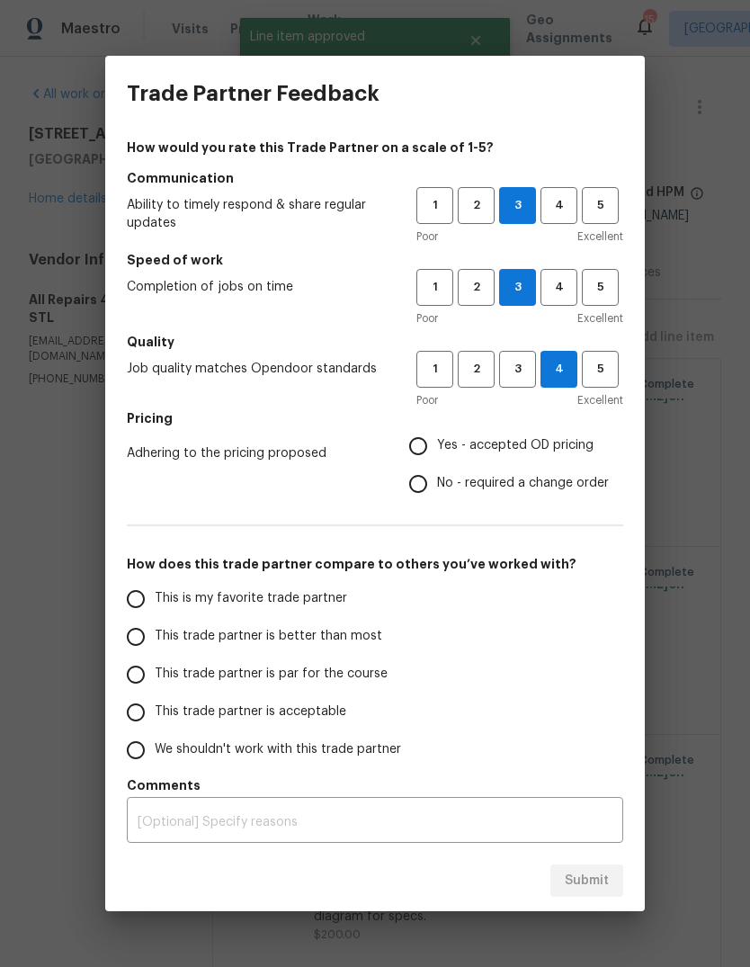
radio input "true"
click at [340, 646] on span "This trade partner is better than most" at bounding box center [269, 636] width 228 height 19
click at [155, 646] on input "This trade partner is better than most" at bounding box center [136, 637] width 38 height 38
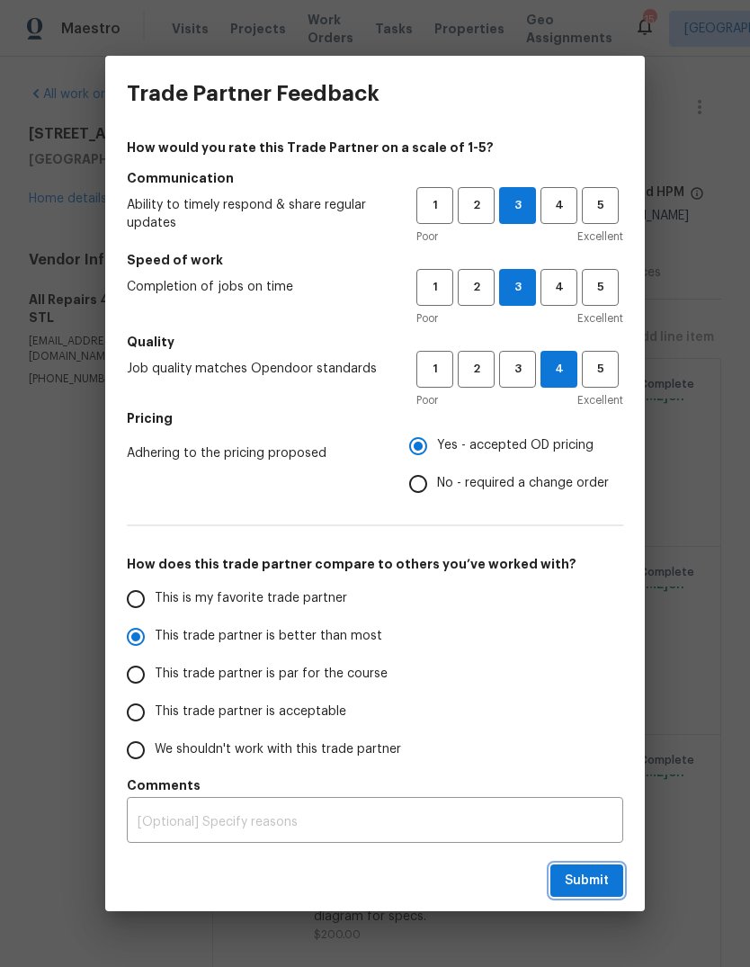
click at [609, 865] on button "Submit" at bounding box center [586, 880] width 73 height 33
radio input "true"
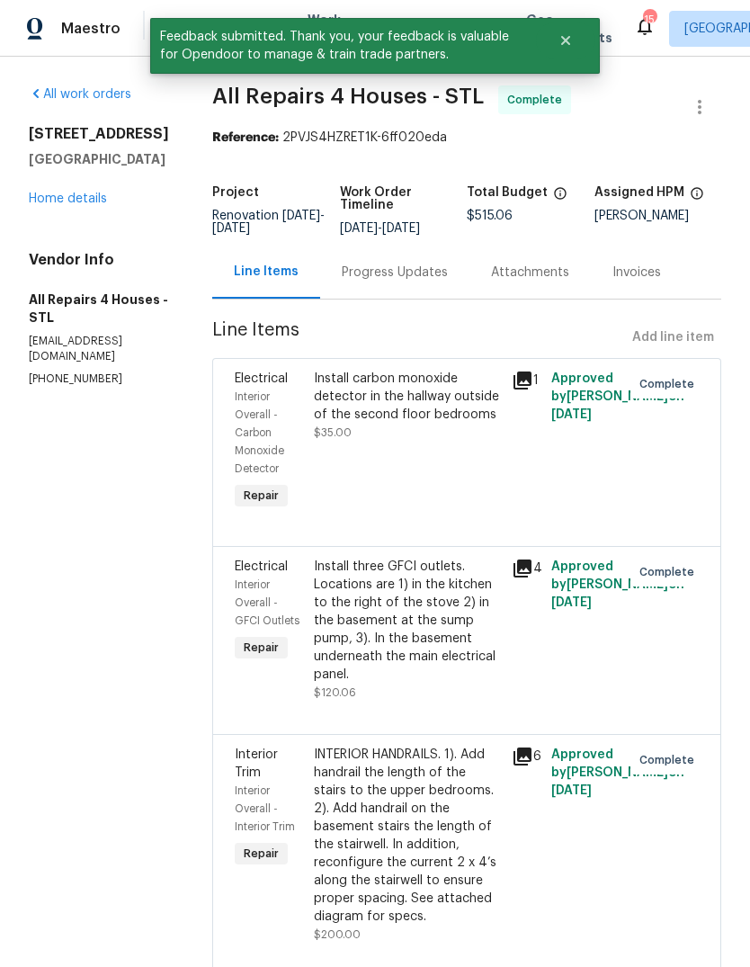
click at [95, 198] on link "Home details" at bounding box center [68, 198] width 78 height 13
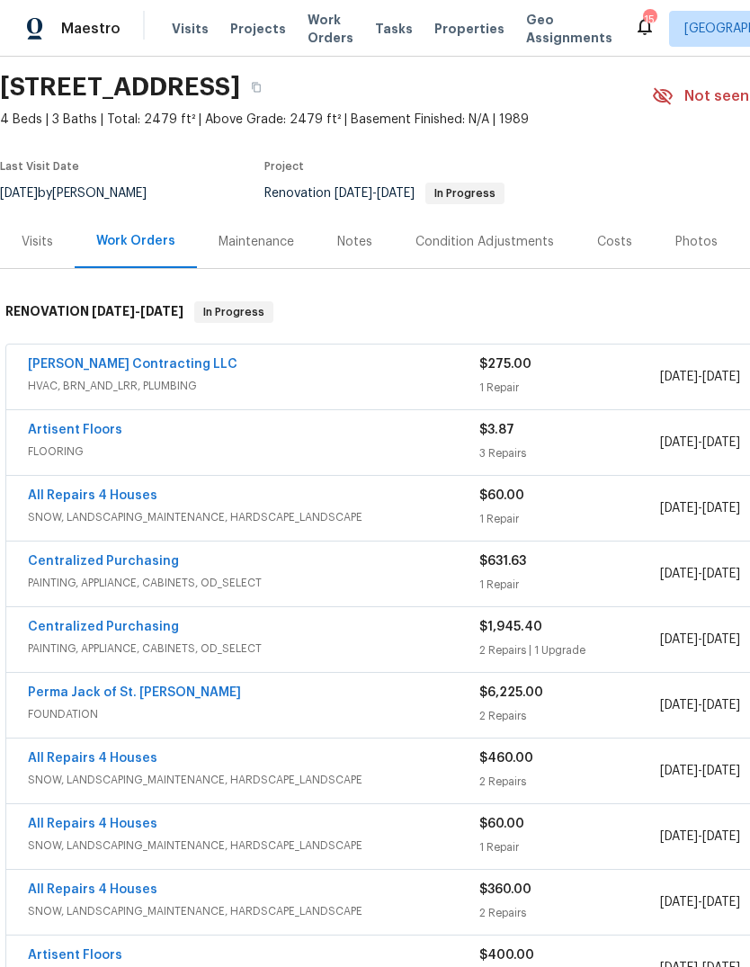
scroll to position [60, 0]
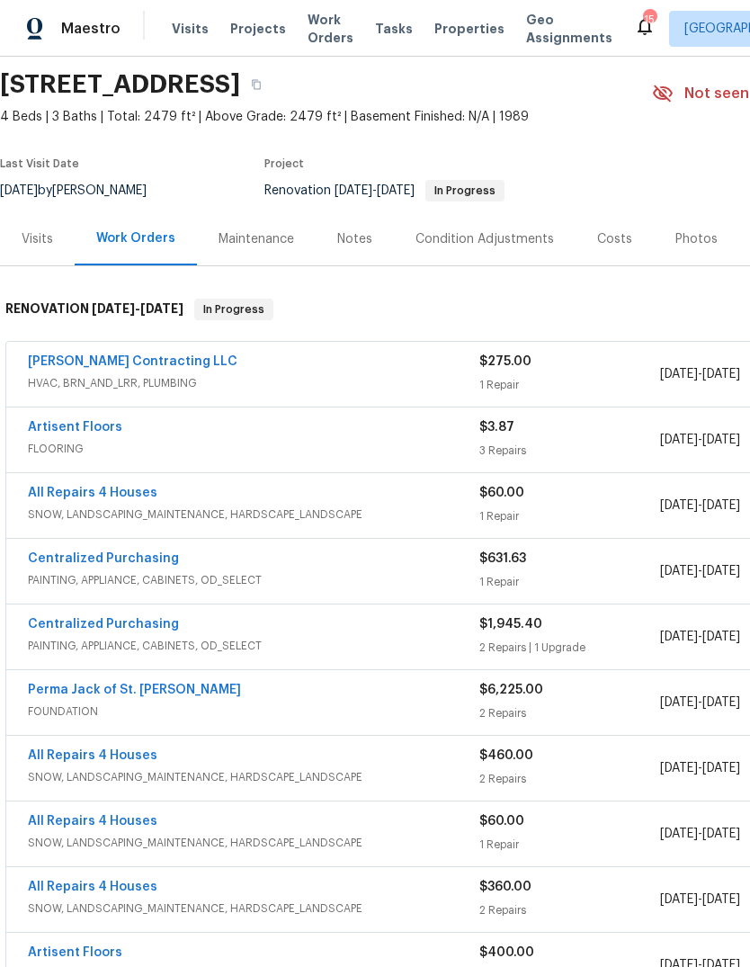
click at [61, 432] on link "Artisent Floors" at bounding box center [75, 427] width 94 height 13
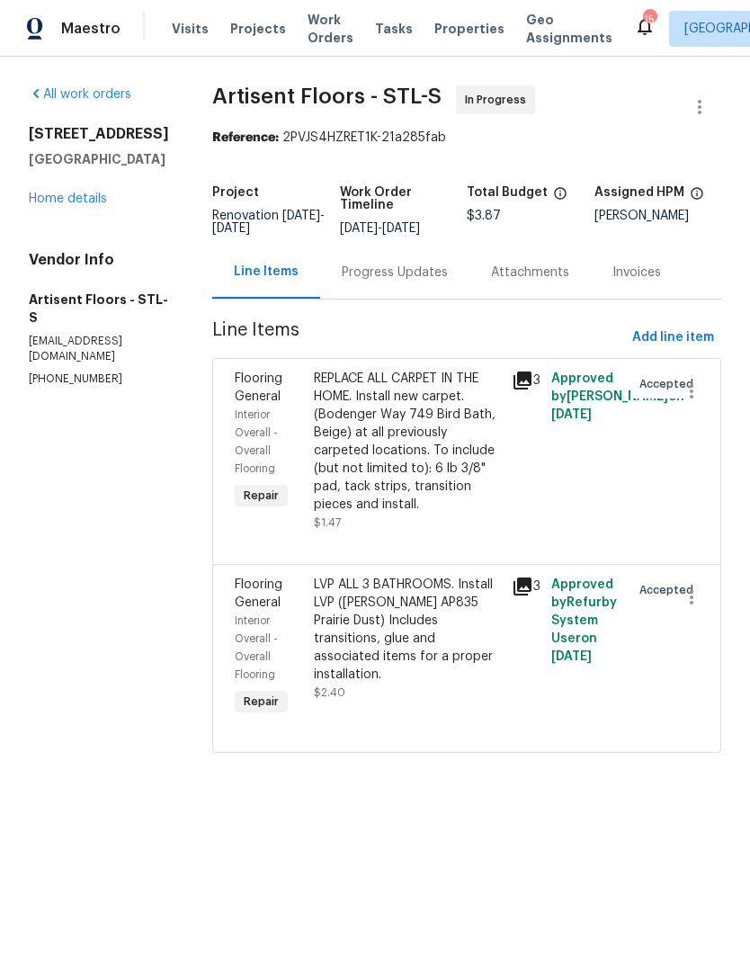
click at [417, 281] on div "Progress Updates" at bounding box center [395, 272] width 106 height 18
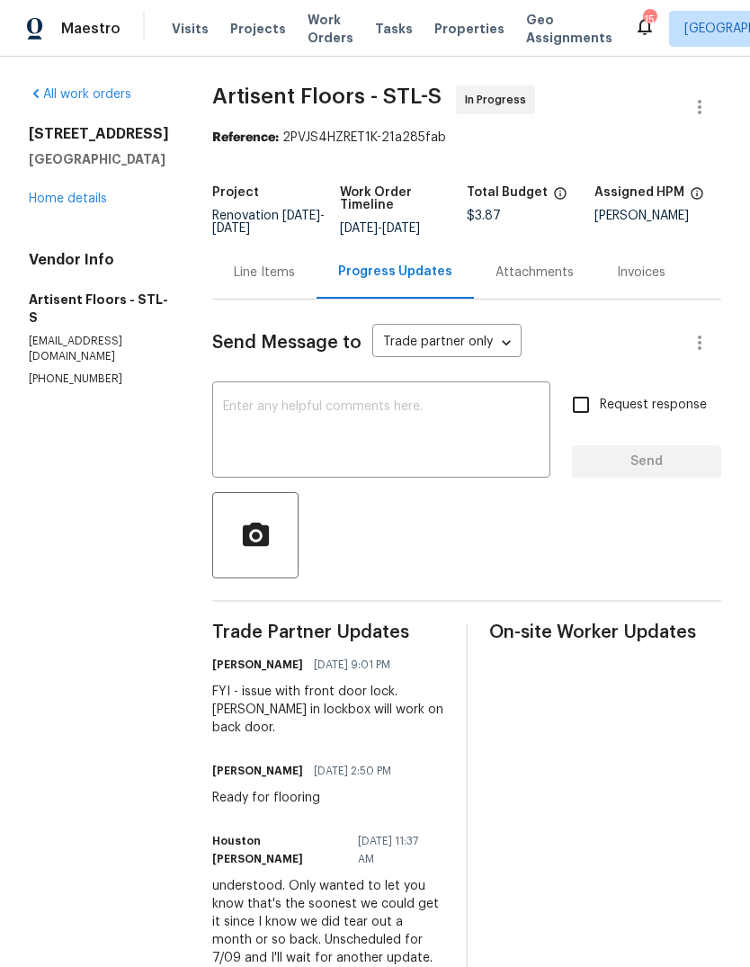
click at [443, 453] on textarea at bounding box center [381, 431] width 317 height 63
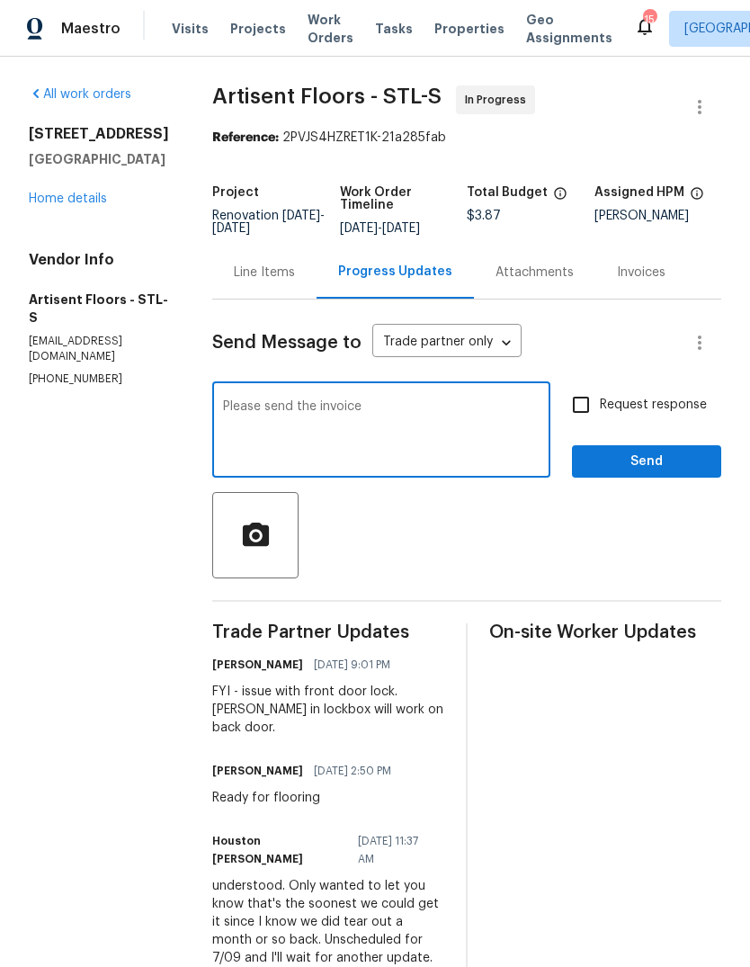
type textarea "Please send the invoice"
click at [686, 415] on span "Request response" at bounding box center [653, 405] width 107 height 19
click at [600, 419] on input "Request response" at bounding box center [581, 405] width 38 height 38
checkbox input "true"
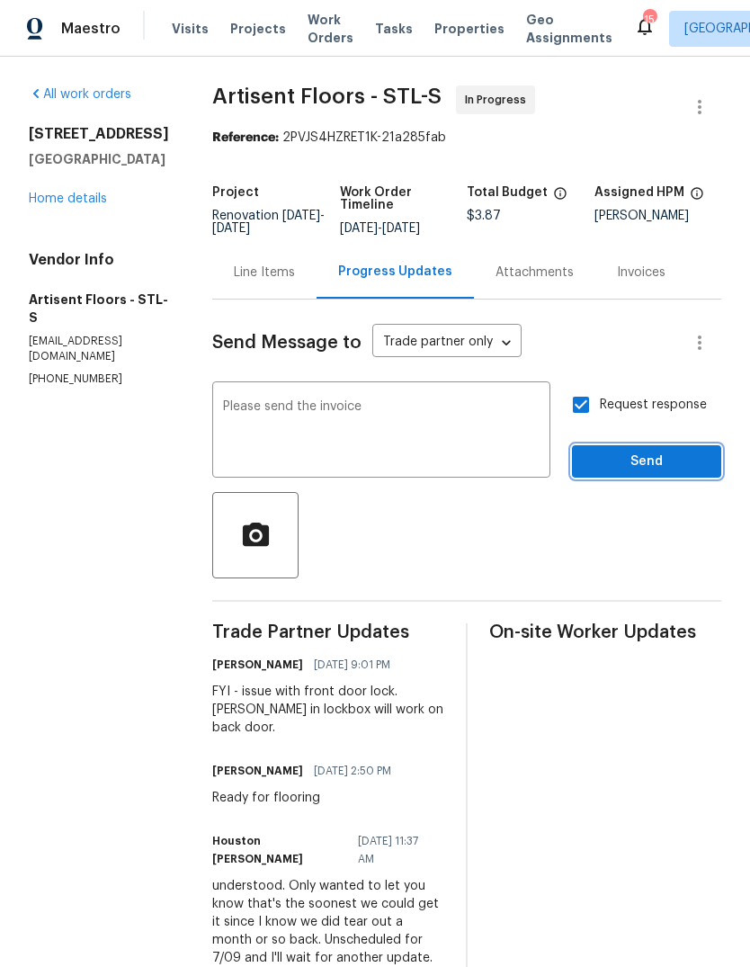
click at [699, 473] on span "Send" at bounding box center [646, 462] width 121 height 22
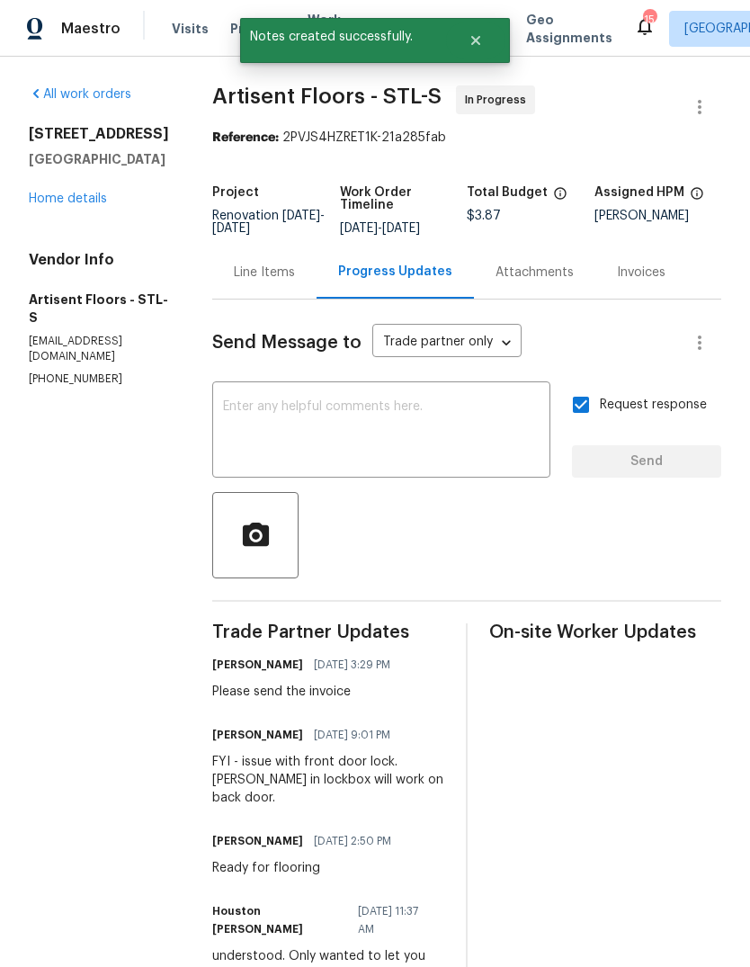
click at [83, 203] on link "Home details" at bounding box center [68, 198] width 78 height 13
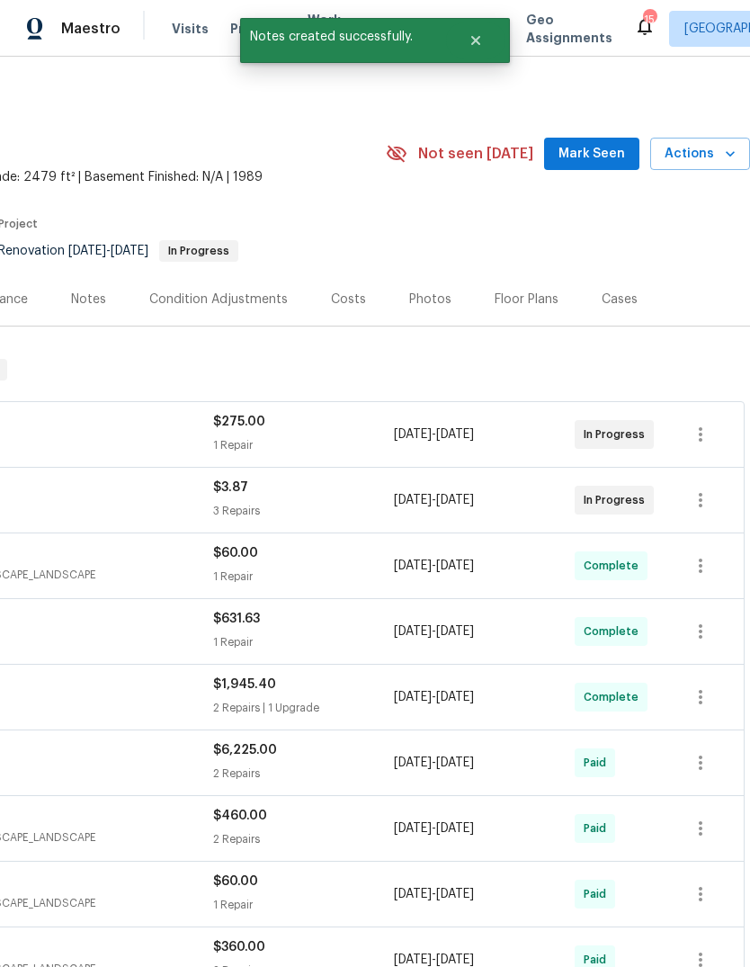
scroll to position [0, 266]
click at [604, 154] on span "Mark Seen" at bounding box center [591, 154] width 67 height 22
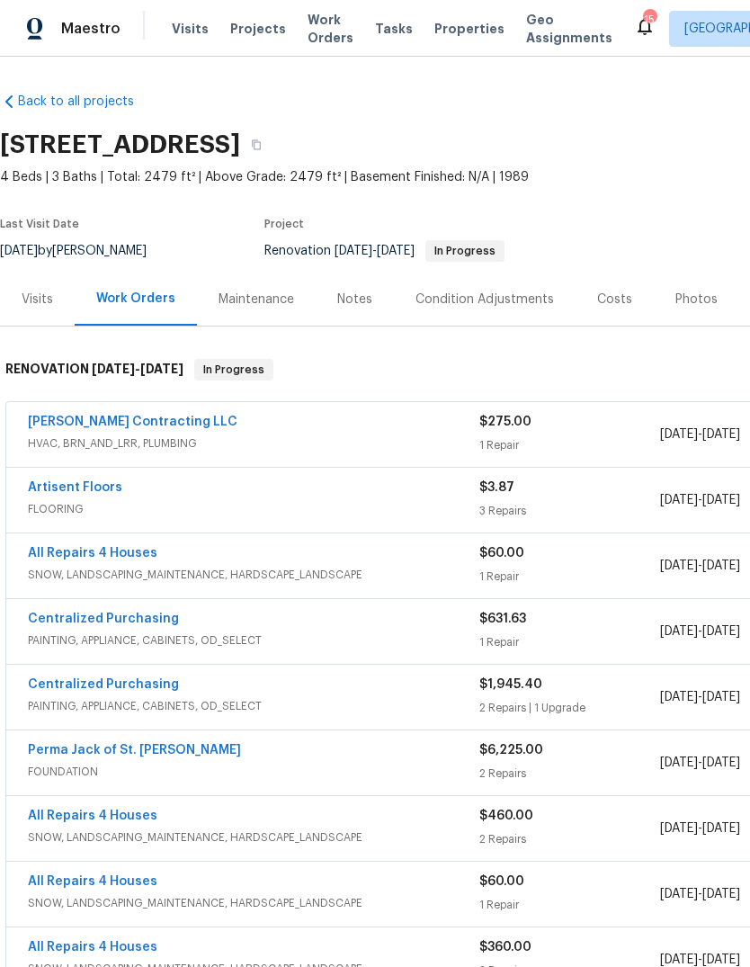
scroll to position [0, 0]
click at [185, 36] on span "Visits" at bounding box center [190, 29] width 37 height 18
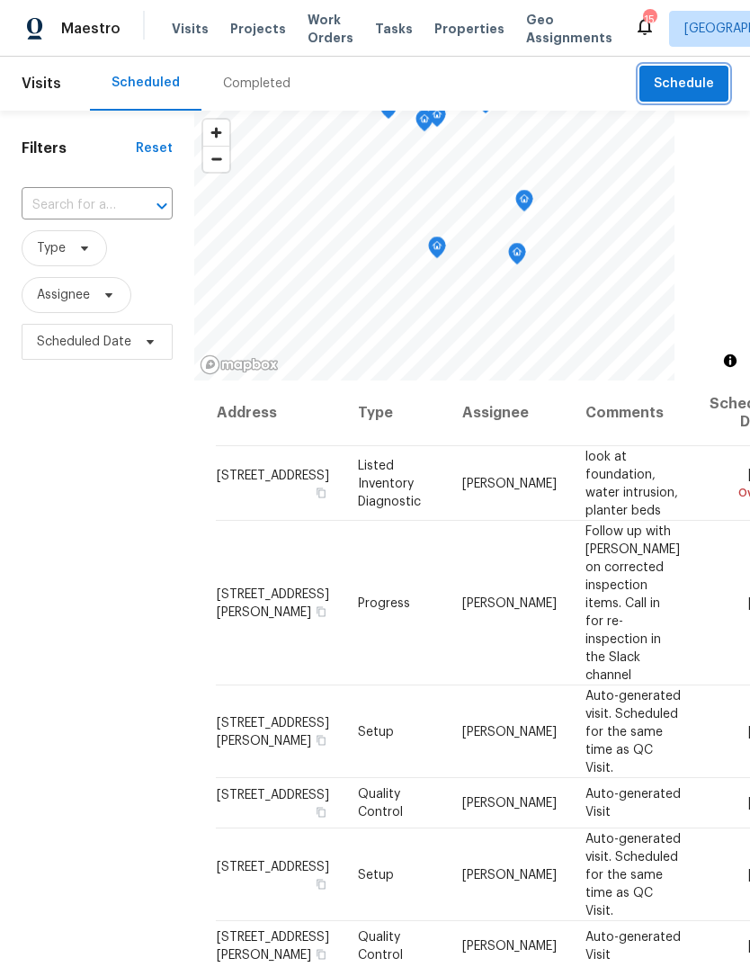
click at [706, 77] on span "Schedule" at bounding box center [684, 84] width 60 height 22
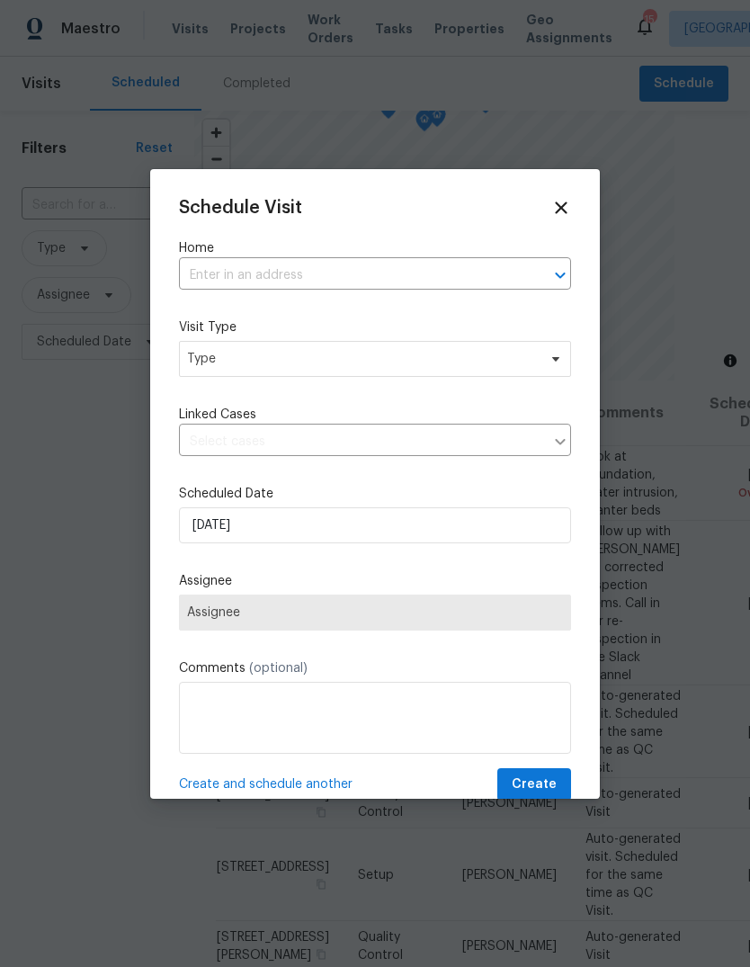
click at [455, 273] on input "text" at bounding box center [350, 276] width 342 height 28
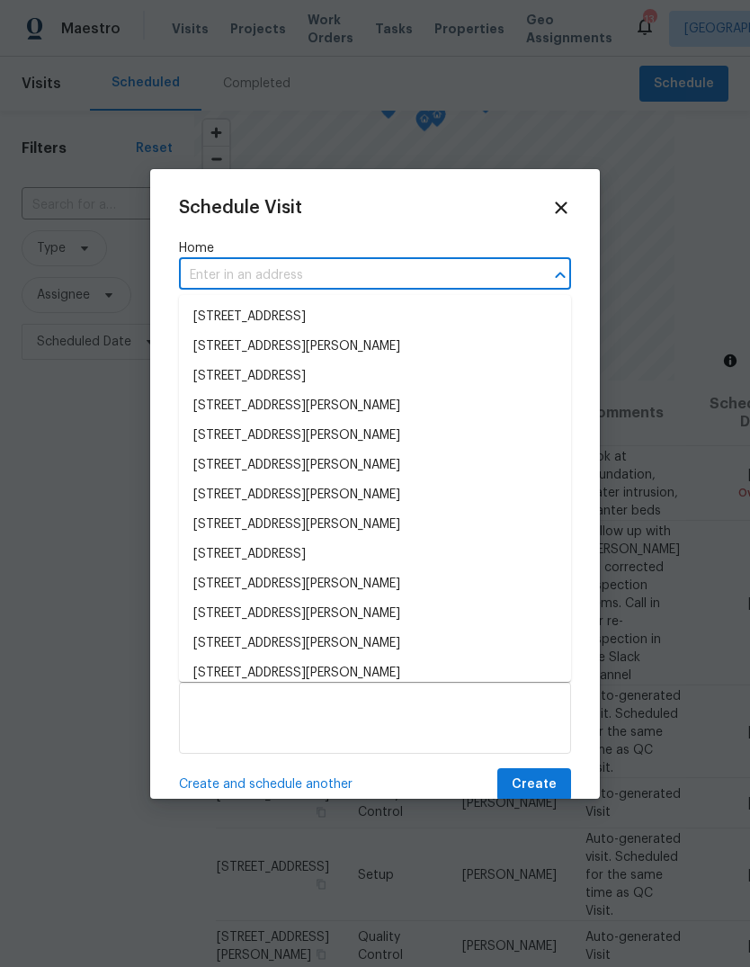
click at [547, 198] on div "Schedule Visit" at bounding box center [375, 208] width 392 height 20
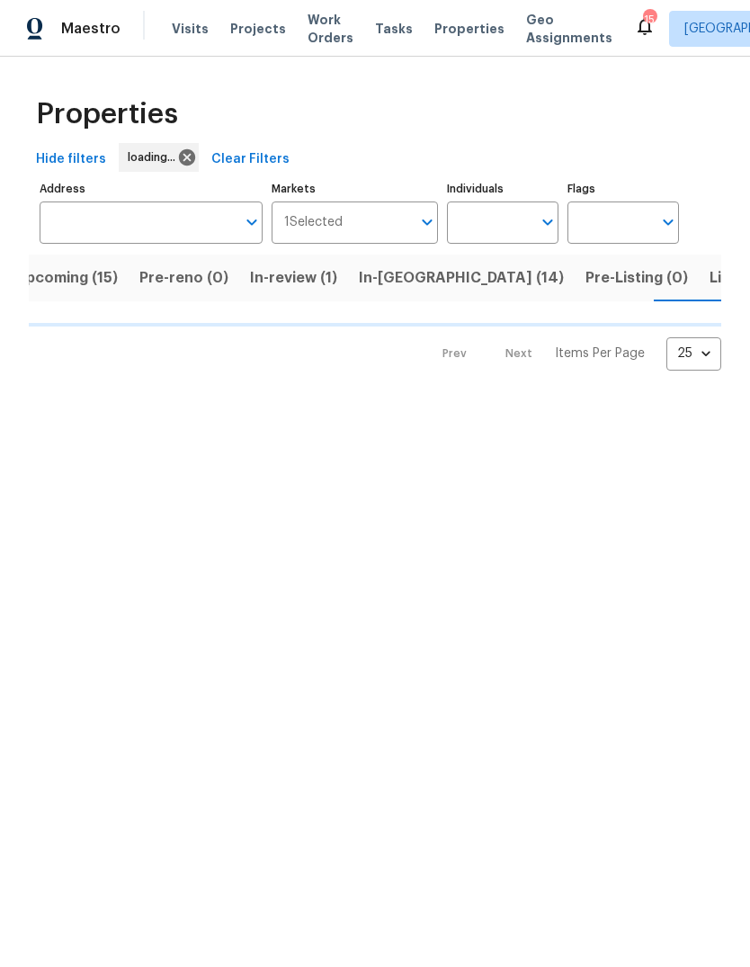
scroll to position [0, 53]
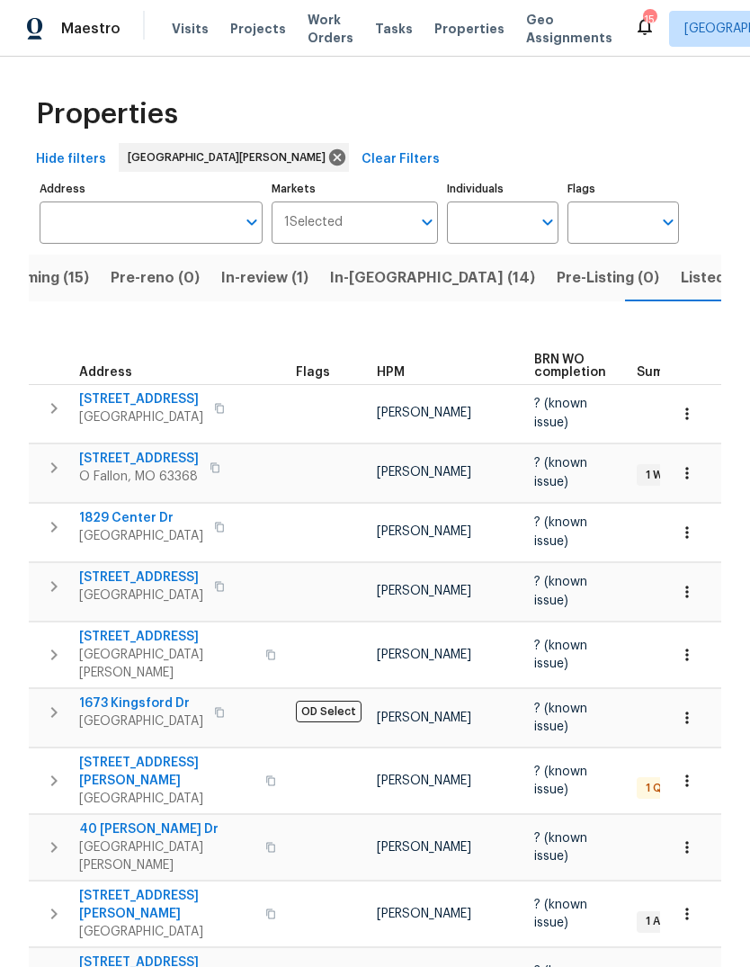
click at [256, 36] on span "Projects" at bounding box center [258, 29] width 56 height 18
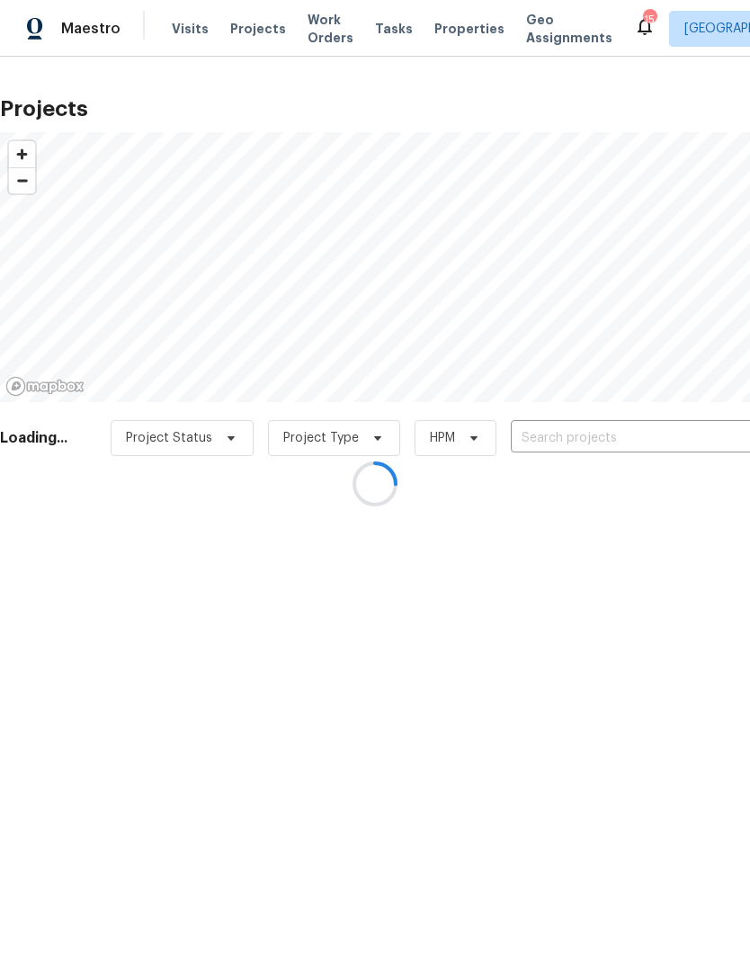
click at [617, 440] on div at bounding box center [375, 483] width 750 height 967
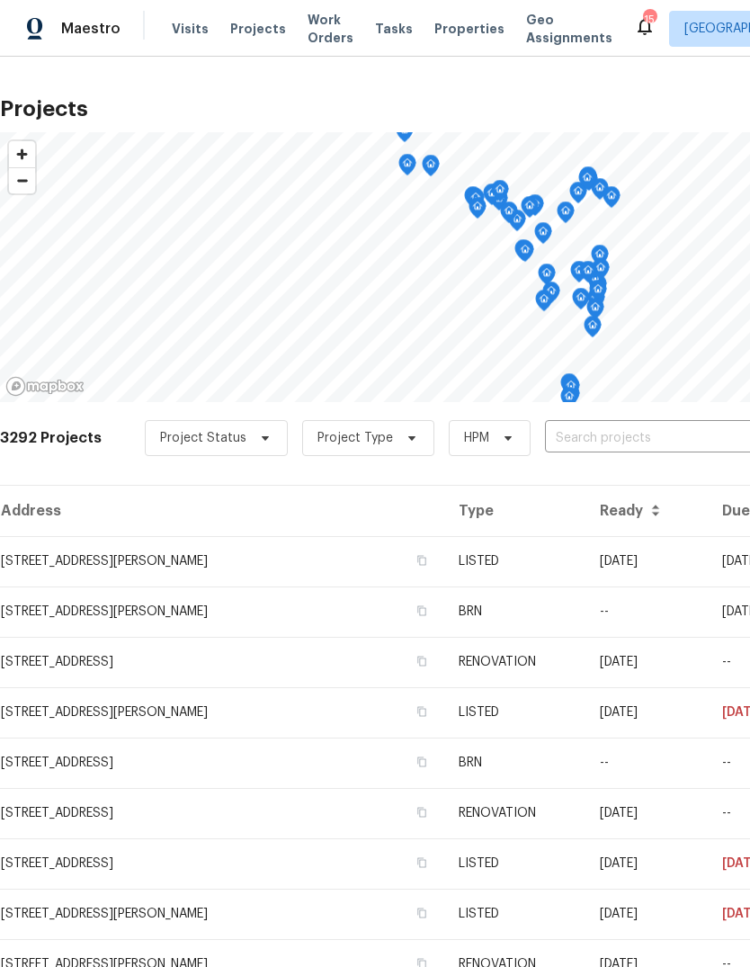
click at [628, 437] on input "text" at bounding box center [648, 438] width 206 height 28
type input "gross"
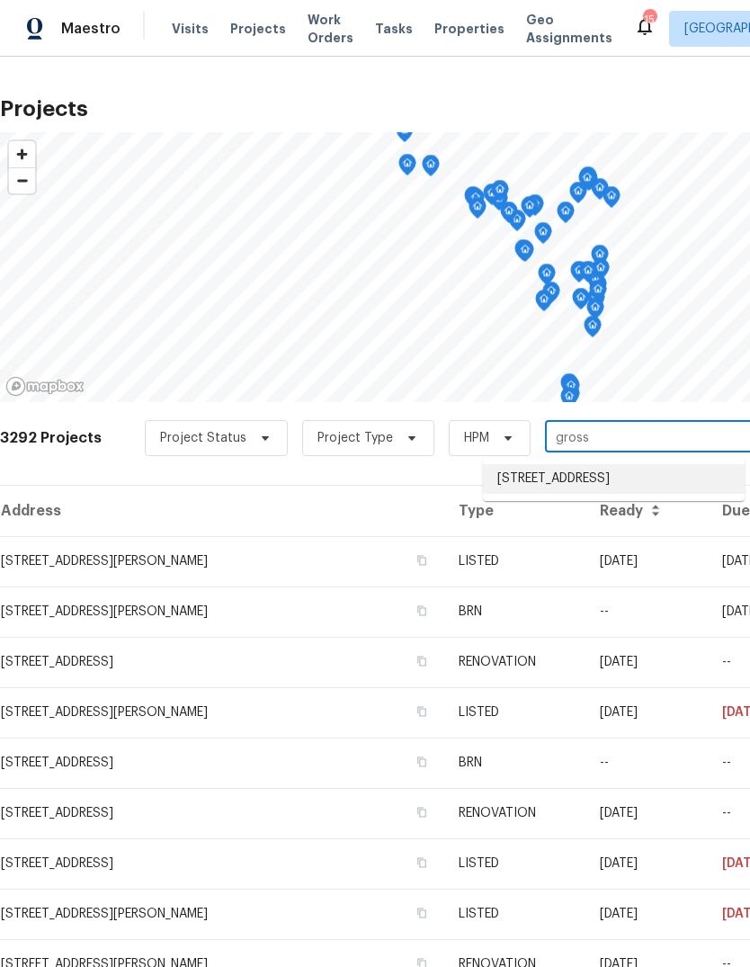
click at [678, 494] on li "[STREET_ADDRESS]" at bounding box center [614, 479] width 262 height 30
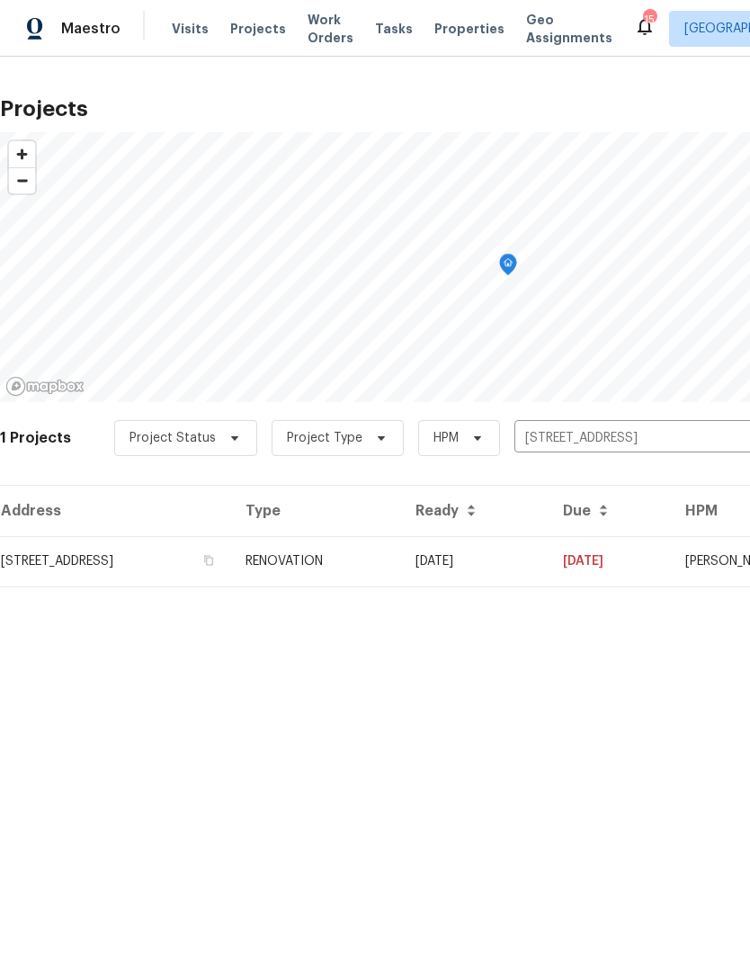
click at [401, 536] on td "RENOVATION" at bounding box center [316, 561] width 170 height 50
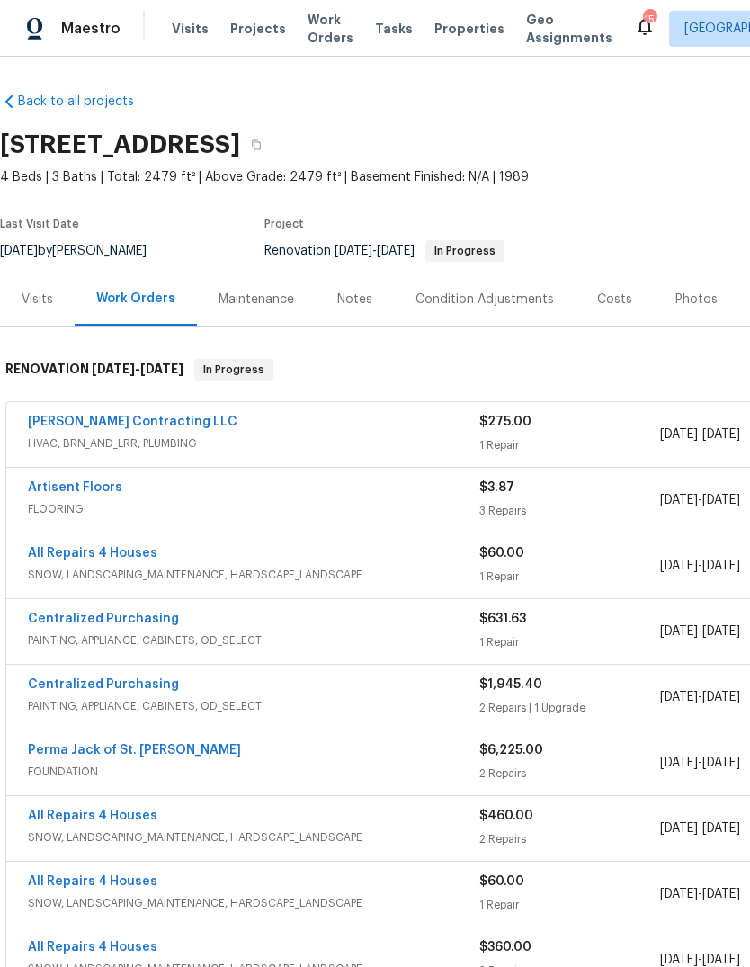
click at [353, 297] on div "Notes" at bounding box center [354, 299] width 35 height 18
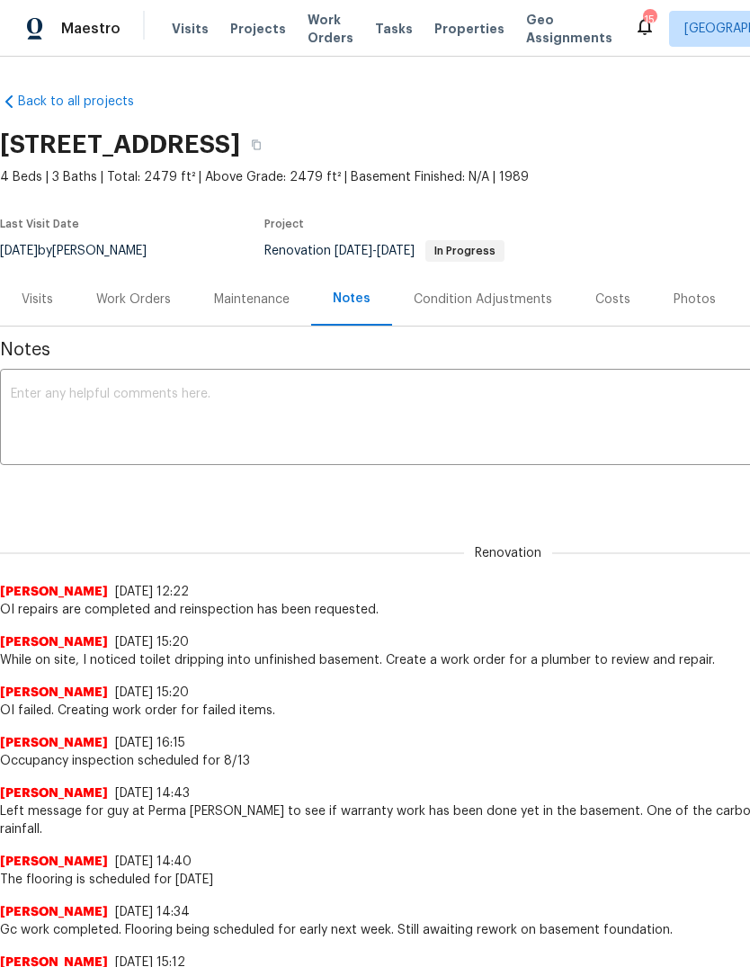
click at [385, 444] on textarea at bounding box center [508, 419] width 995 height 63
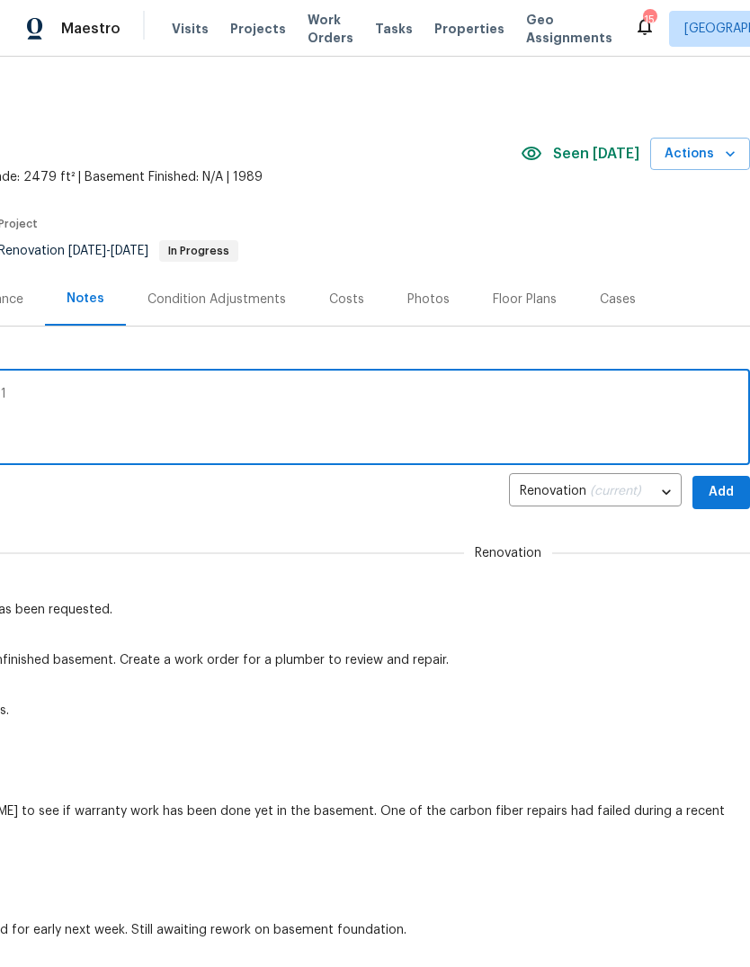
scroll to position [0, 266]
type textarea "Occupancy reinspection scheduled for 8/21"
click at [726, 485] on span "Add" at bounding box center [721, 492] width 29 height 22
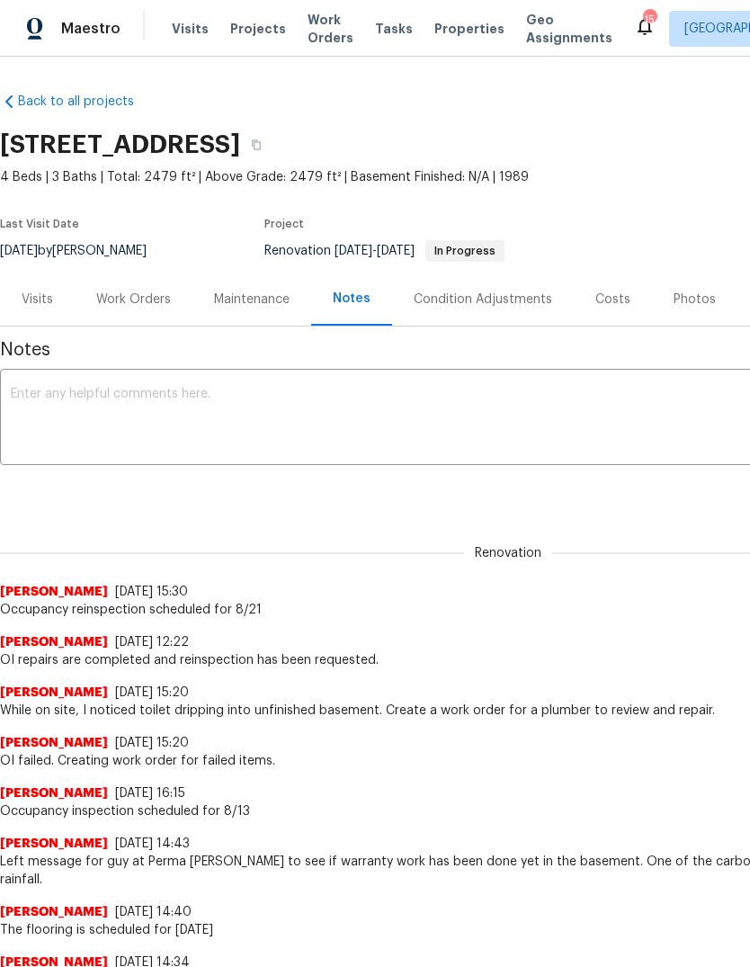
scroll to position [0, 0]
click at [196, 27] on span "Visits" at bounding box center [190, 29] width 37 height 18
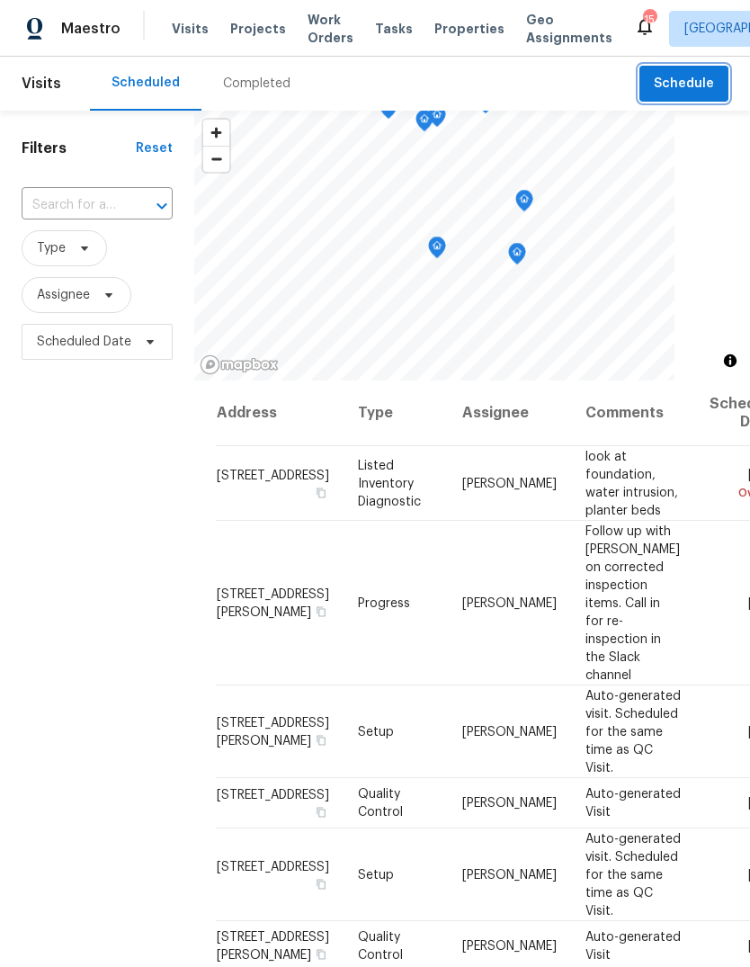
click at [704, 83] on span "Schedule" at bounding box center [684, 84] width 60 height 22
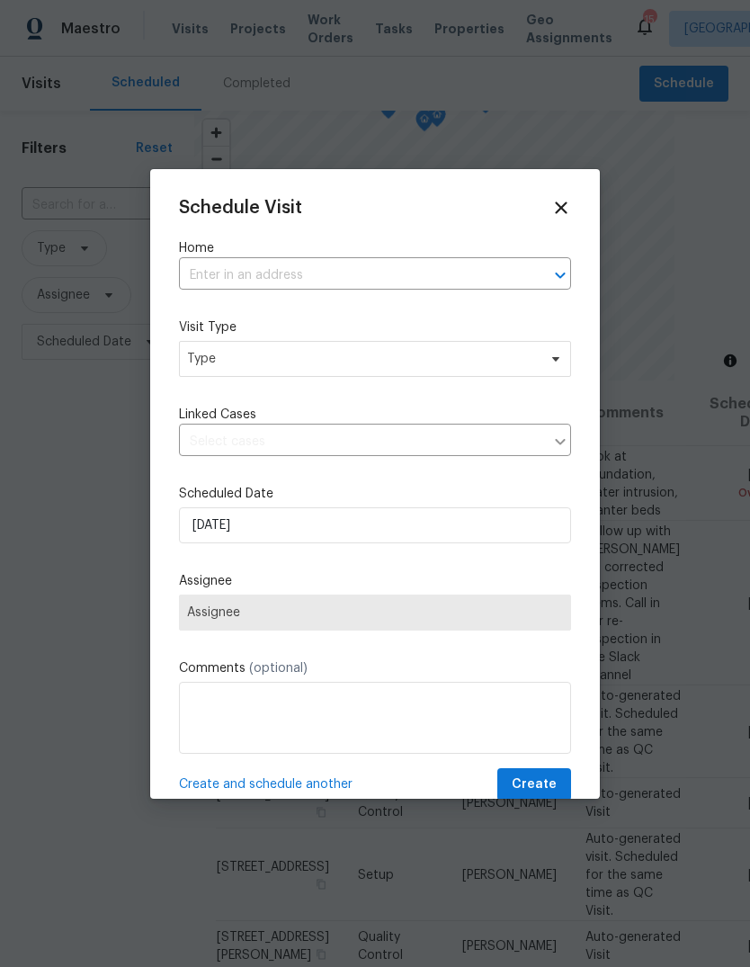
click at [384, 277] on input "text" at bounding box center [350, 276] width 342 height 28
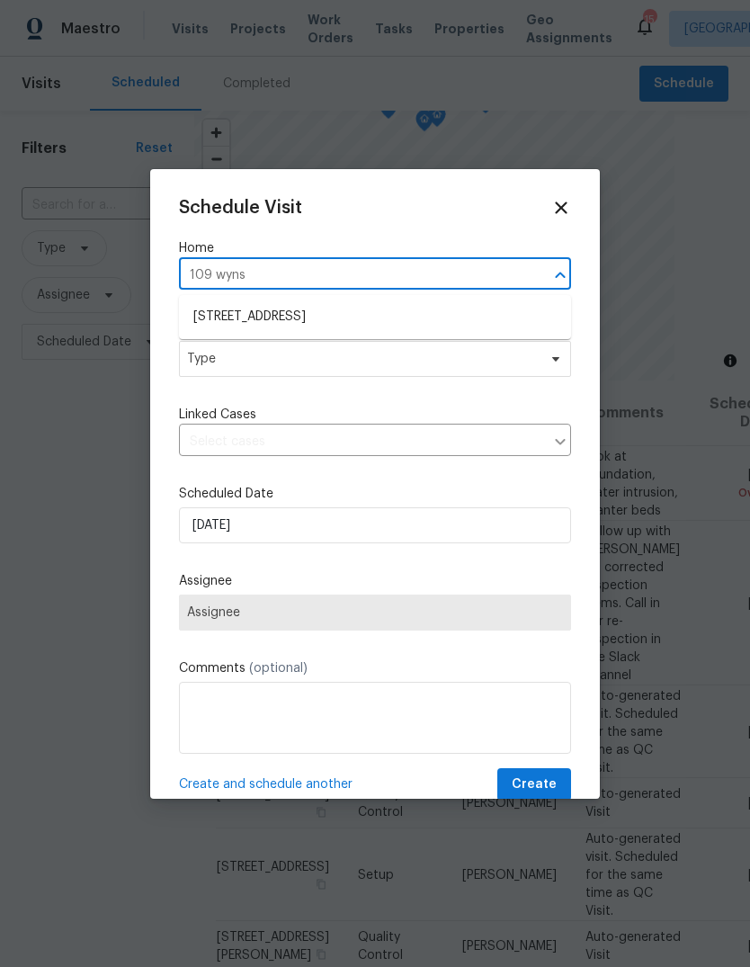
type input "109 wynst"
click at [434, 320] on li "[STREET_ADDRESS]" at bounding box center [375, 317] width 392 height 30
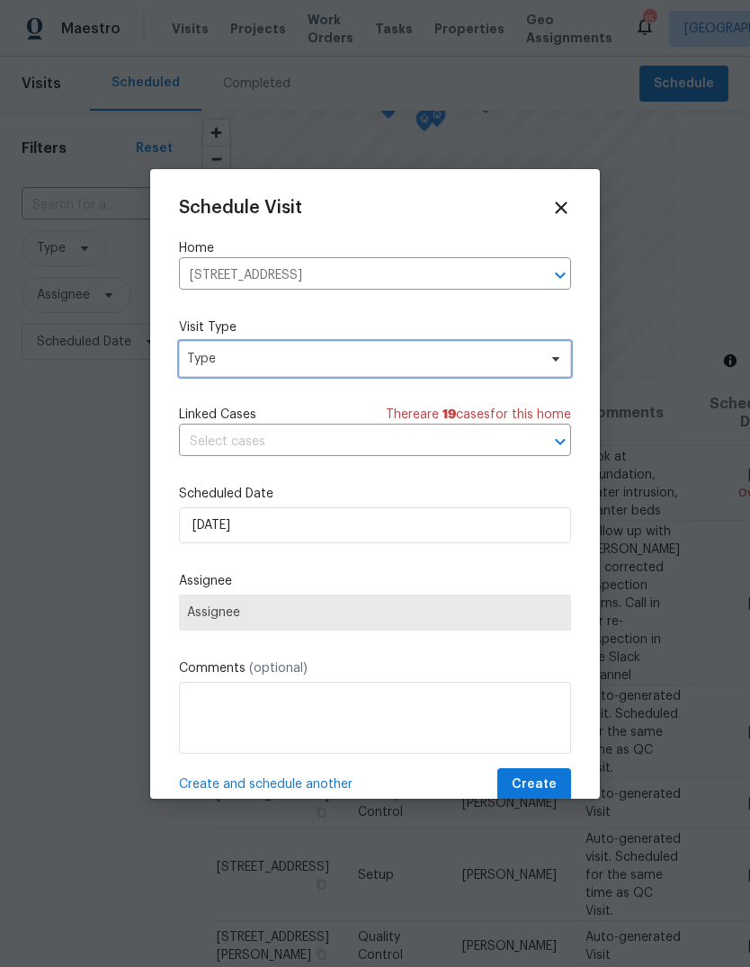
click at [414, 361] on span "Type" at bounding box center [362, 359] width 350 height 18
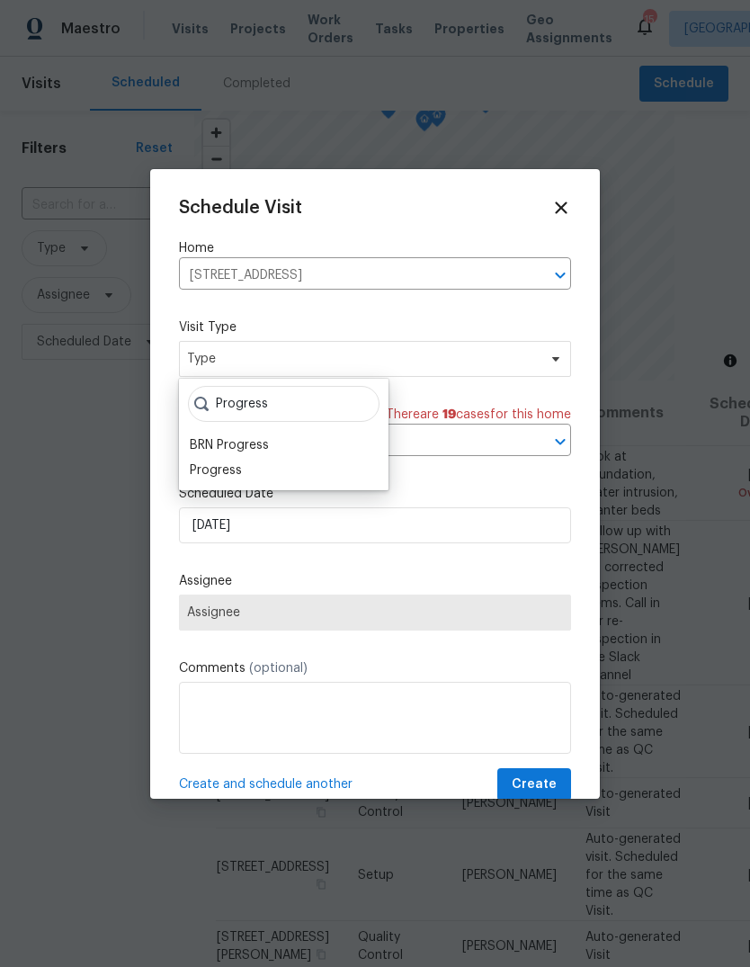
type input "Progress"
click at [321, 470] on div "Progress" at bounding box center [283, 470] width 199 height 25
click at [301, 469] on div "Progress" at bounding box center [283, 470] width 199 height 25
click at [229, 474] on div "Progress" at bounding box center [216, 470] width 52 height 18
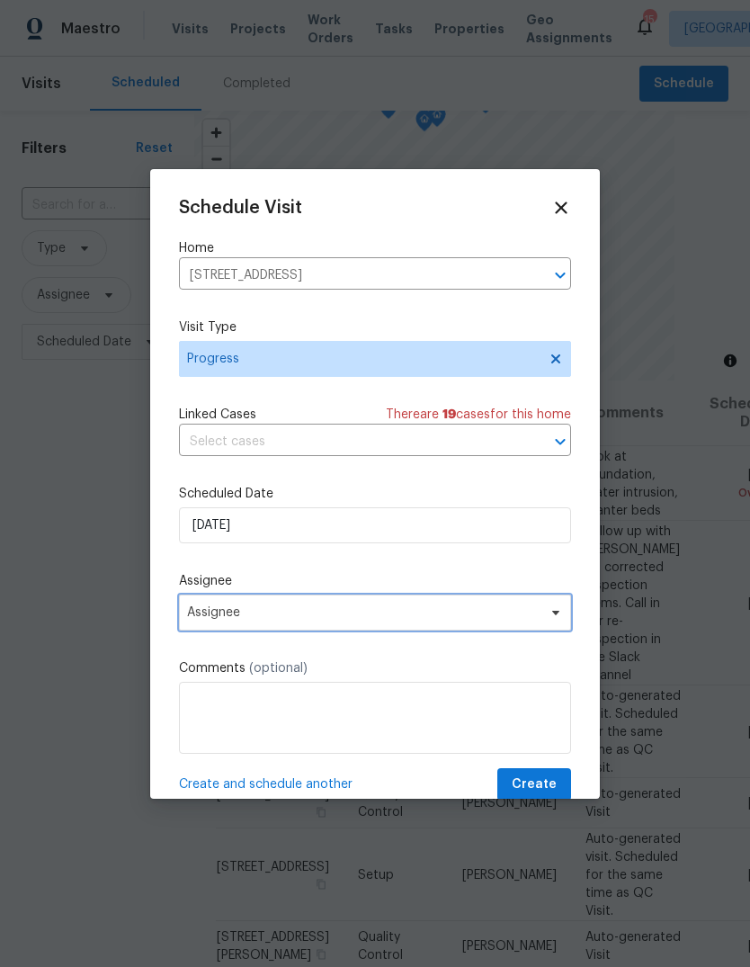
click at [340, 620] on span "Assignee" at bounding box center [363, 612] width 353 height 14
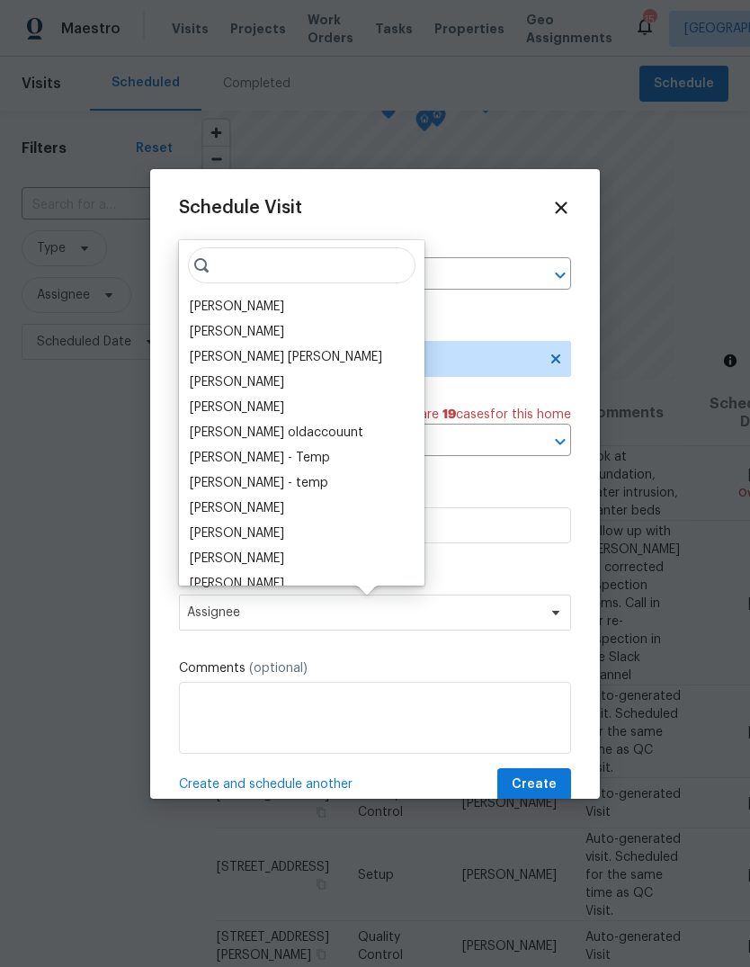
click at [318, 309] on div "[PERSON_NAME]" at bounding box center [301, 306] width 235 height 25
click at [325, 306] on div "[PERSON_NAME]" at bounding box center [301, 306] width 235 height 25
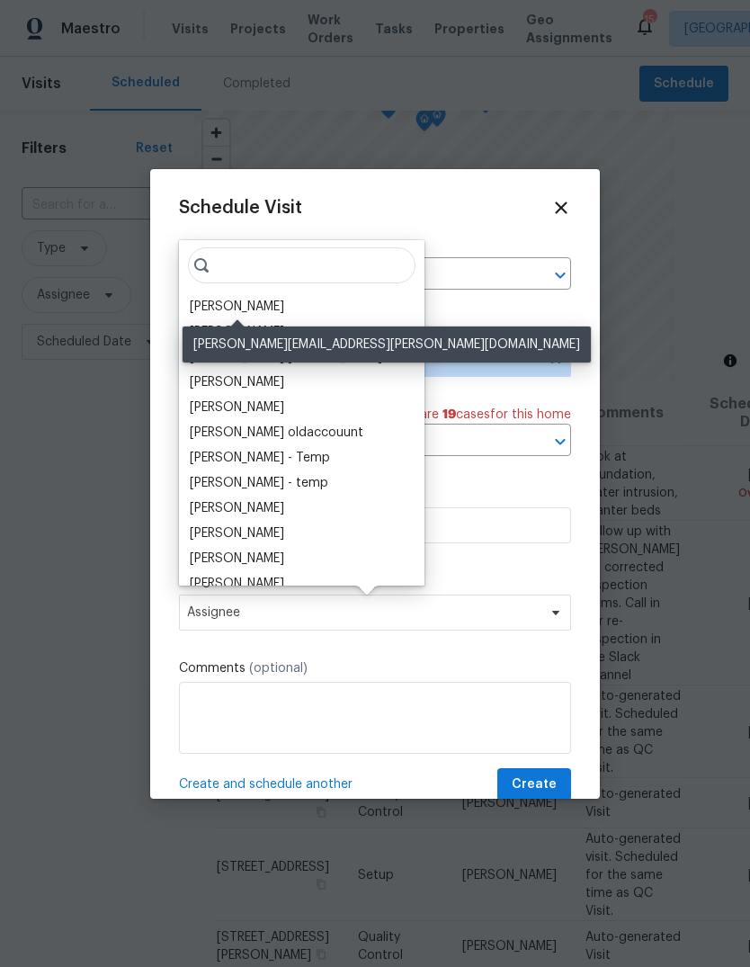
click at [253, 311] on div "[PERSON_NAME]" at bounding box center [237, 307] width 94 height 18
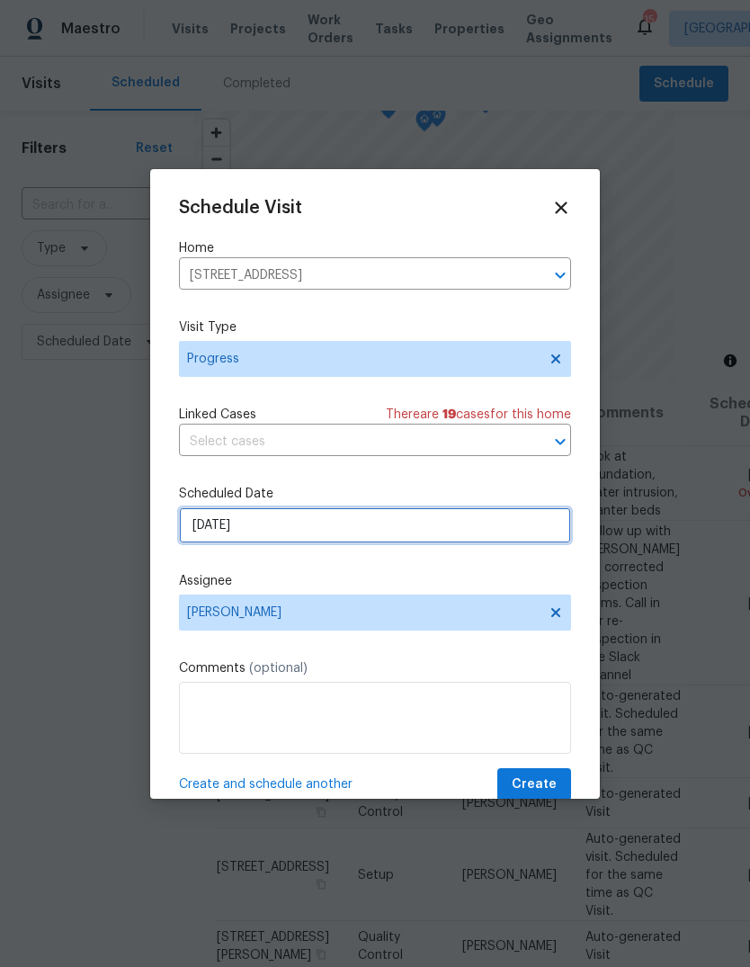
click at [386, 531] on input "8/19/2025" at bounding box center [375, 525] width 392 height 36
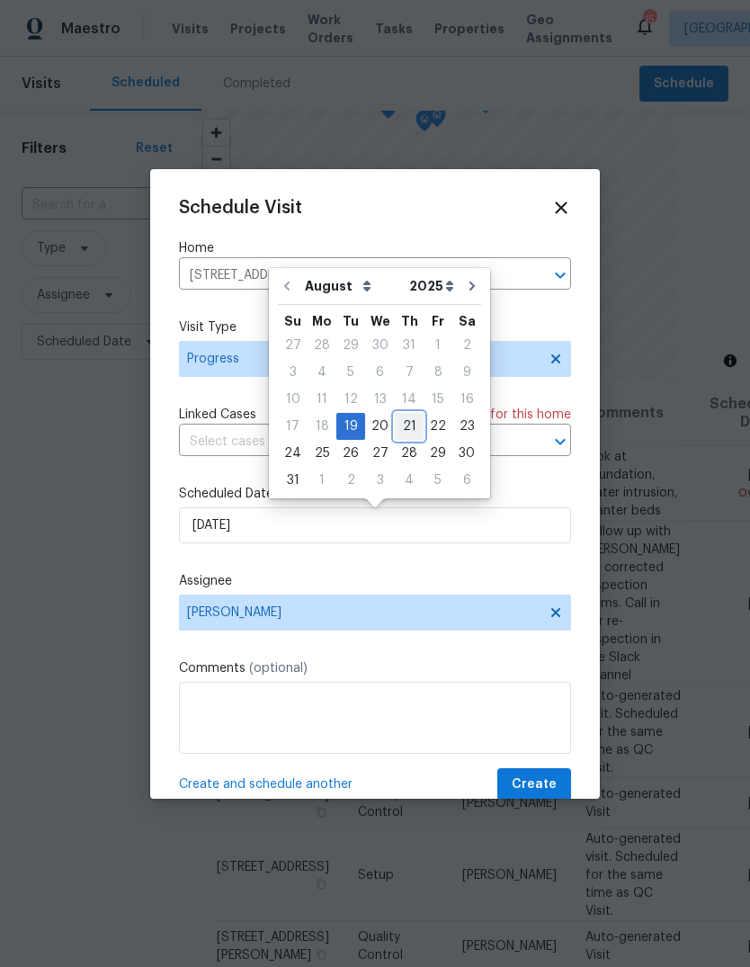
click at [409, 420] on div "21" at bounding box center [409, 426] width 29 height 25
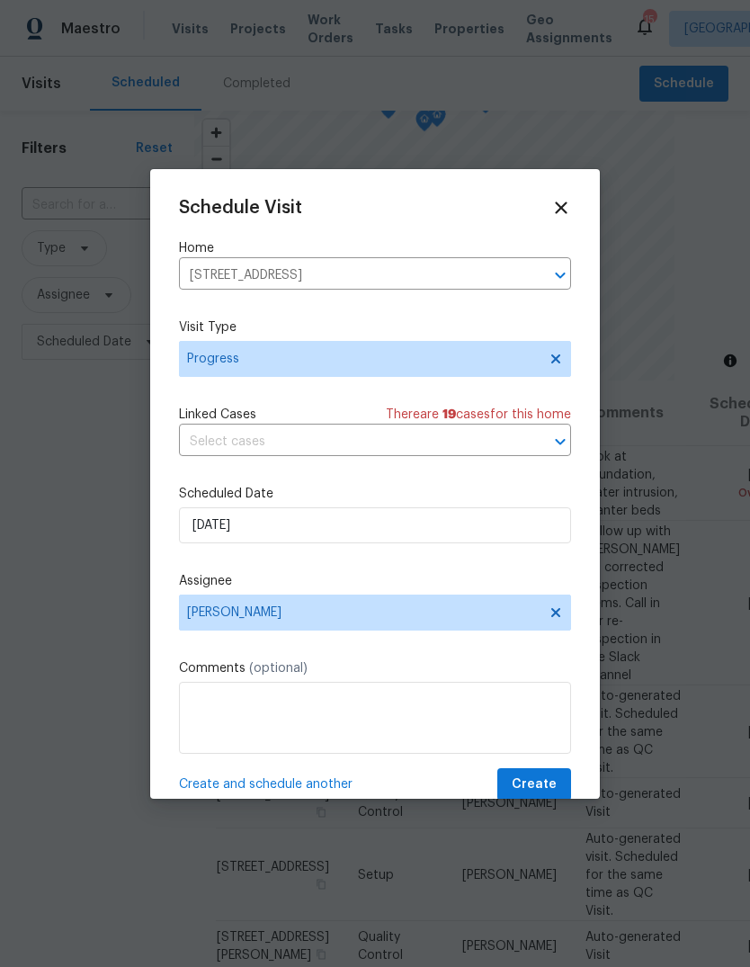
type input "8/21/2025"
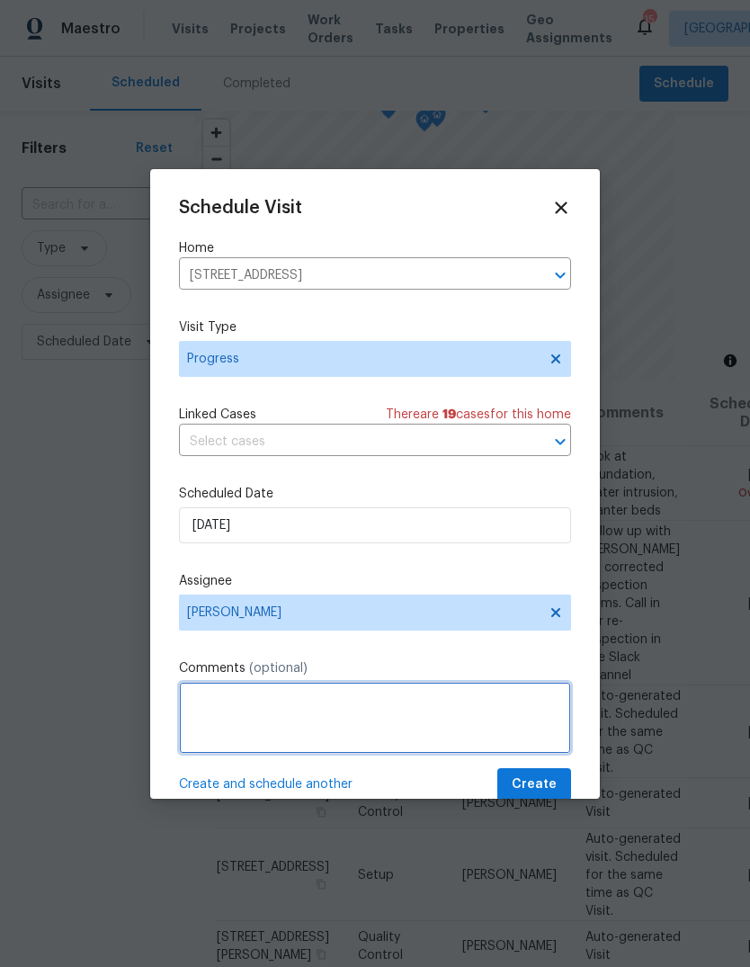
click at [329, 726] on textarea at bounding box center [375, 718] width 392 height 72
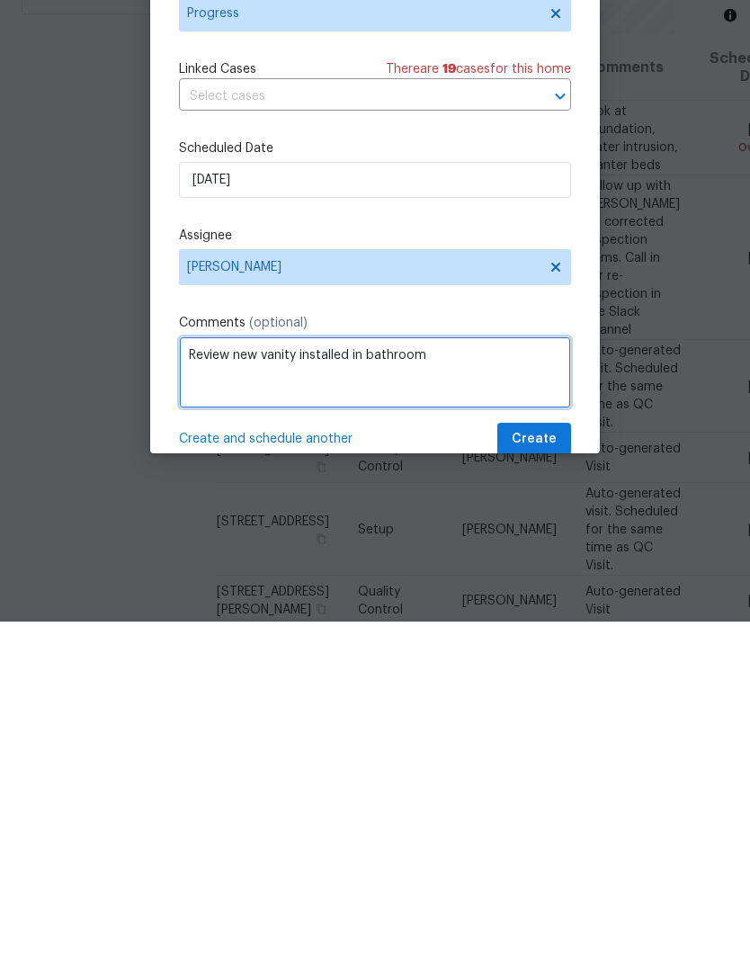
type textarea "Review new vanity installed in bathroom"
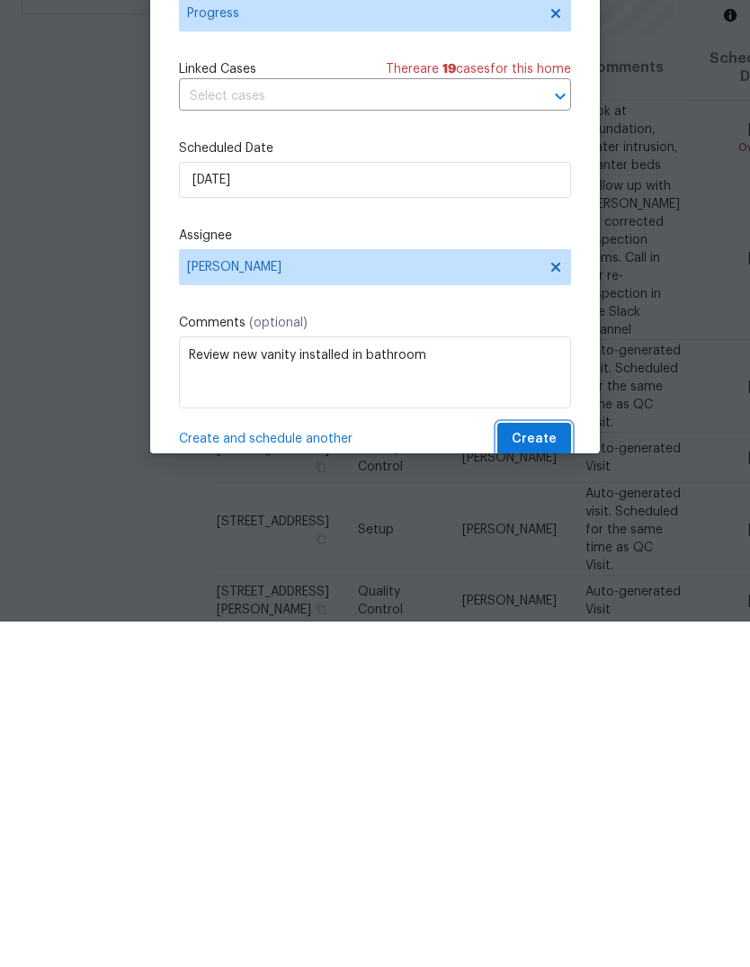
click at [562, 768] on button "Create" at bounding box center [534, 784] width 74 height 33
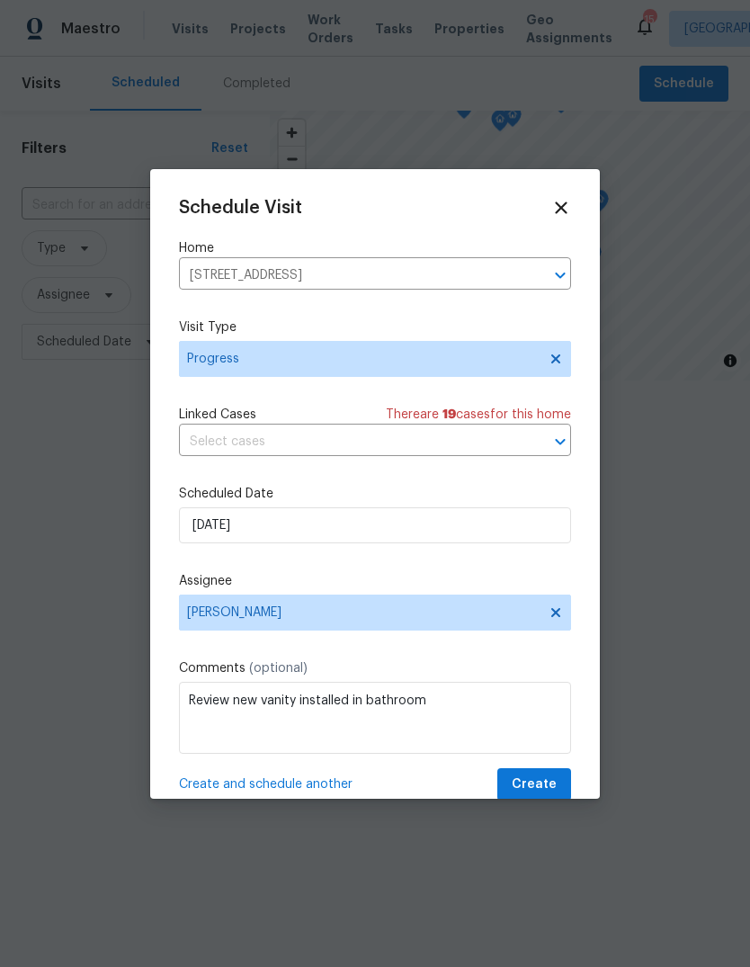
scroll to position [0, 0]
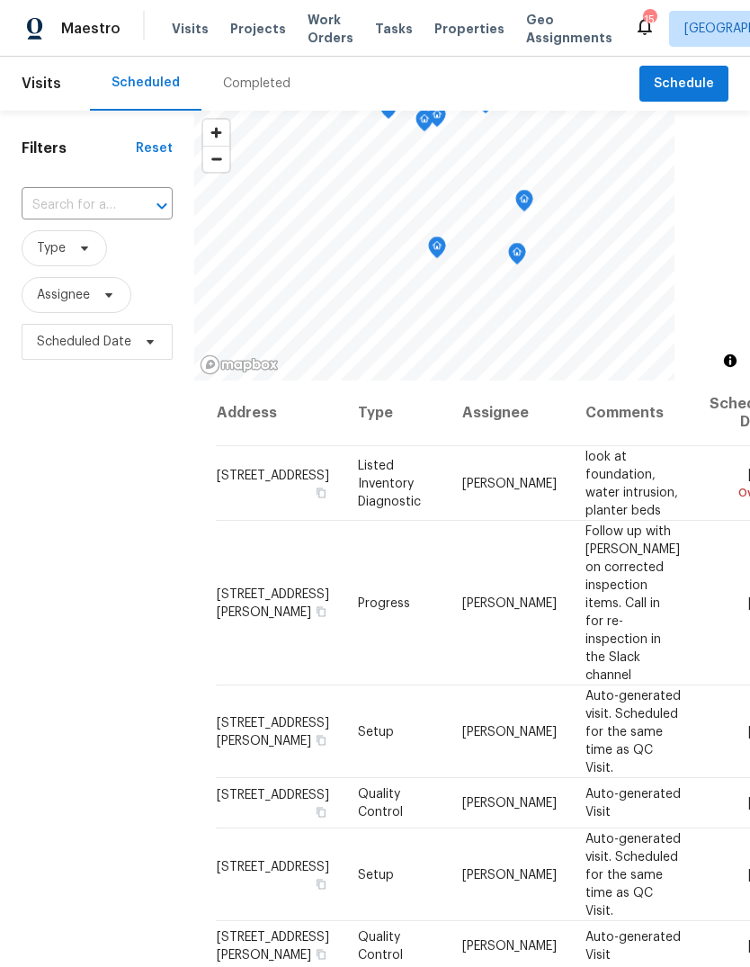
click at [271, 85] on div "Completed" at bounding box center [256, 84] width 67 height 18
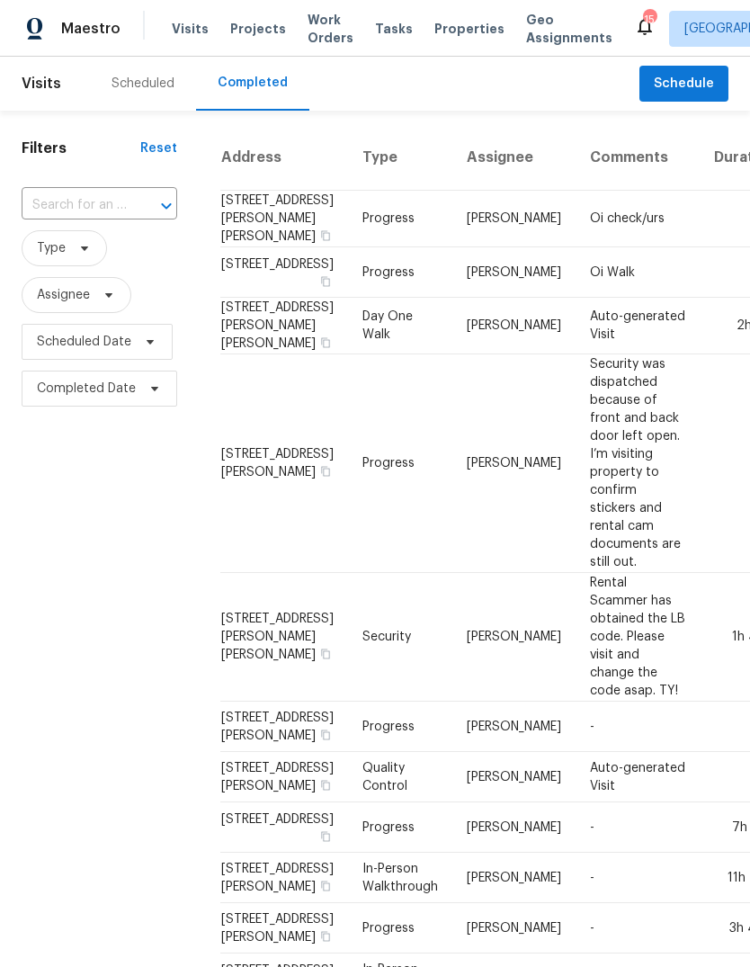
click at [261, 33] on span "Projects" at bounding box center [258, 29] width 56 height 18
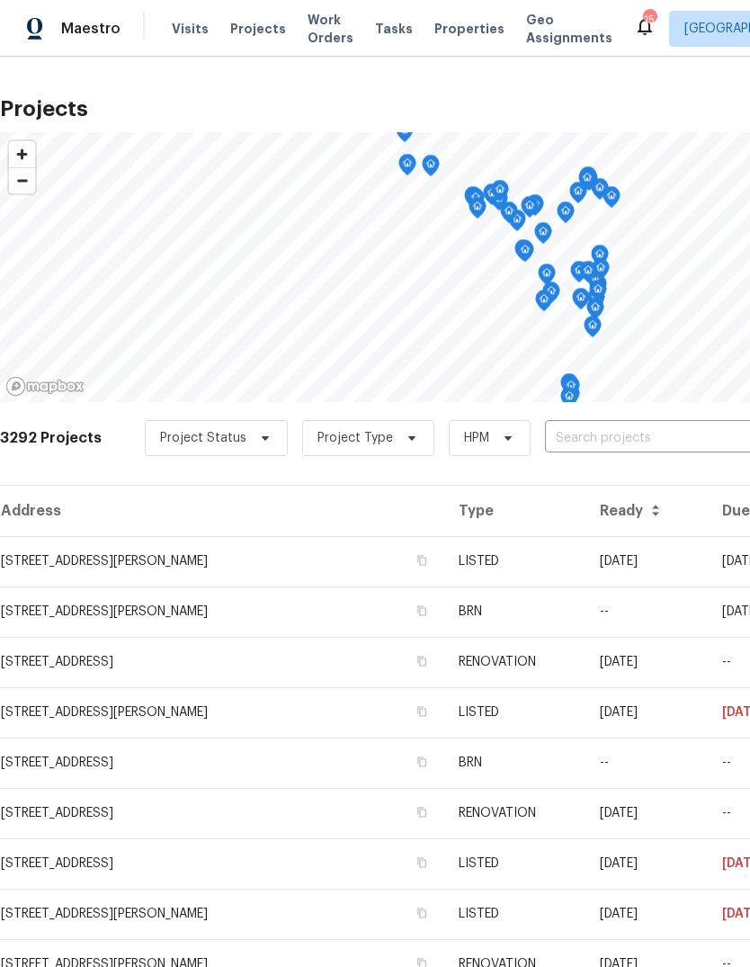
click at [461, 30] on span "Properties" at bounding box center [469, 29] width 70 height 18
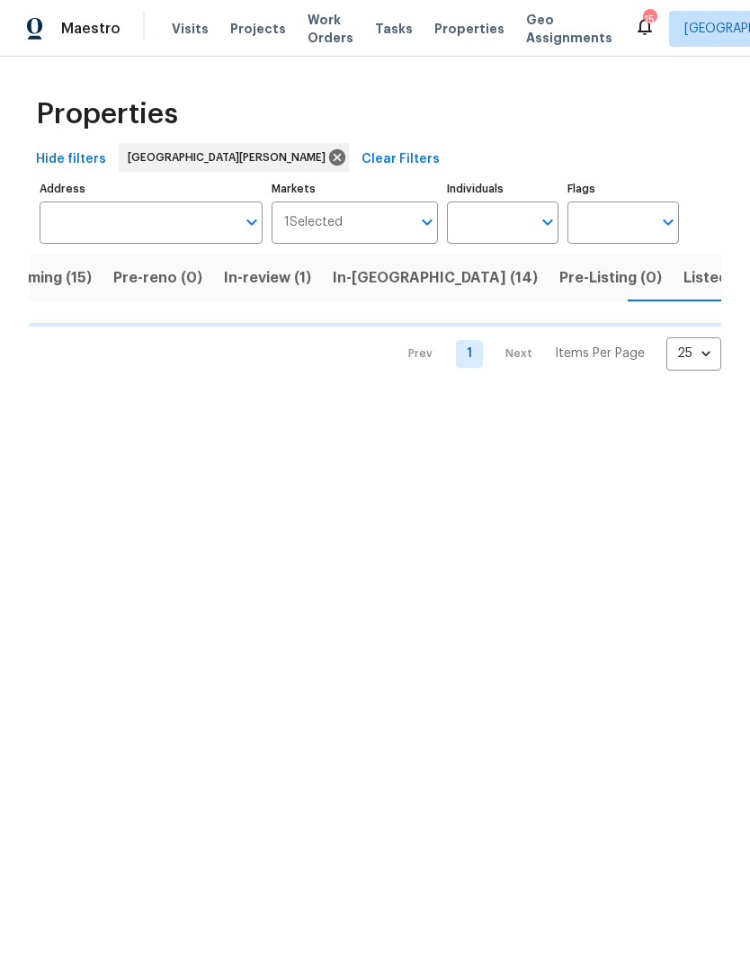
scroll to position [0, 53]
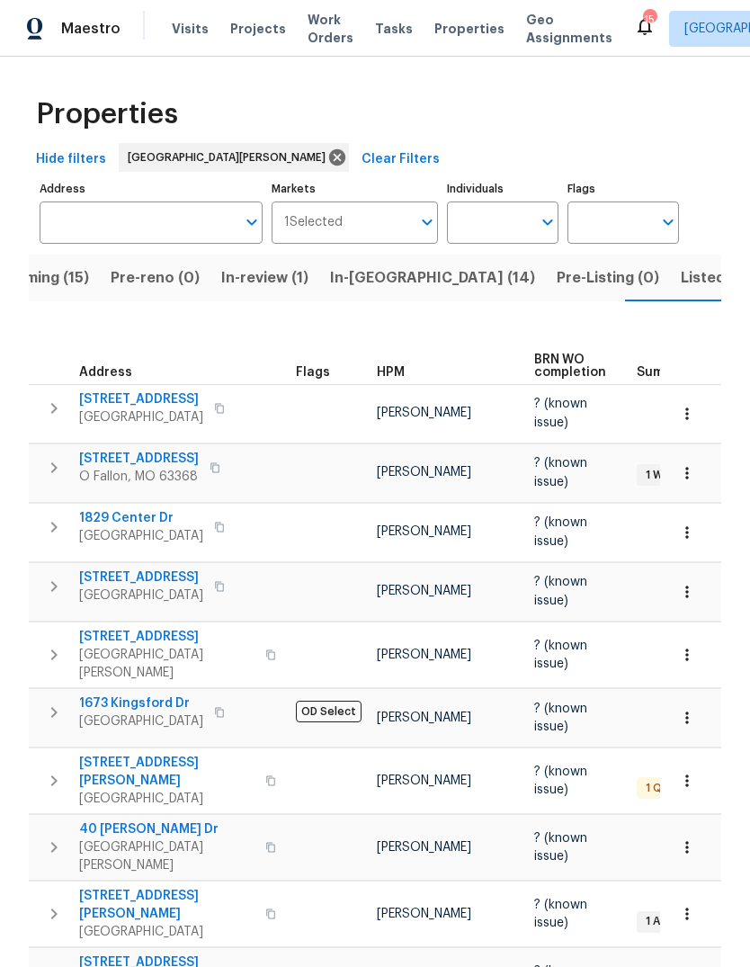
click at [681, 283] on span "Listed (39)" at bounding box center [719, 277] width 77 height 25
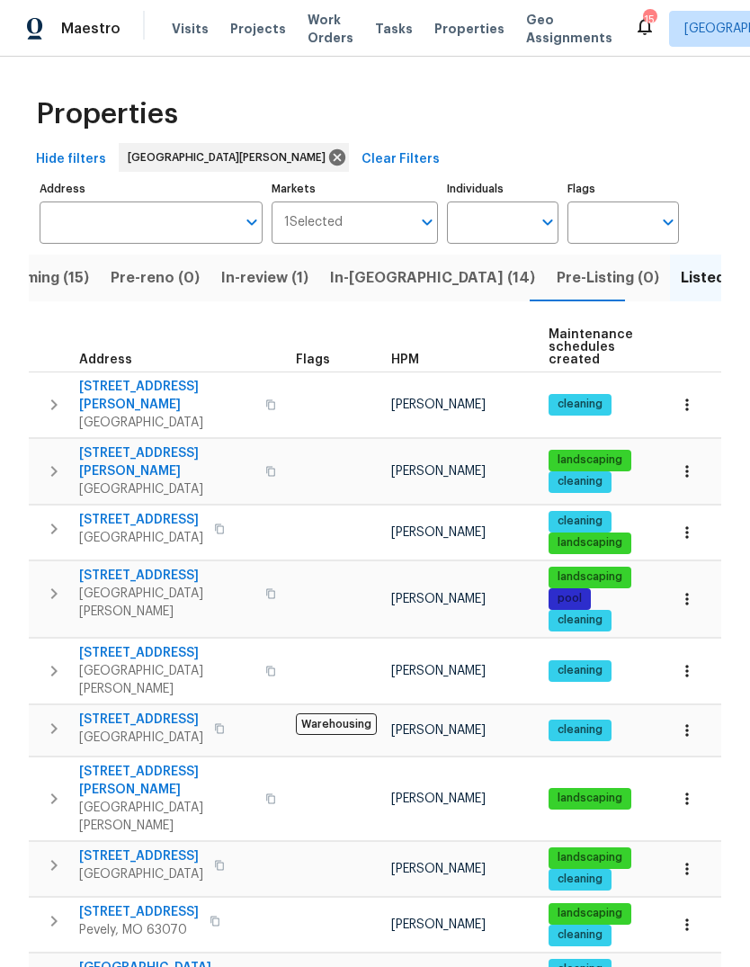
click at [557, 278] on span "Pre-Listing (0)" at bounding box center [608, 277] width 103 height 25
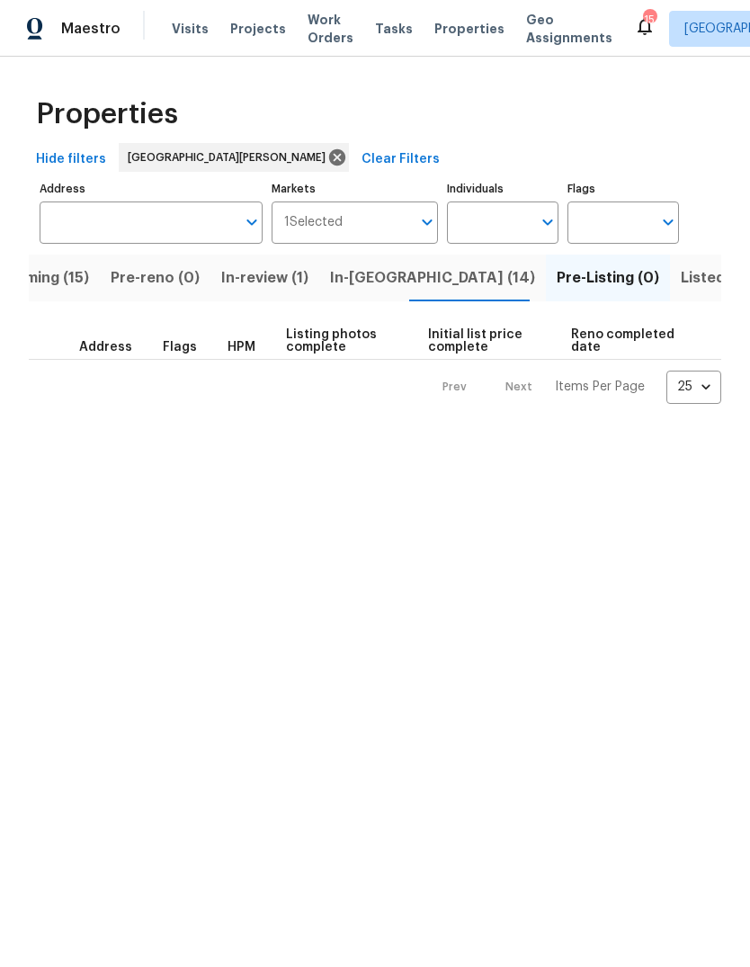
click at [394, 285] on span "In-reno (14)" at bounding box center [432, 277] width 205 height 25
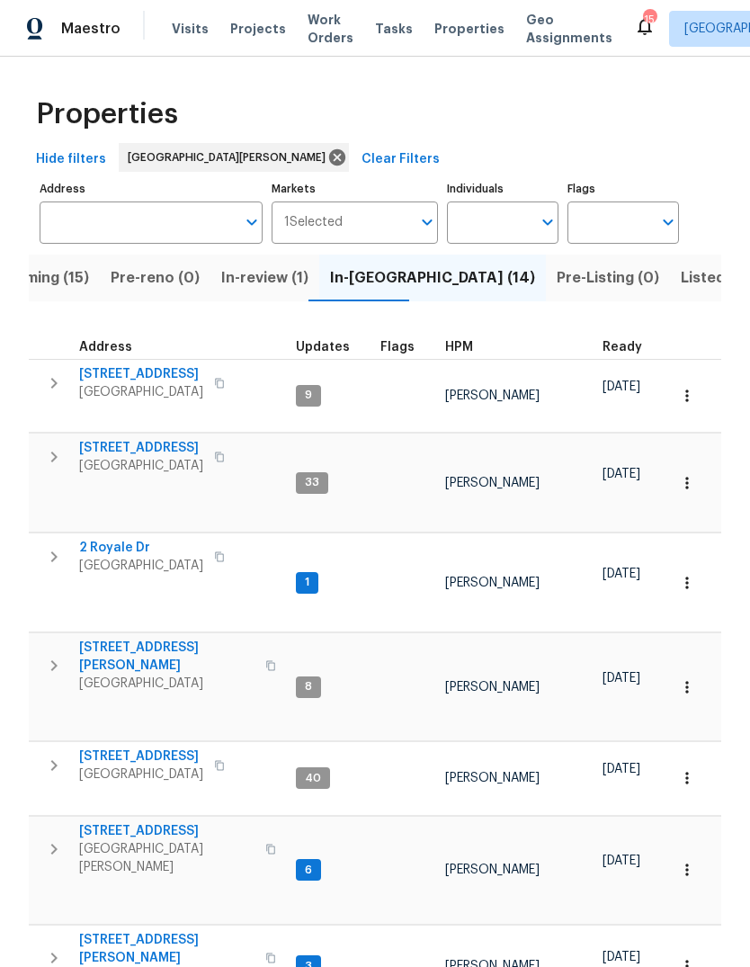
click at [466, 352] on span "HPM" at bounding box center [459, 347] width 28 height 13
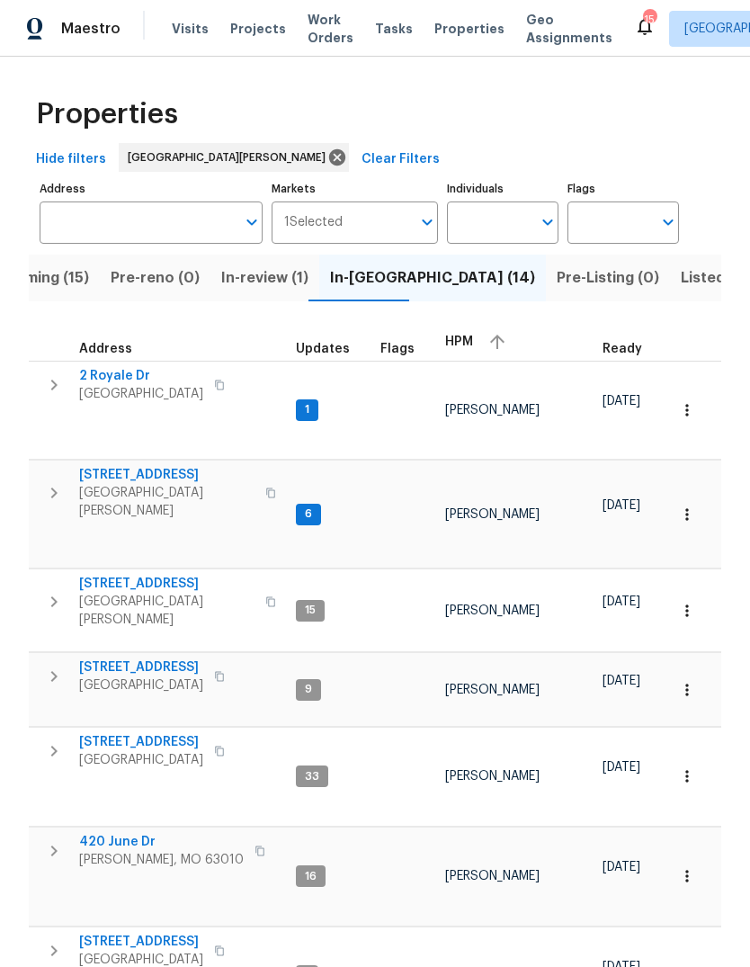
click at [473, 340] on div "HPM" at bounding box center [516, 341] width 143 height 27
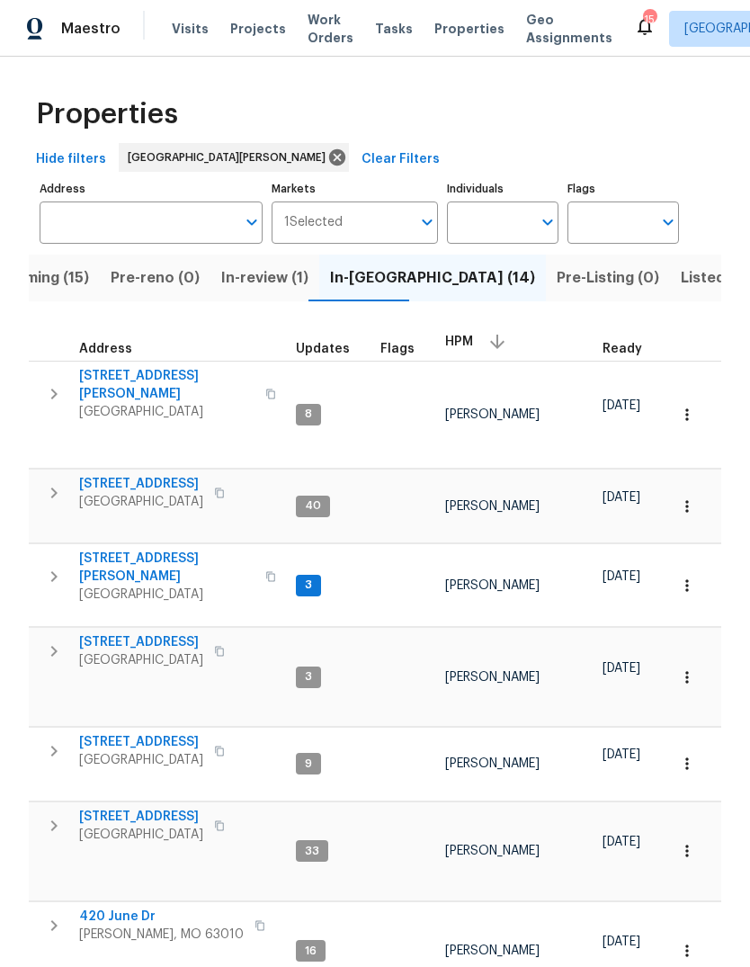
click at [181, 549] on span "5040 Parker Ave" at bounding box center [166, 567] width 175 height 36
click at [238, 35] on span "Projects" at bounding box center [258, 29] width 56 height 18
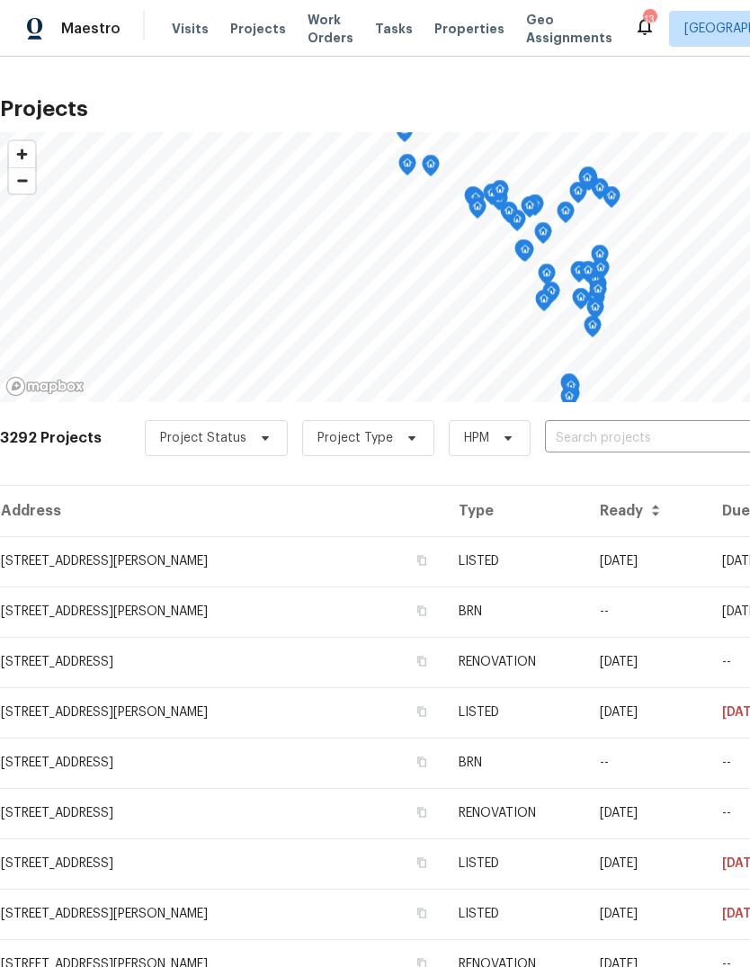
click at [569, 428] on input "text" at bounding box center [648, 438] width 206 height 28
type input "lightwood"
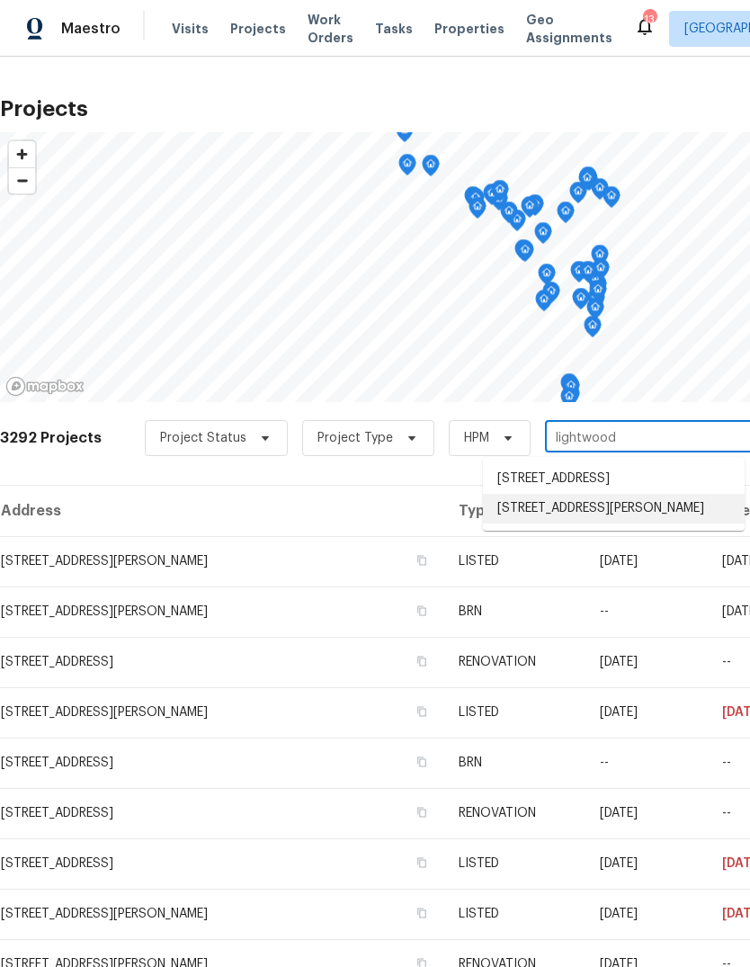
click at [603, 523] on li "817 Lightwood Dr, Hazelwood, MO 63042" at bounding box center [614, 509] width 262 height 30
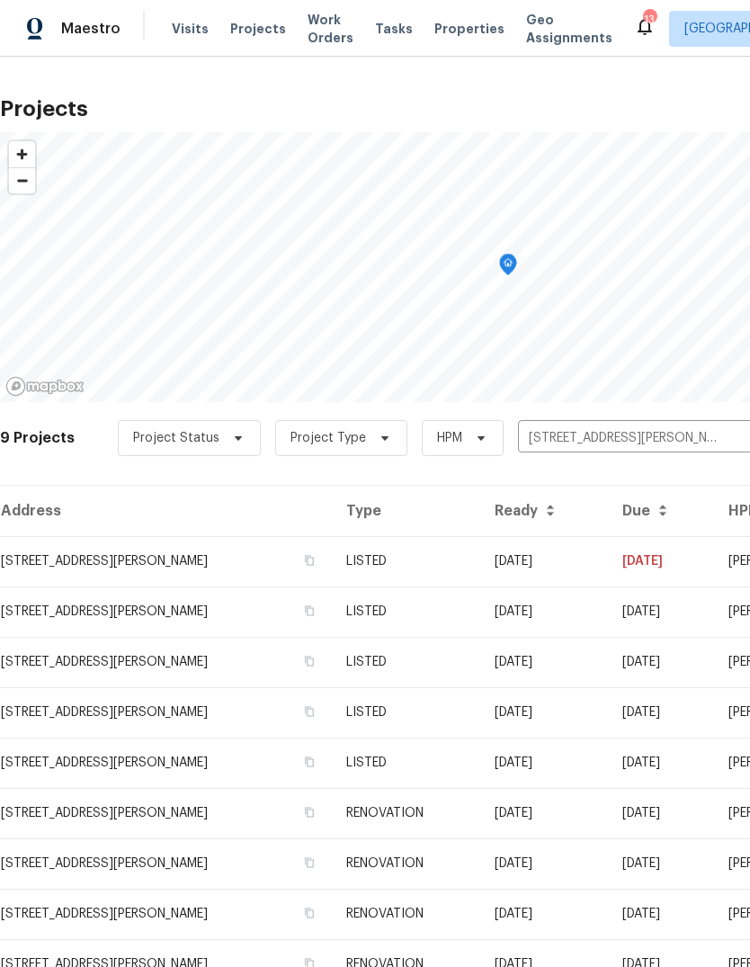
click at [479, 578] on td "LISTED" at bounding box center [405, 561] width 147 height 50
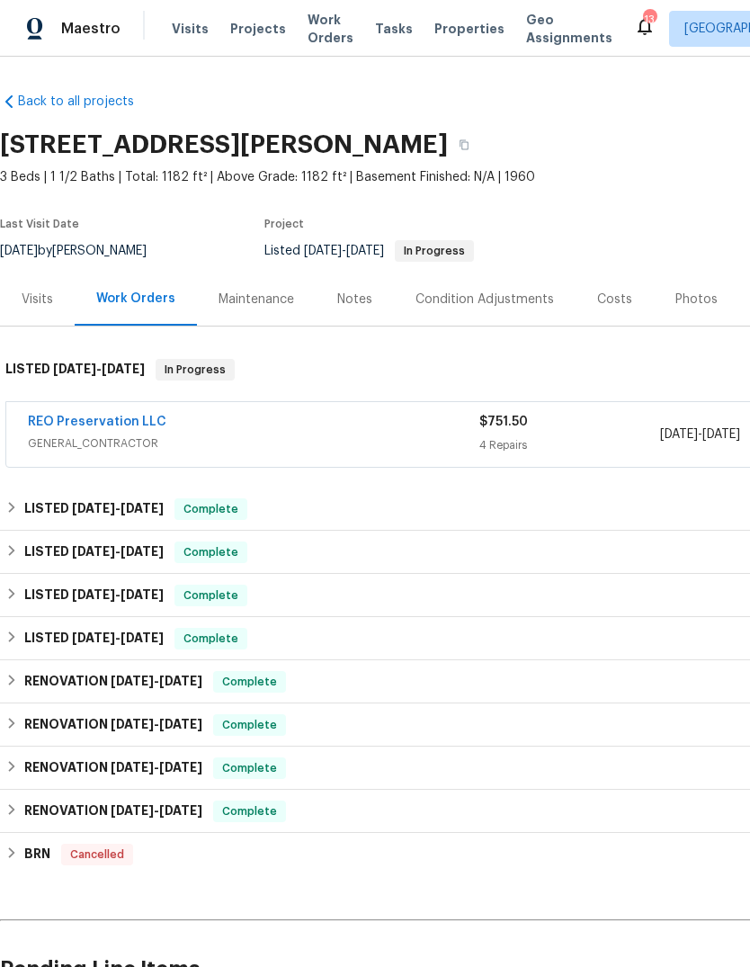
click at [156, 421] on link "REO Preservation LLC" at bounding box center [97, 421] width 138 height 13
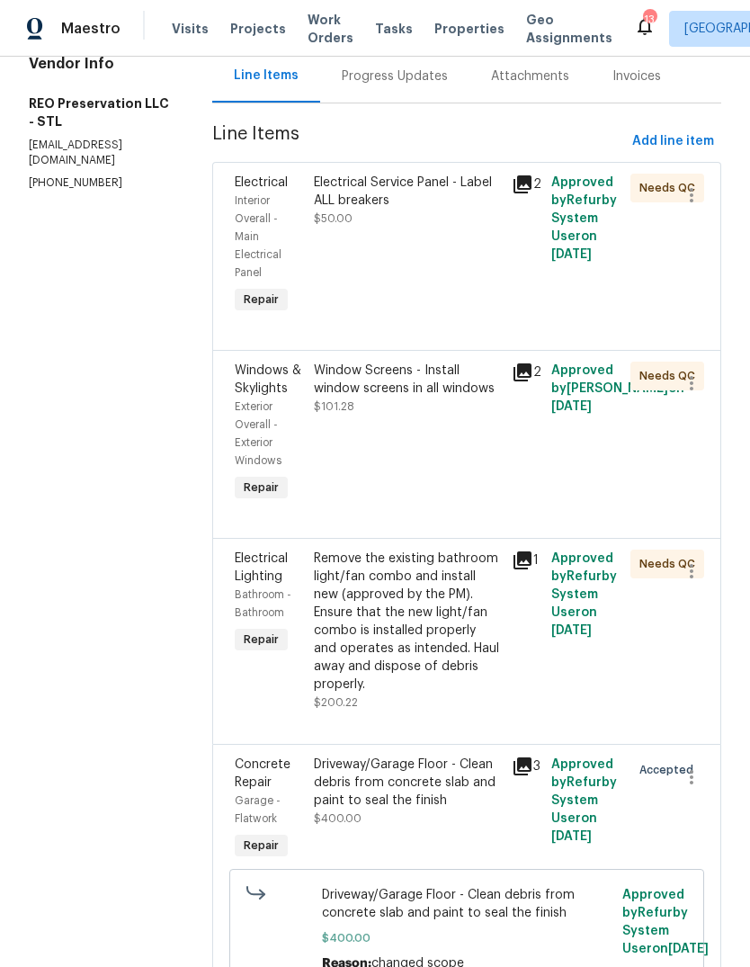
scroll to position [67, 0]
click at [512, 755] on icon at bounding box center [523, 766] width 22 height 22
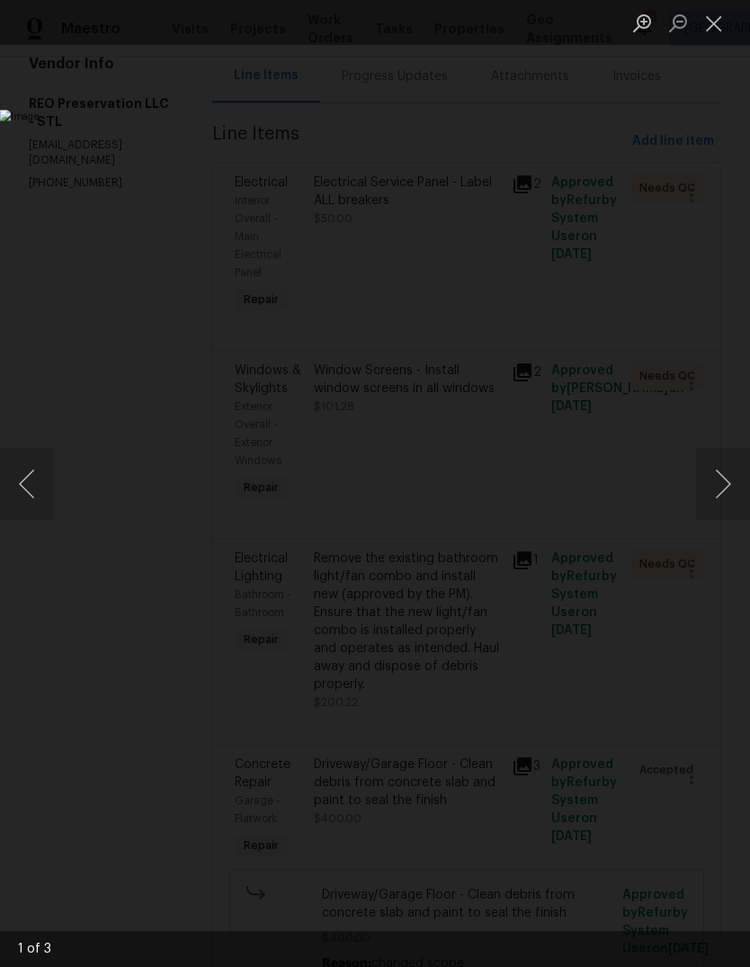
click at [580, 110] on img "Lightbox" at bounding box center [290, 483] width 580 height 747
click at [717, 26] on button "Close lightbox" at bounding box center [714, 22] width 36 height 31
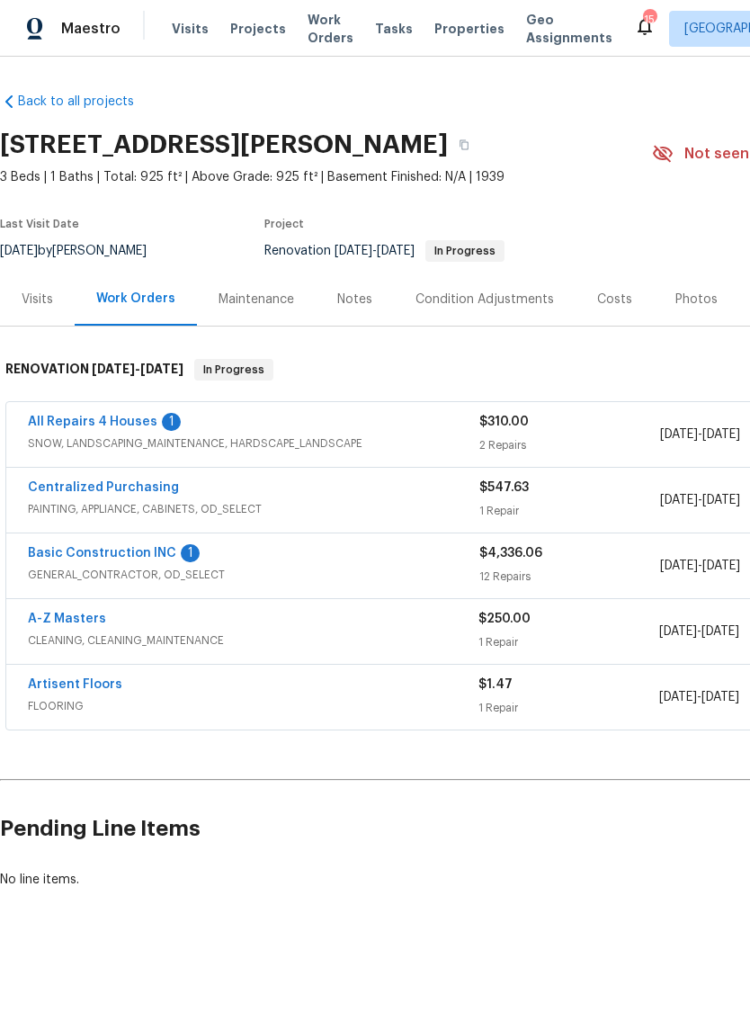
click at [166, 552] on link "Basic Construction INC" at bounding box center [102, 553] width 148 height 13
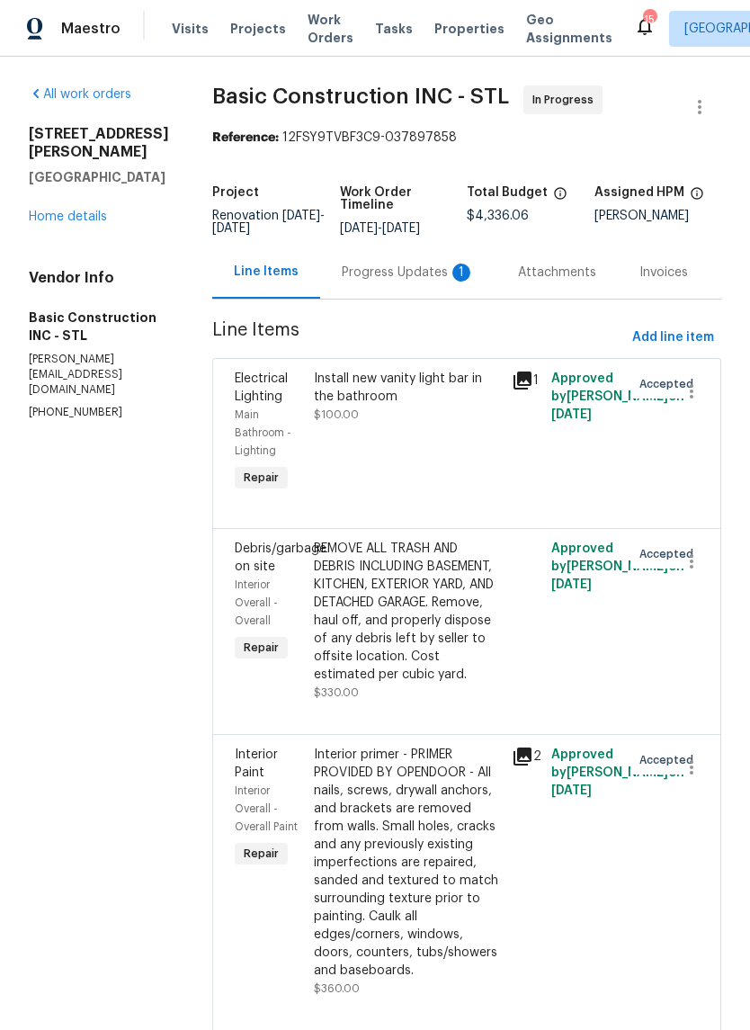
click at [452, 271] on div "1" at bounding box center [461, 272] width 18 height 18
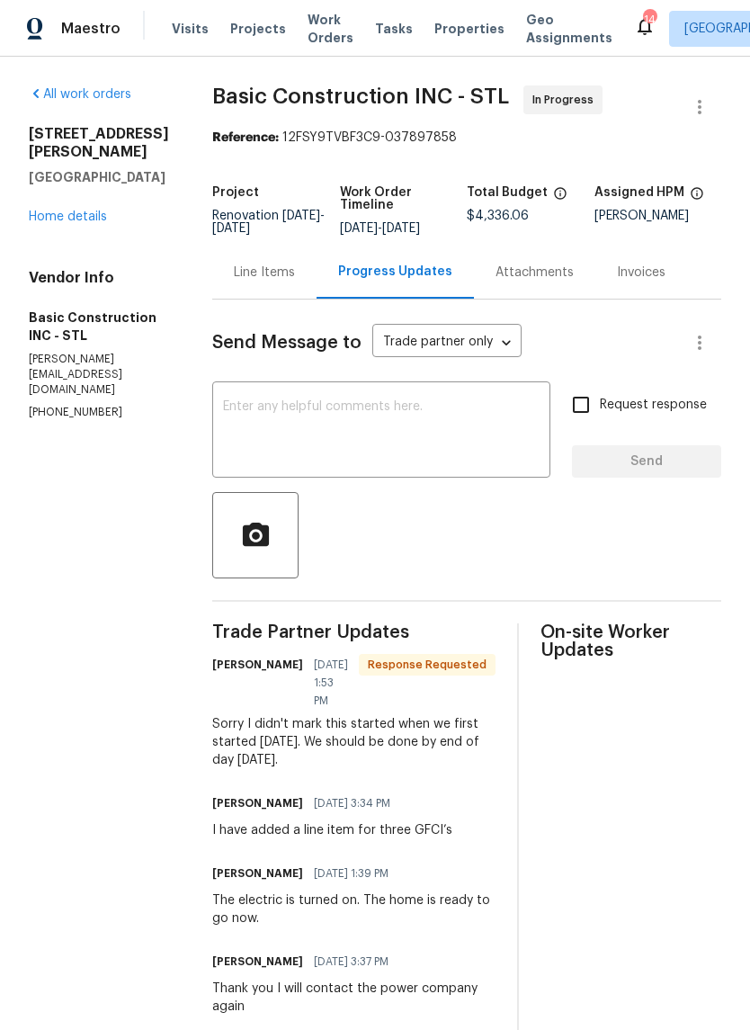
click at [436, 425] on textarea at bounding box center [381, 431] width 317 height 63
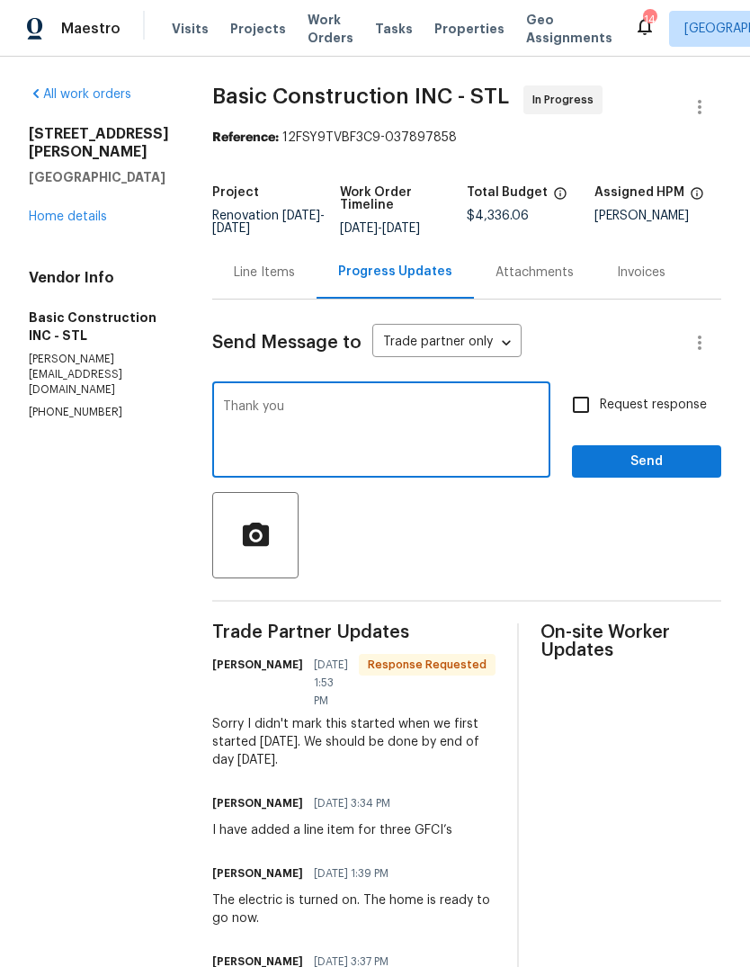
type textarea "Thank you"
click at [677, 477] on button "Send" at bounding box center [646, 461] width 149 height 33
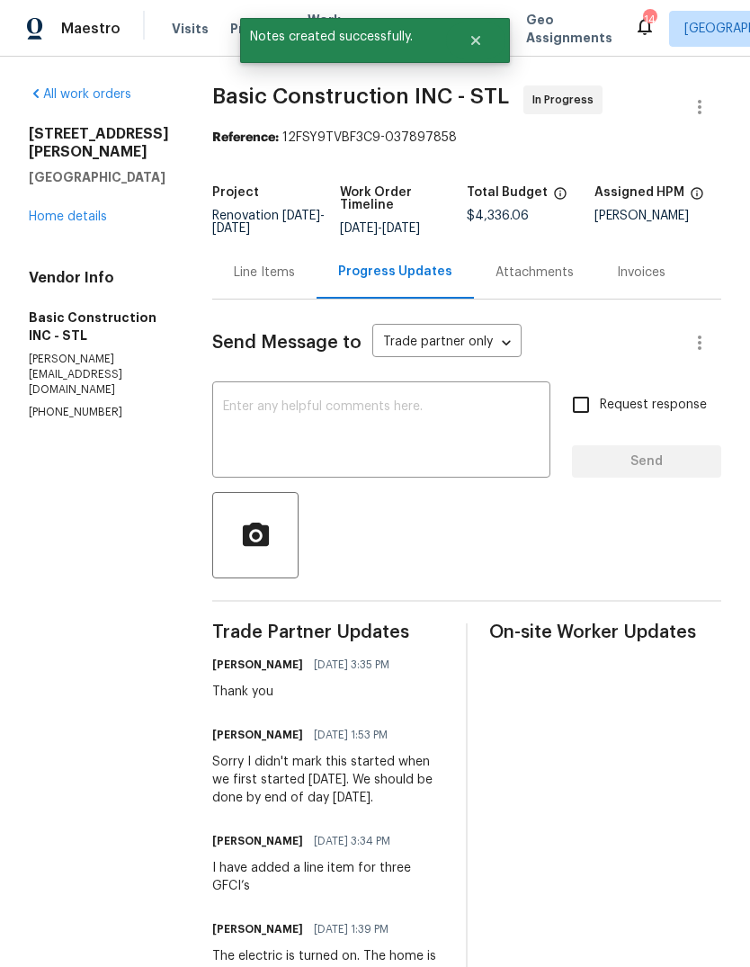
click at [99, 223] on link "Home details" at bounding box center [68, 216] width 78 height 13
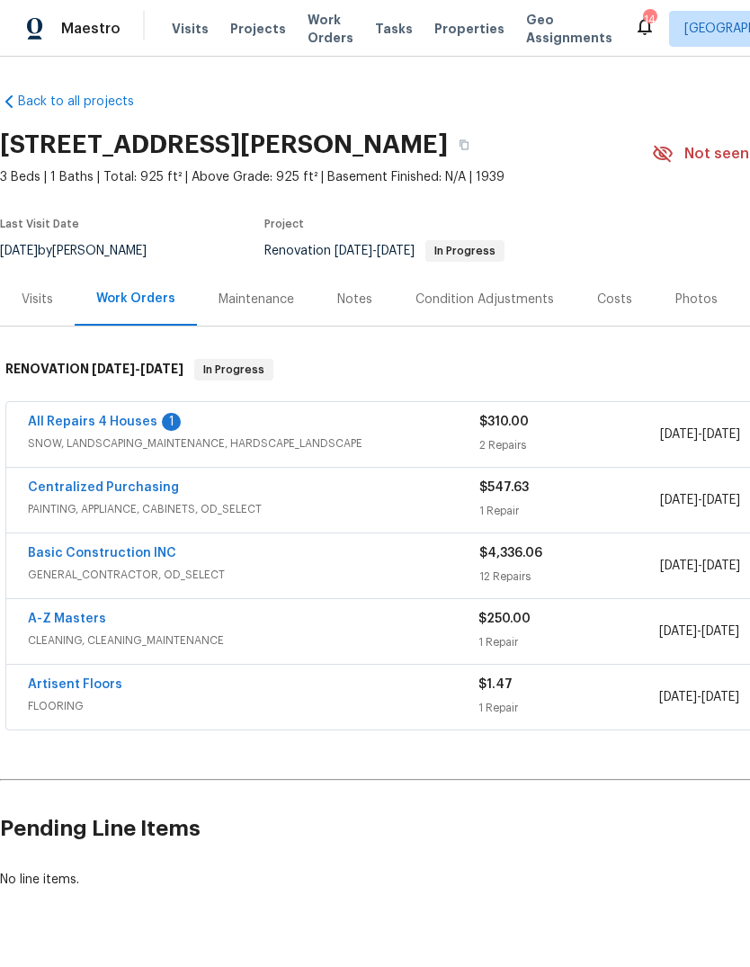
click at [162, 417] on div "1" at bounding box center [171, 422] width 19 height 18
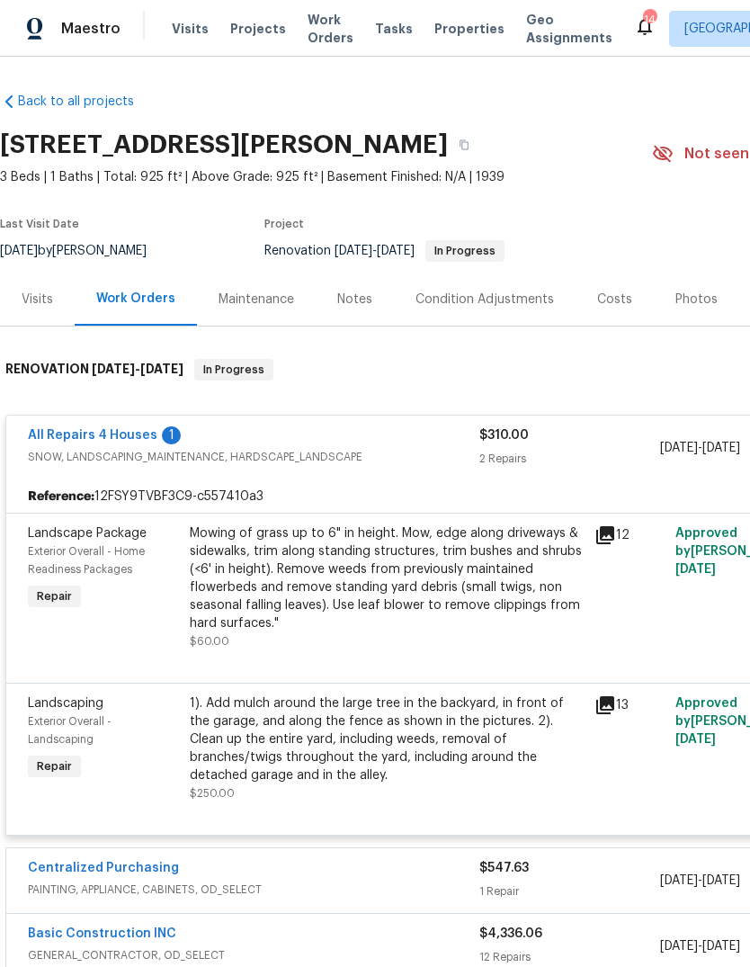
click at [165, 441] on div "1" at bounding box center [171, 435] width 19 height 18
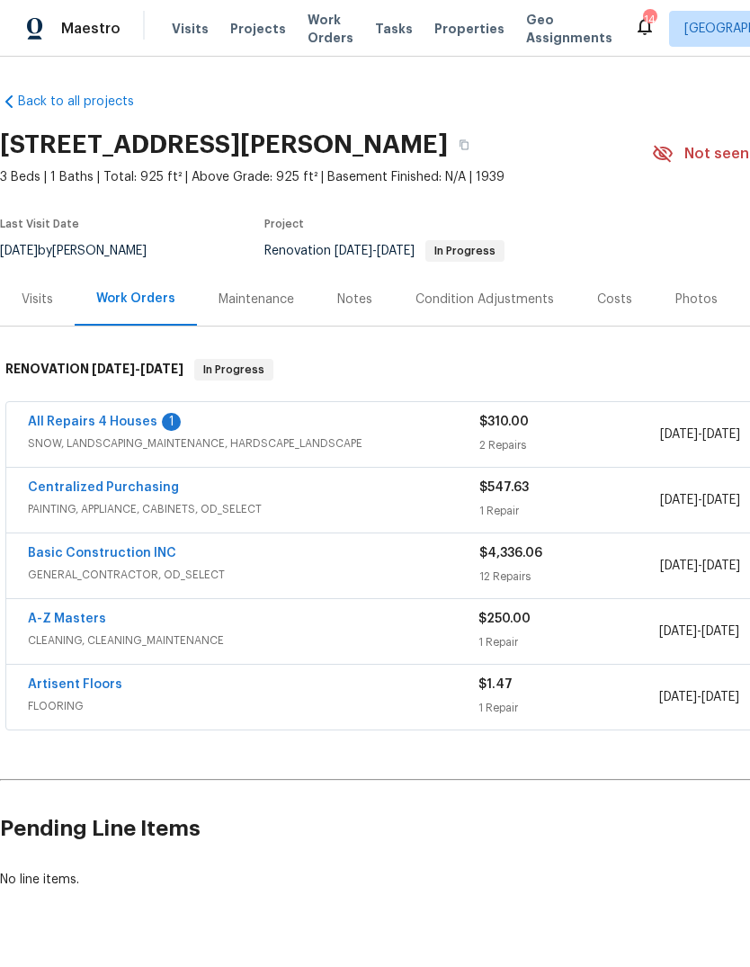
click at [126, 427] on link "All Repairs 4 Houses" at bounding box center [92, 421] width 129 height 13
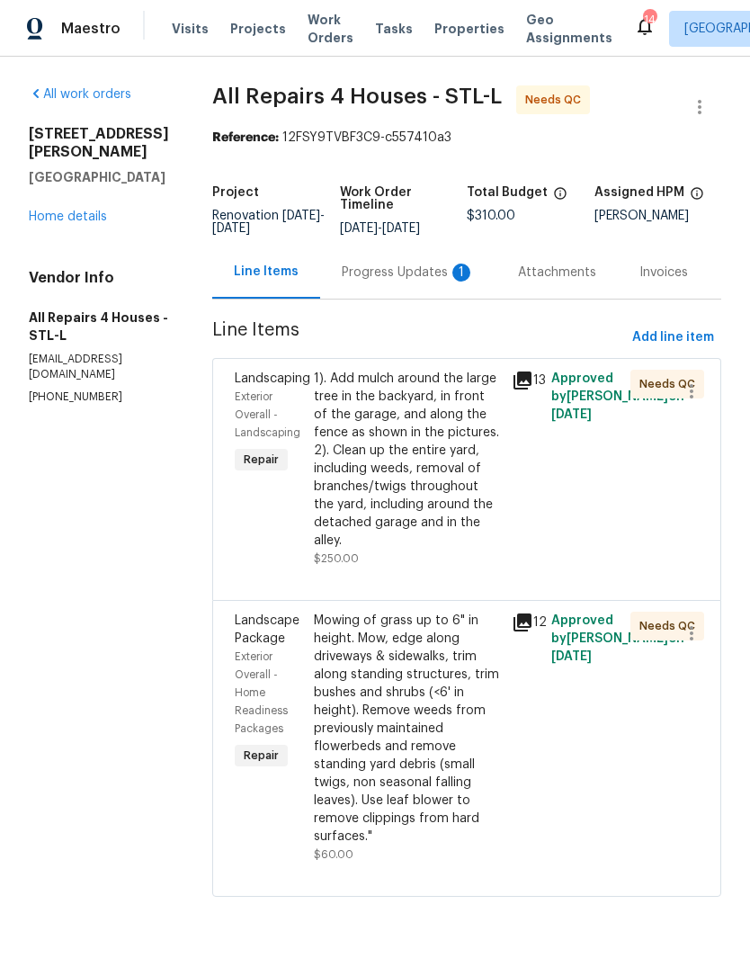
click at [424, 281] on div "Progress Updates 1" at bounding box center [408, 272] width 133 height 18
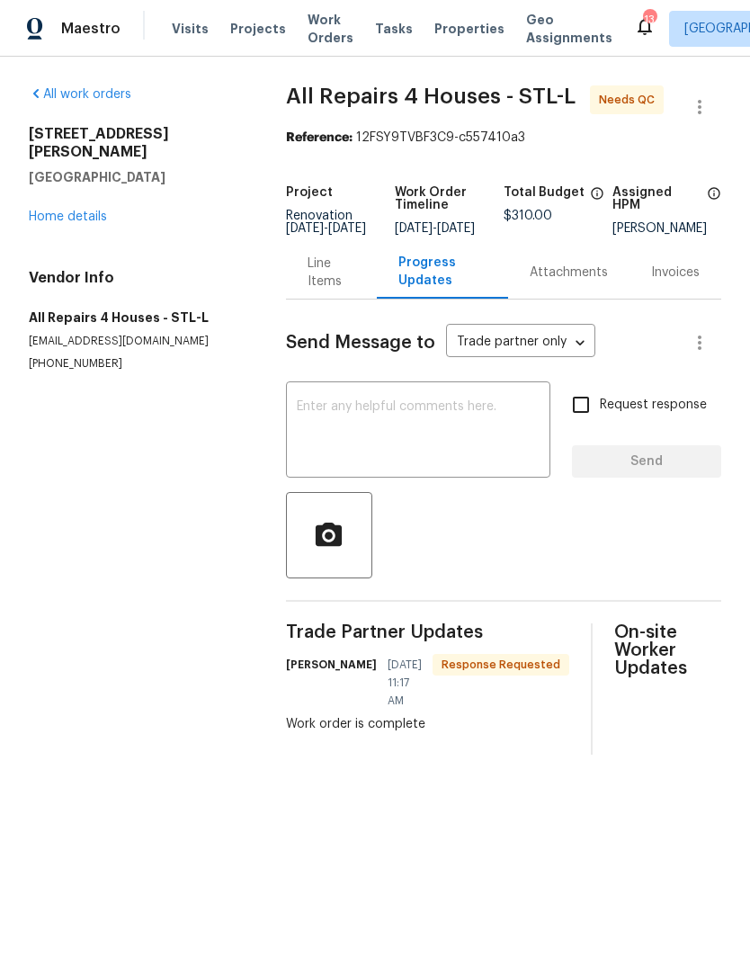
click at [105, 210] on link "Home details" at bounding box center [68, 216] width 78 height 13
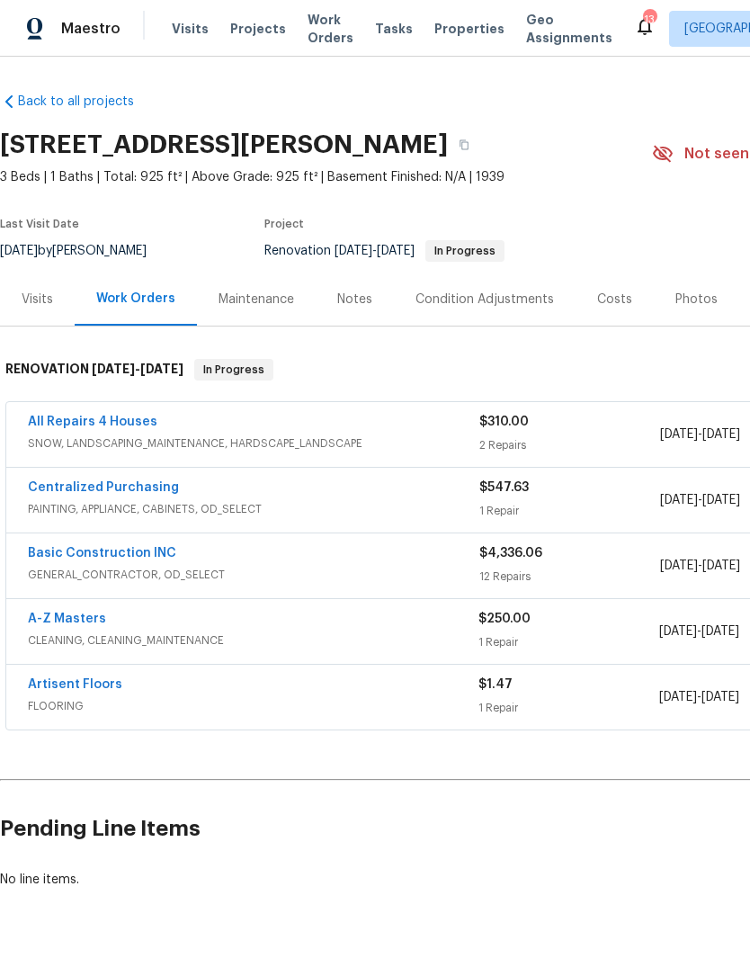
click at [621, 439] on div "2 Repairs" at bounding box center [569, 445] width 181 height 18
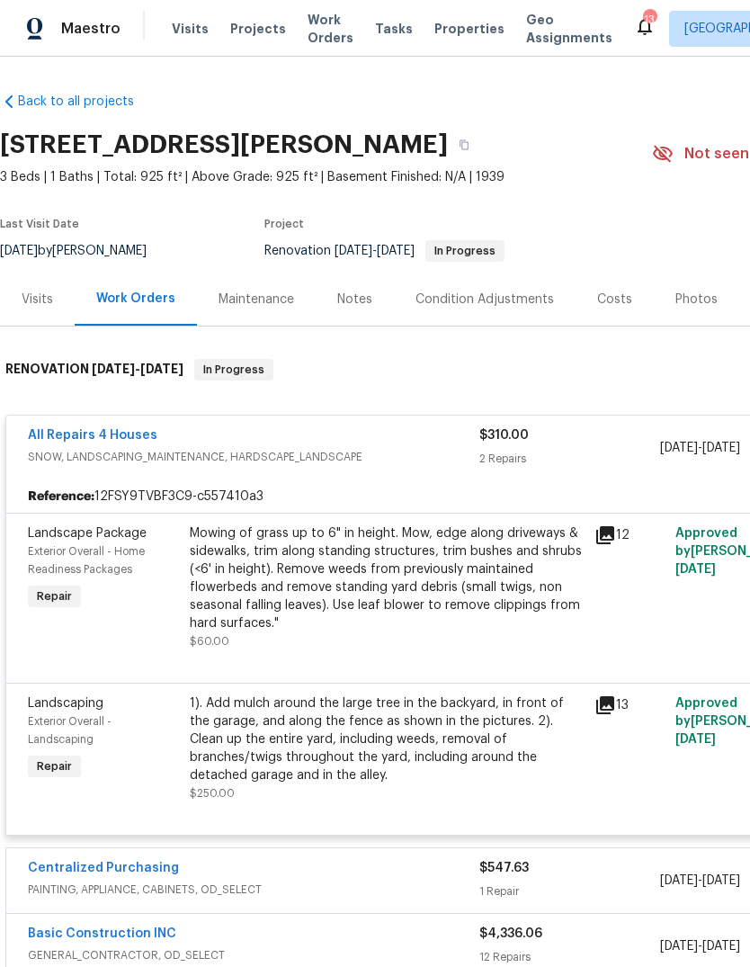
click at [613, 537] on icon at bounding box center [605, 535] width 18 height 18
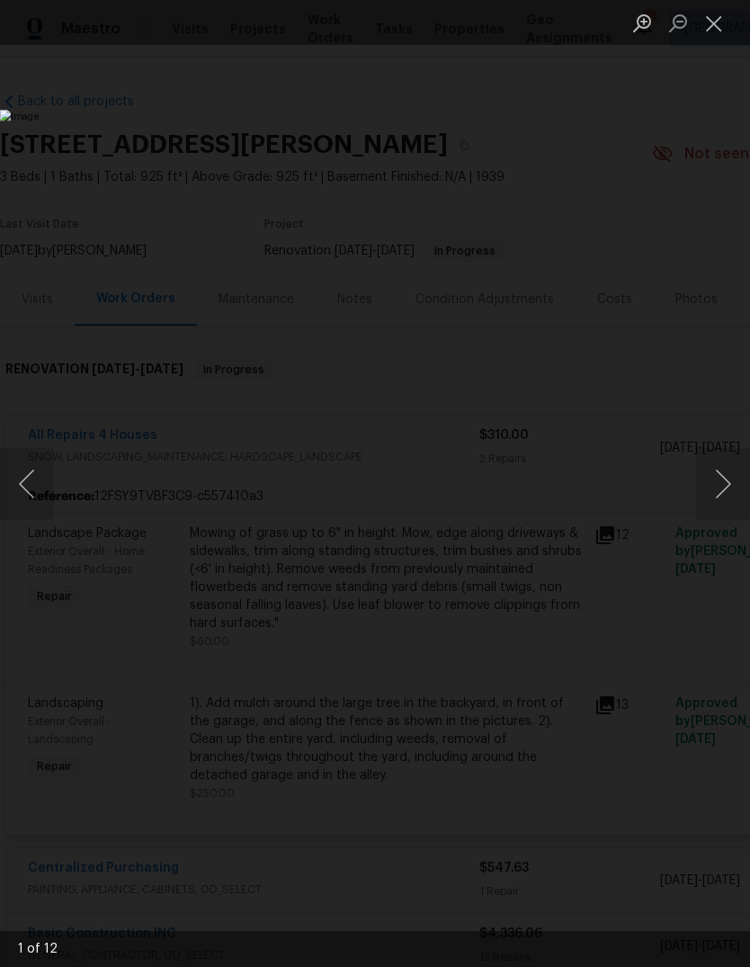
click at [716, 494] on button "Next image" at bounding box center [723, 484] width 54 height 72
click at [719, 494] on button "Next image" at bounding box center [723, 484] width 54 height 72
click at [715, 498] on button "Next image" at bounding box center [723, 484] width 54 height 72
click at [721, 490] on button "Next image" at bounding box center [723, 484] width 54 height 72
click at [719, 491] on button "Next image" at bounding box center [723, 484] width 54 height 72
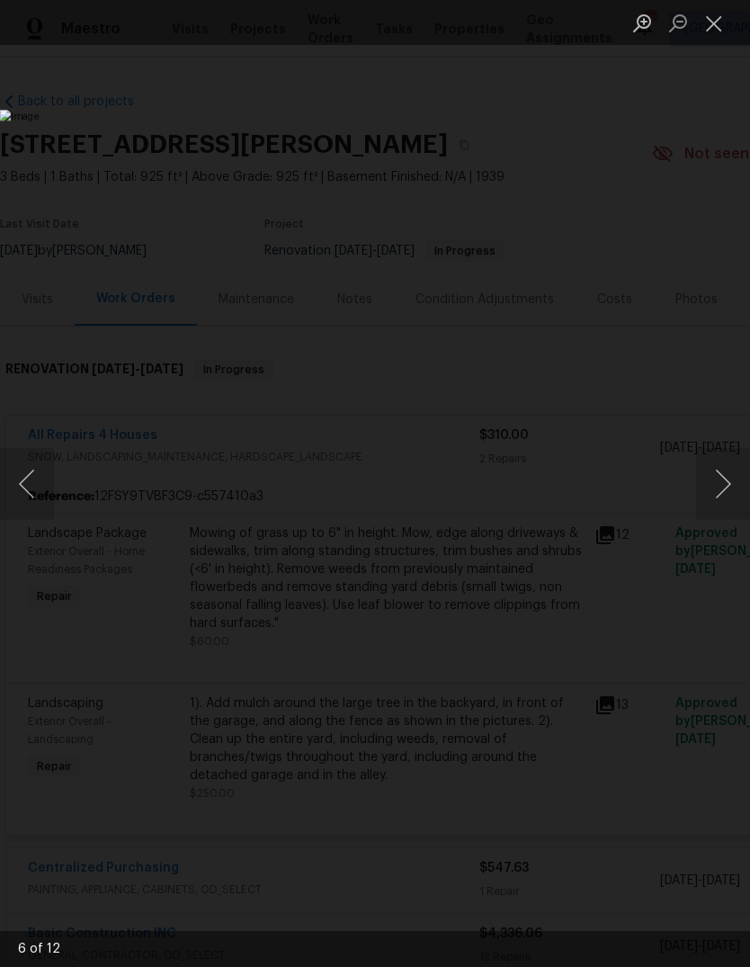
click at [716, 491] on button "Next image" at bounding box center [723, 484] width 54 height 72
click at [721, 492] on button "Next image" at bounding box center [723, 484] width 54 height 72
click at [723, 492] on button "Next image" at bounding box center [723, 484] width 54 height 72
click at [723, 491] on button "Next image" at bounding box center [723, 484] width 54 height 72
click at [719, 498] on button "Next image" at bounding box center [723, 484] width 54 height 72
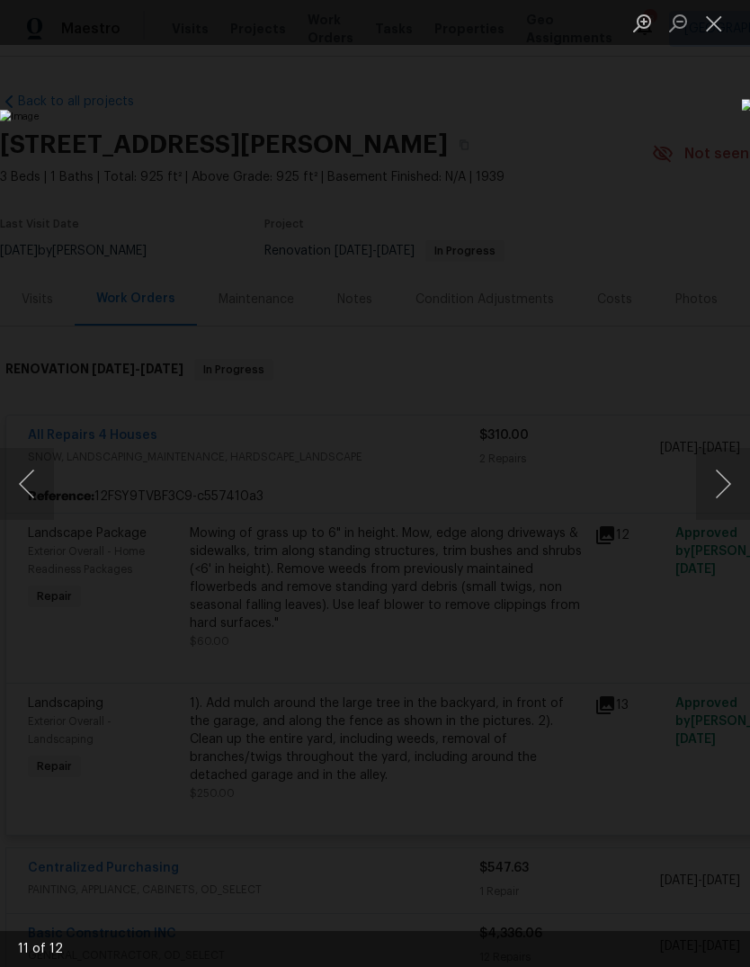
click at [722, 494] on button "Next image" at bounding box center [723, 484] width 54 height 72
click at [725, 493] on button "Next image" at bounding box center [723, 484] width 54 height 72
click at [719, 496] on button "Next image" at bounding box center [723, 484] width 54 height 72
click at [710, 21] on button "Close lightbox" at bounding box center [714, 22] width 36 height 31
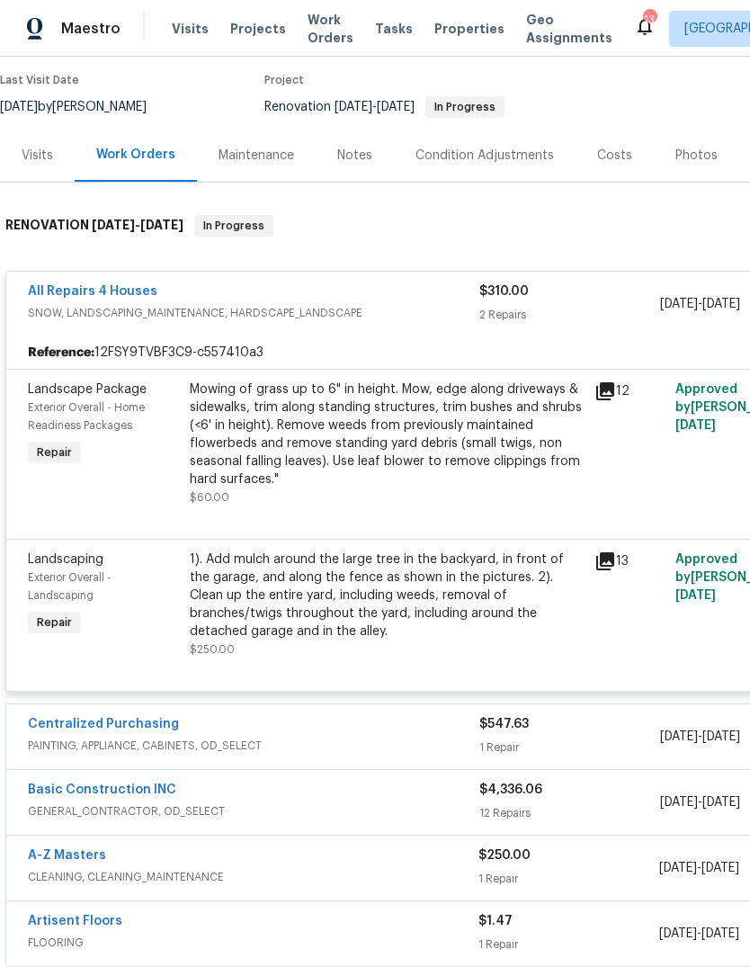
scroll to position [143, 0]
click at [610, 563] on icon at bounding box center [605, 562] width 18 height 18
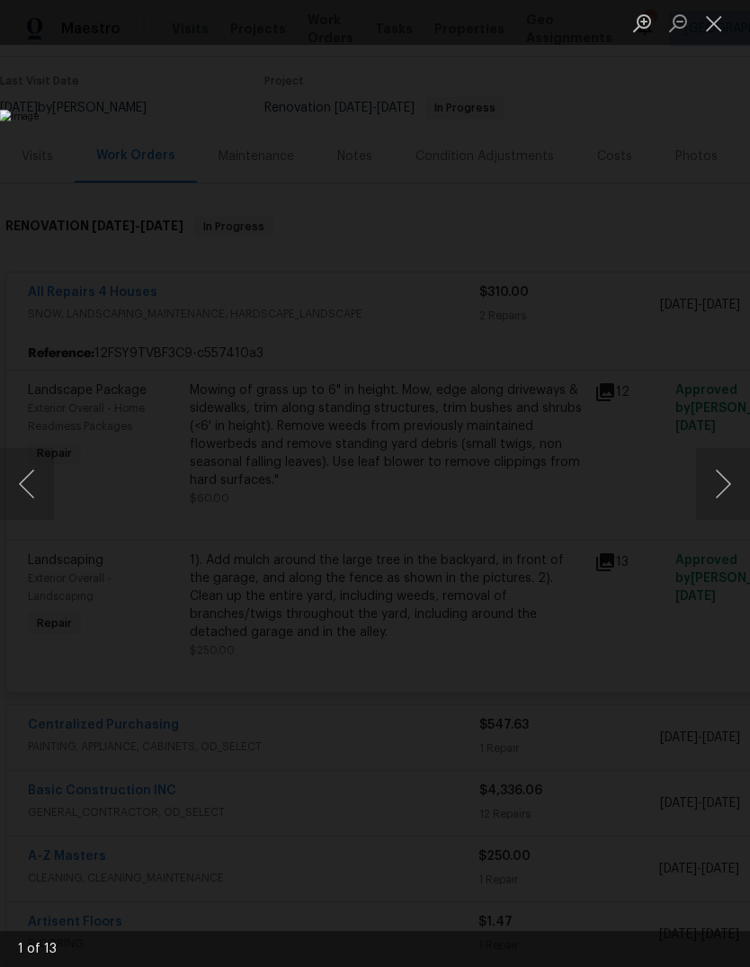
click at [713, 509] on button "Next image" at bounding box center [723, 484] width 54 height 72
click at [722, 490] on button "Next image" at bounding box center [723, 484] width 54 height 72
click at [720, 492] on button "Next image" at bounding box center [723, 484] width 54 height 72
click at [719, 491] on button "Next image" at bounding box center [723, 484] width 54 height 72
click at [721, 490] on button "Next image" at bounding box center [723, 484] width 54 height 72
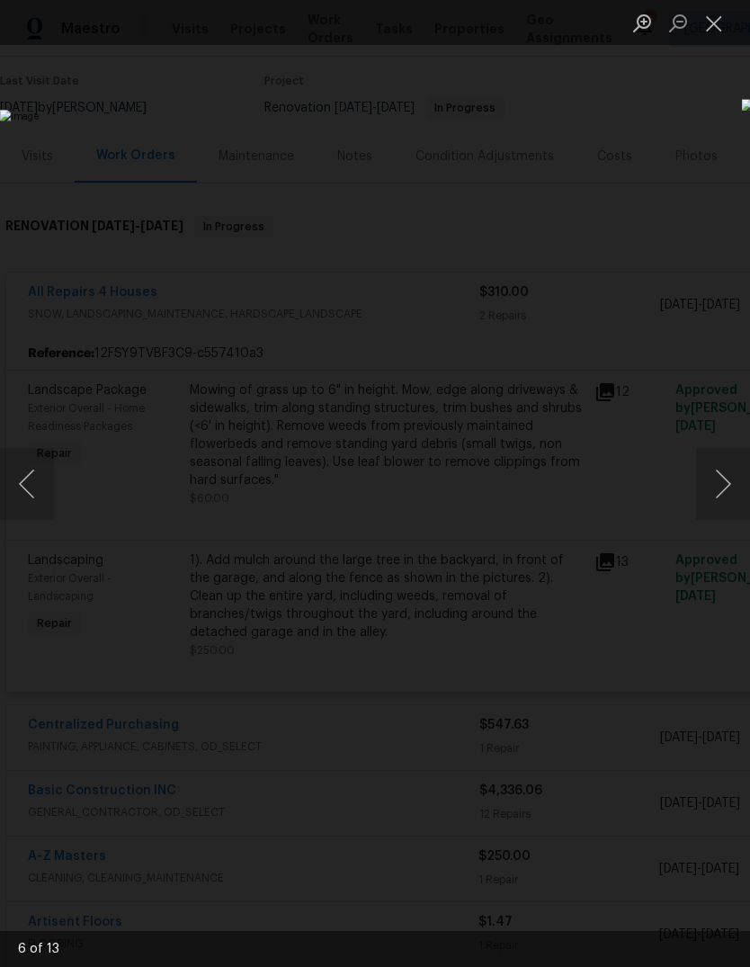
click at [722, 494] on button "Next image" at bounding box center [723, 484] width 54 height 72
click at [724, 492] on button "Next image" at bounding box center [723, 484] width 54 height 72
click at [724, 490] on button "Next image" at bounding box center [723, 484] width 54 height 72
click at [722, 491] on button "Next image" at bounding box center [723, 484] width 54 height 72
click at [726, 491] on button "Next image" at bounding box center [723, 484] width 54 height 72
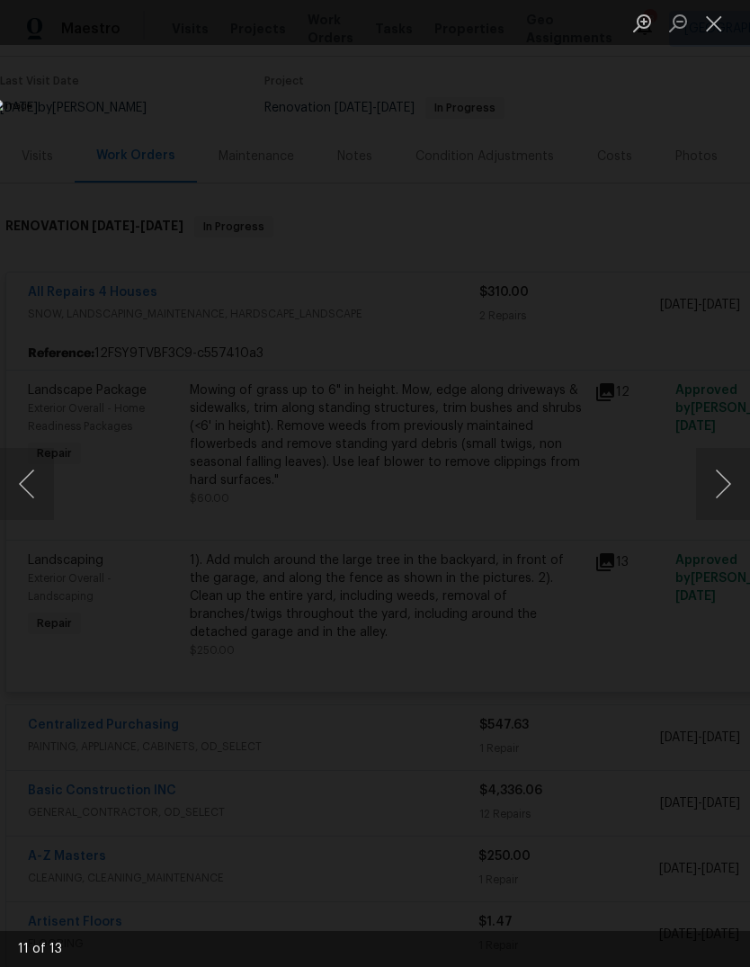
click at [723, 493] on button "Next image" at bounding box center [723, 484] width 54 height 72
click at [726, 490] on button "Next image" at bounding box center [723, 484] width 54 height 72
click at [722, 491] on button "Next image" at bounding box center [723, 484] width 54 height 72
click at [718, 498] on button "Next image" at bounding box center [723, 484] width 54 height 72
click at [721, 498] on button "Next image" at bounding box center [723, 484] width 54 height 72
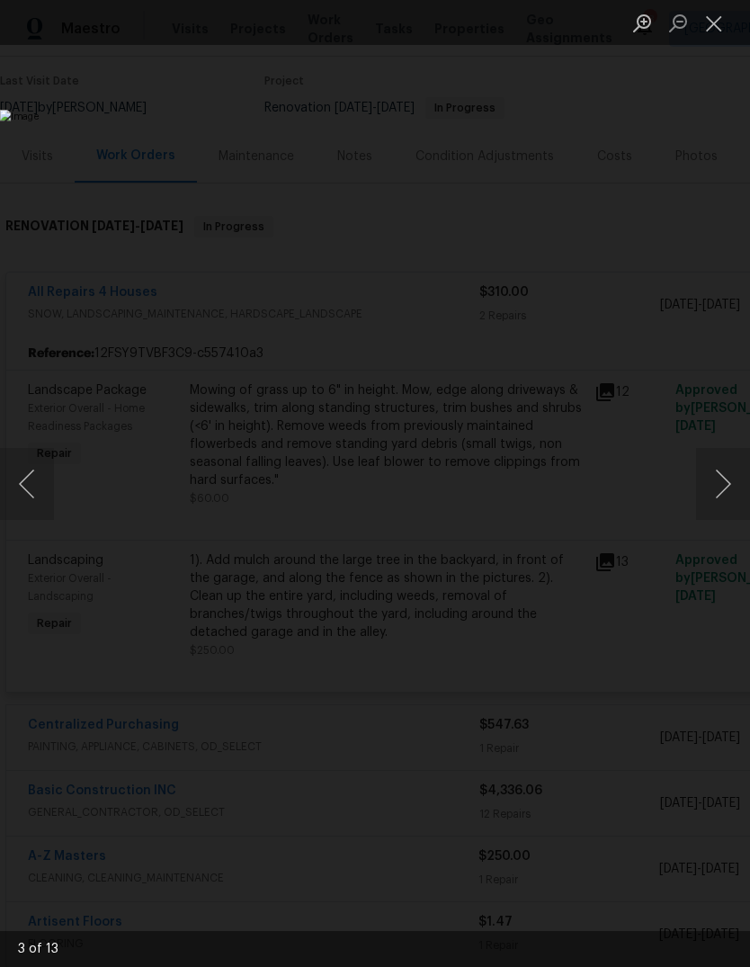
click at [707, 25] on button "Close lightbox" at bounding box center [714, 22] width 36 height 31
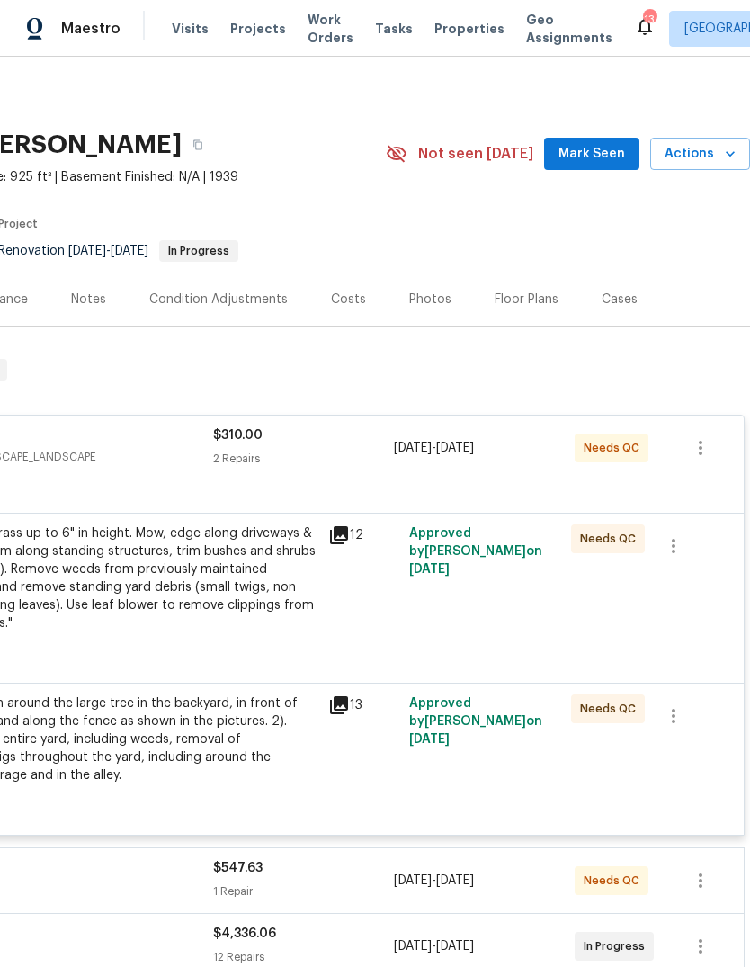
scroll to position [0, 266]
click at [612, 147] on span "Mark Seen" at bounding box center [591, 154] width 67 height 22
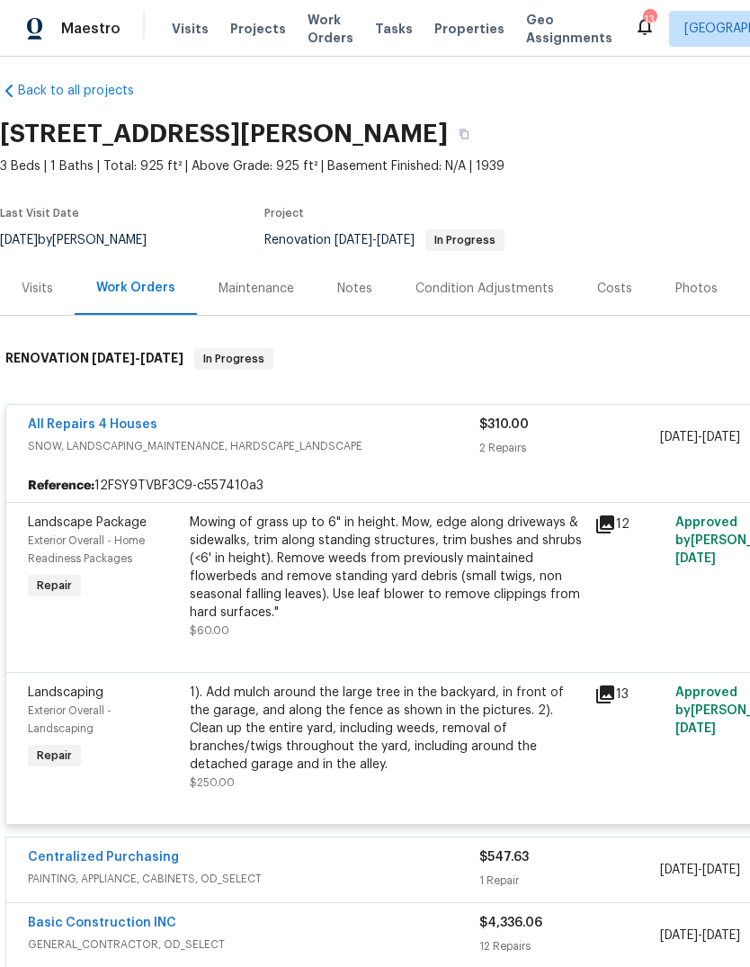
scroll to position [9, 0]
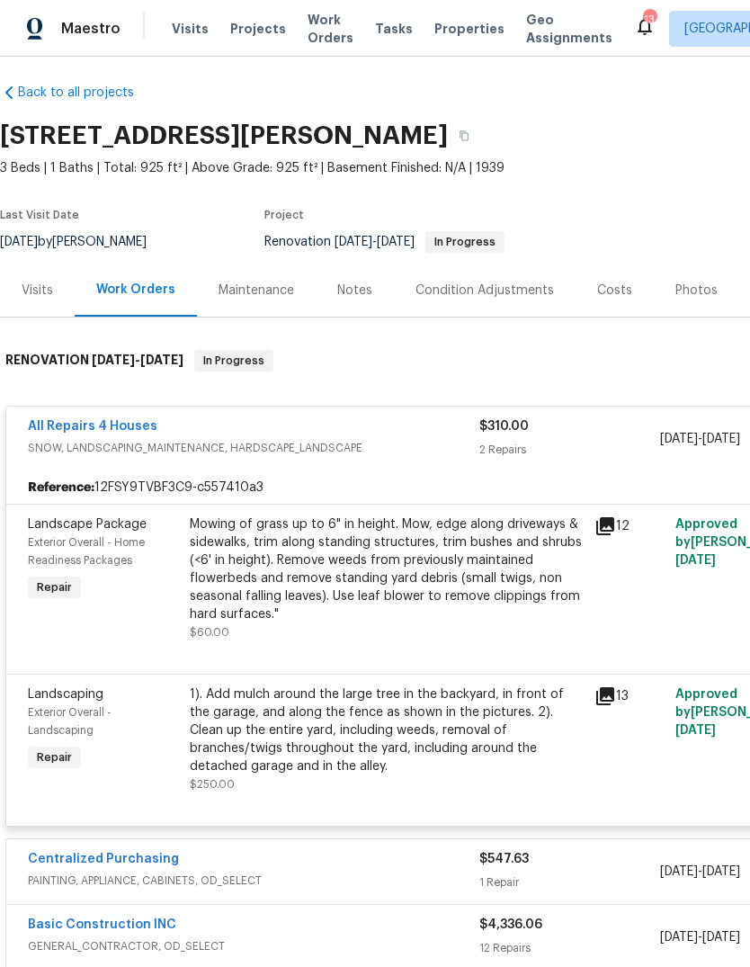
click at [370, 301] on div "Notes" at bounding box center [355, 289] width 78 height 53
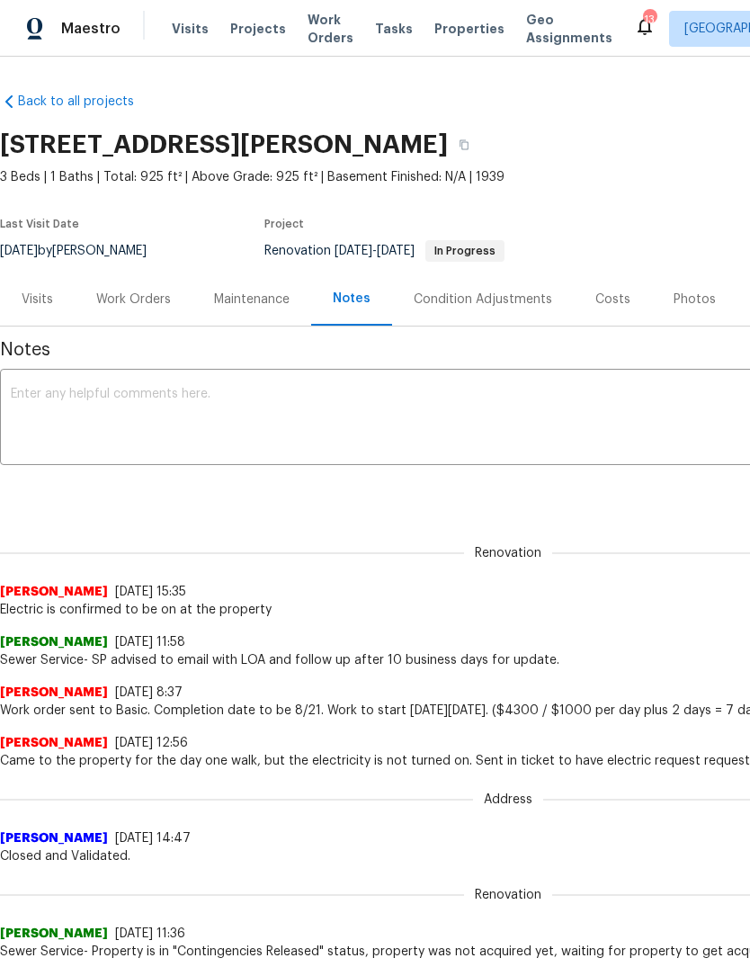
click at [340, 414] on textarea at bounding box center [508, 419] width 995 height 63
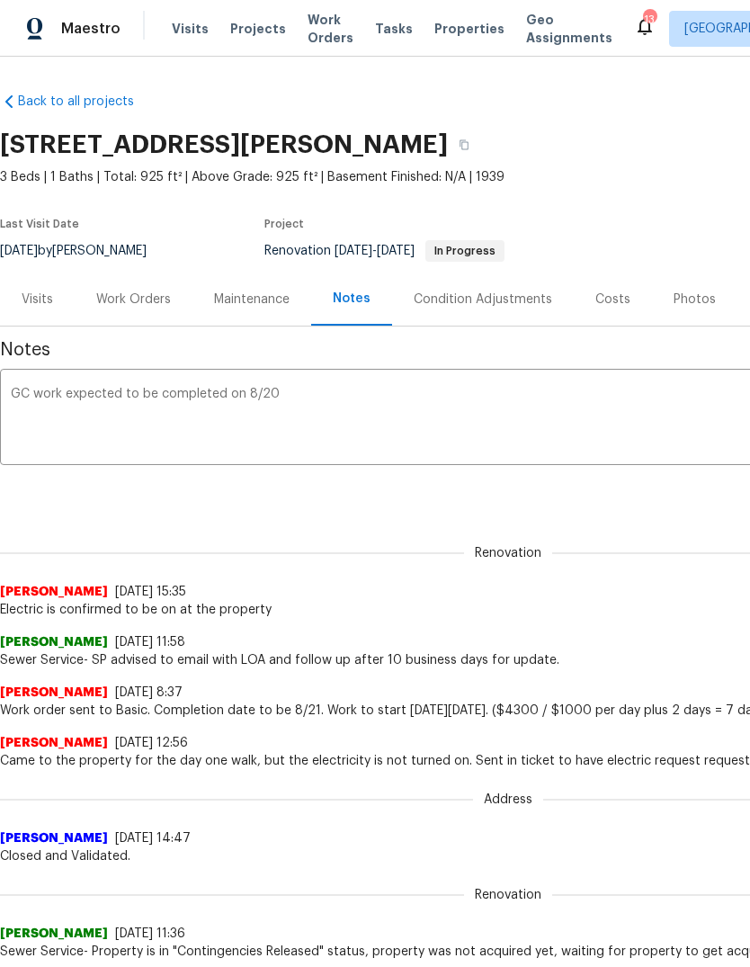
click at [522, 401] on textarea "GC work expected to be completed on 8/20" at bounding box center [508, 419] width 995 height 63
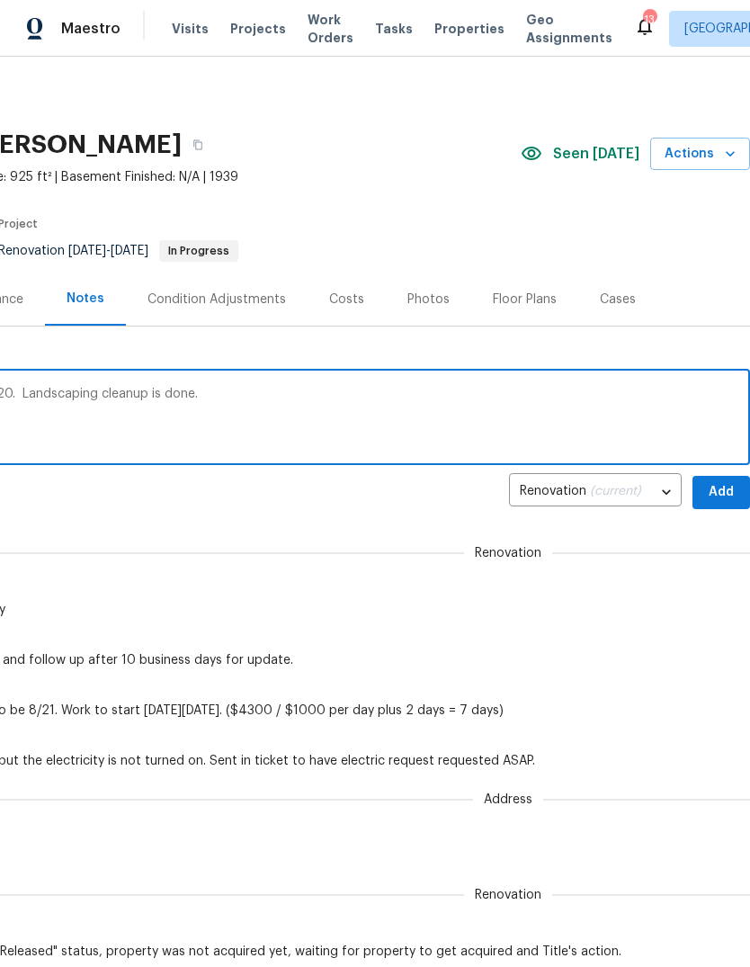
scroll to position [0, 266]
type textarea "GC work expected to be completed on 8/20. Landscaping cleanup is done."
click at [724, 485] on span "Add" at bounding box center [721, 492] width 29 height 22
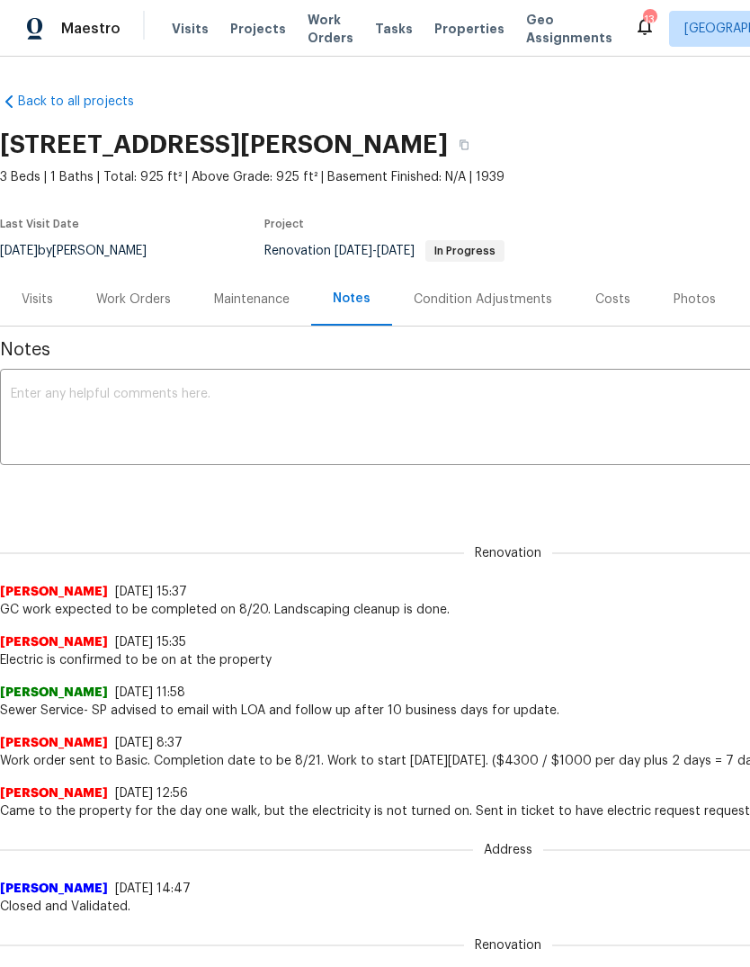
scroll to position [0, 0]
click at [144, 305] on div "Work Orders" at bounding box center [133, 299] width 75 height 18
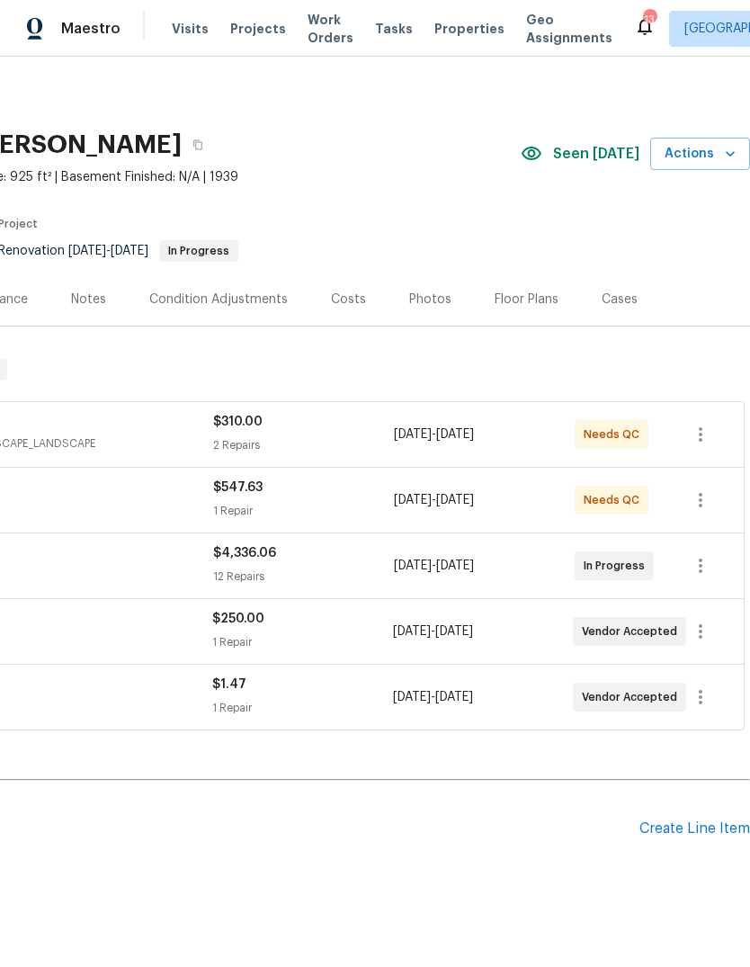
scroll to position [0, 266]
click at [724, 154] on icon "button" at bounding box center [730, 154] width 18 height 18
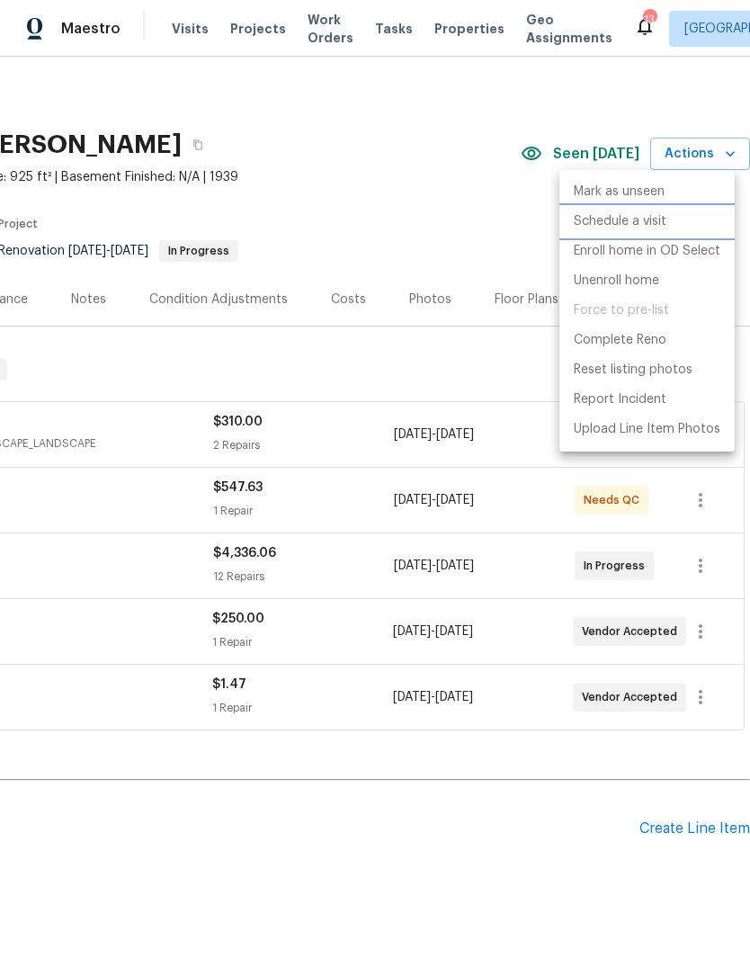
click at [667, 215] on li "Schedule a visit" at bounding box center [646, 222] width 175 height 30
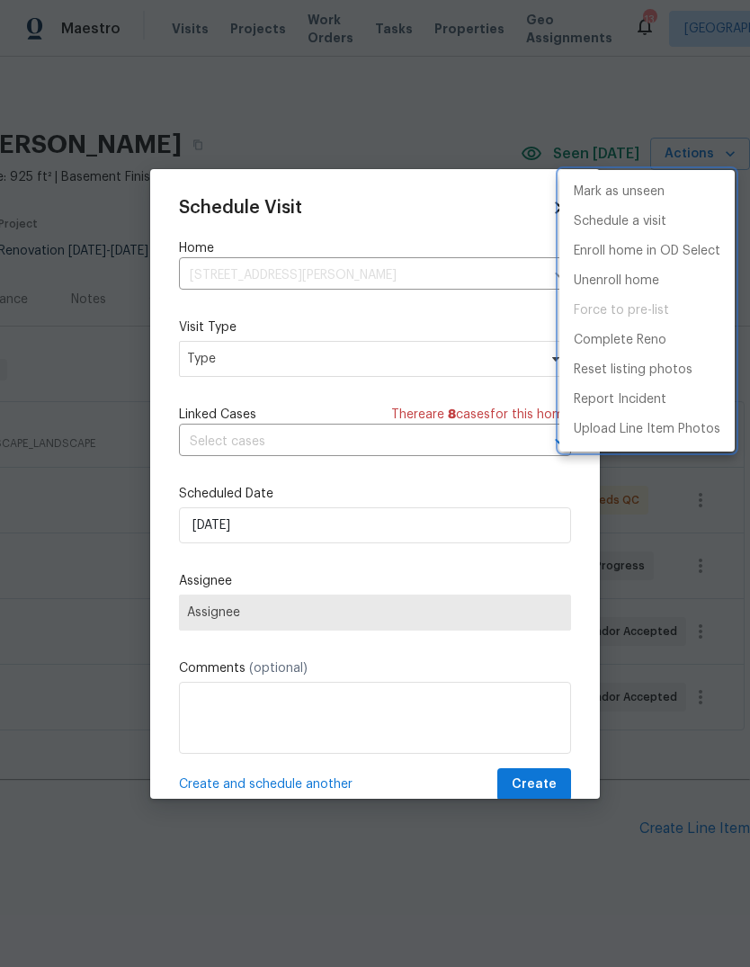
click at [346, 360] on div at bounding box center [375, 483] width 750 height 967
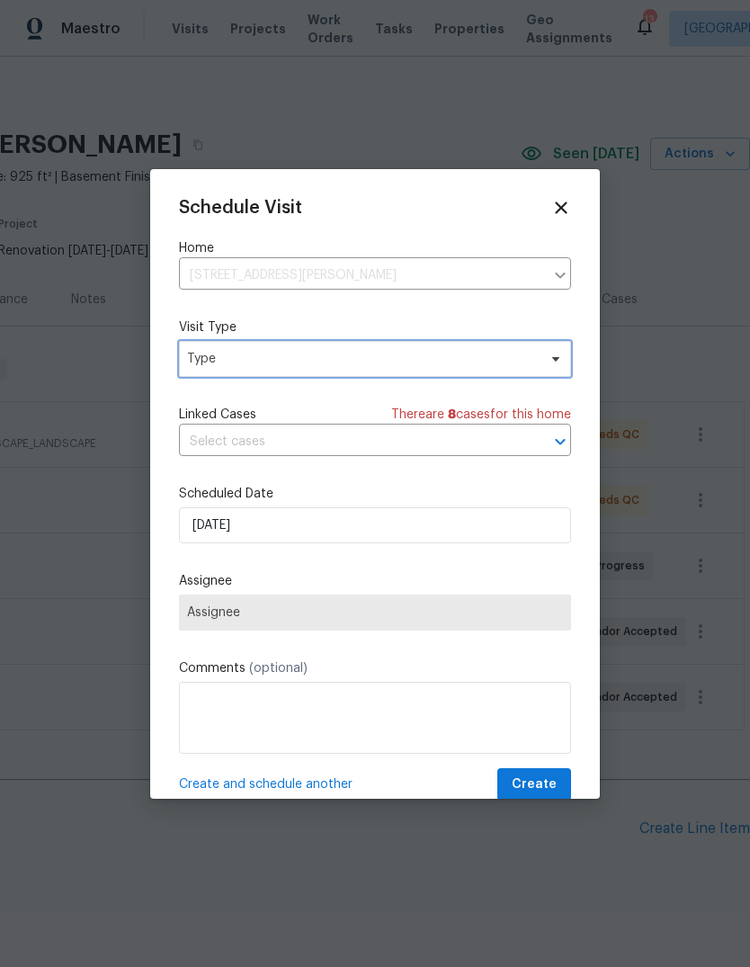
click at [385, 367] on span "Type" at bounding box center [362, 359] width 350 height 18
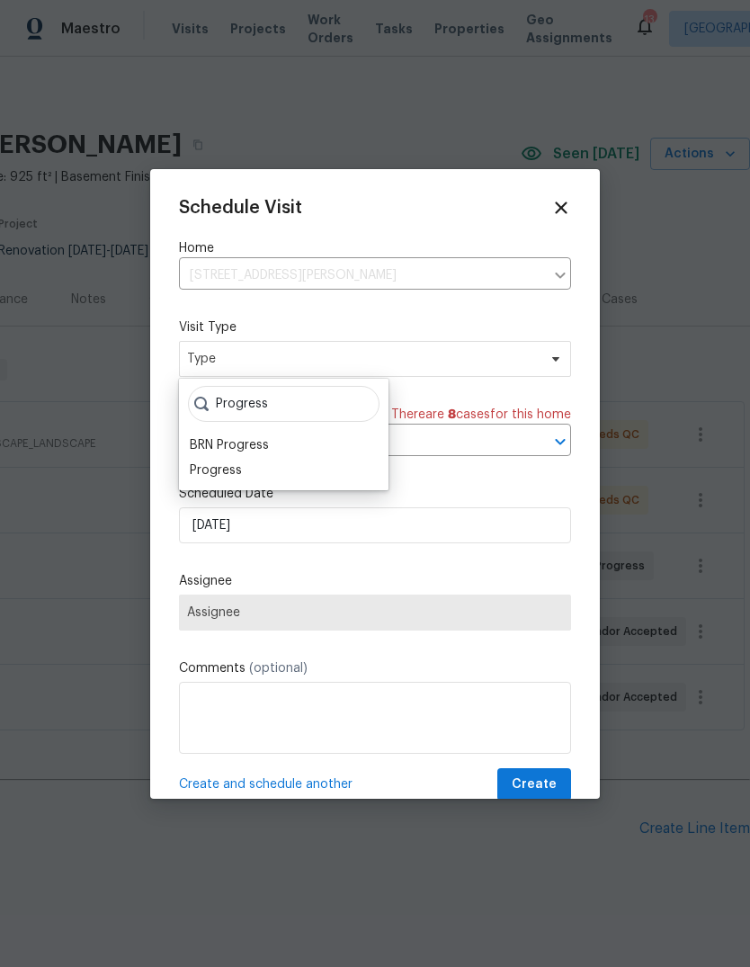
type input "Progress"
click at [255, 478] on div "Progress" at bounding box center [283, 470] width 199 height 25
click at [258, 475] on div "Progress" at bounding box center [283, 470] width 199 height 25
click at [235, 469] on div "Progress" at bounding box center [216, 470] width 52 height 18
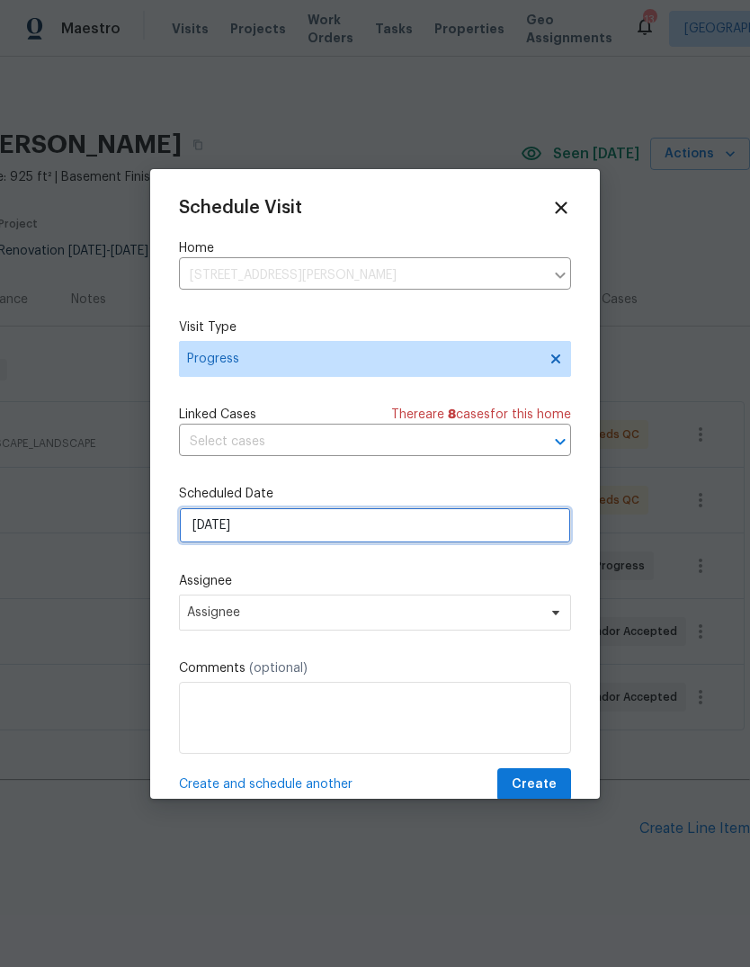
click at [379, 540] on input "8/19/2025" at bounding box center [375, 525] width 392 height 36
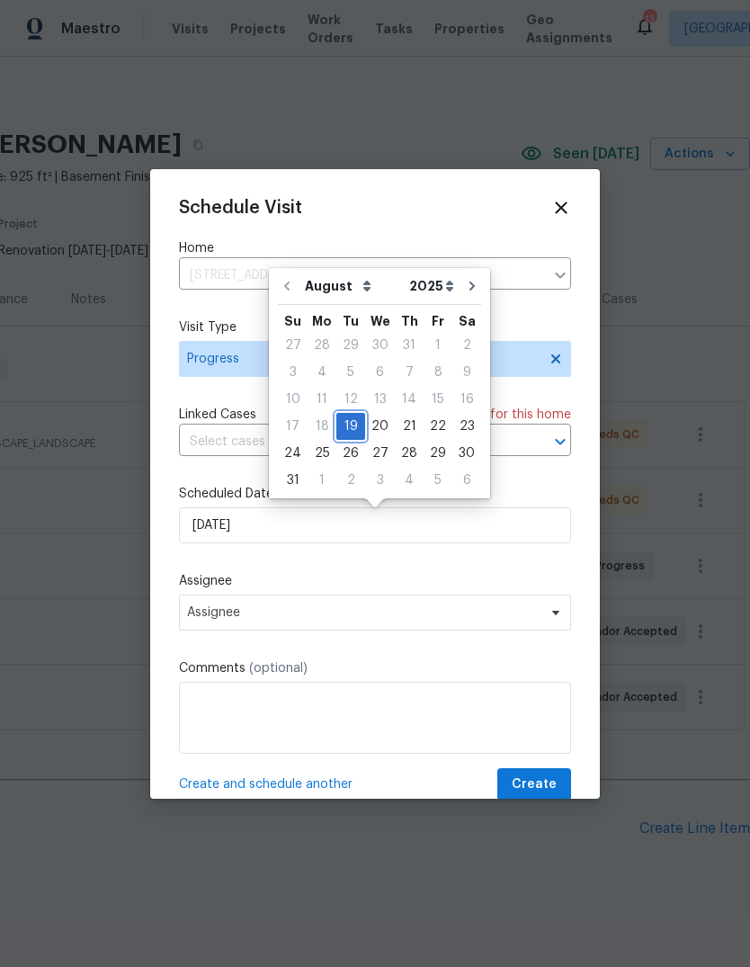
click at [352, 424] on div "19" at bounding box center [350, 426] width 29 height 25
click at [406, 420] on div "21" at bounding box center [409, 426] width 29 height 25
type input "8/21/2025"
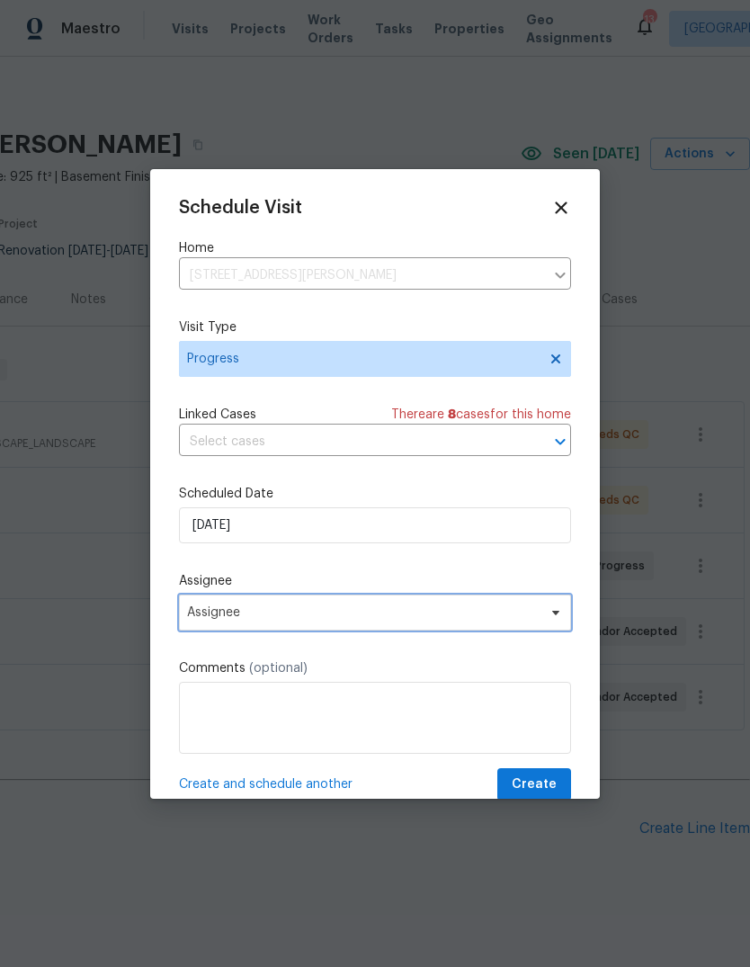
click at [383, 612] on span "Assignee" at bounding box center [363, 612] width 353 height 14
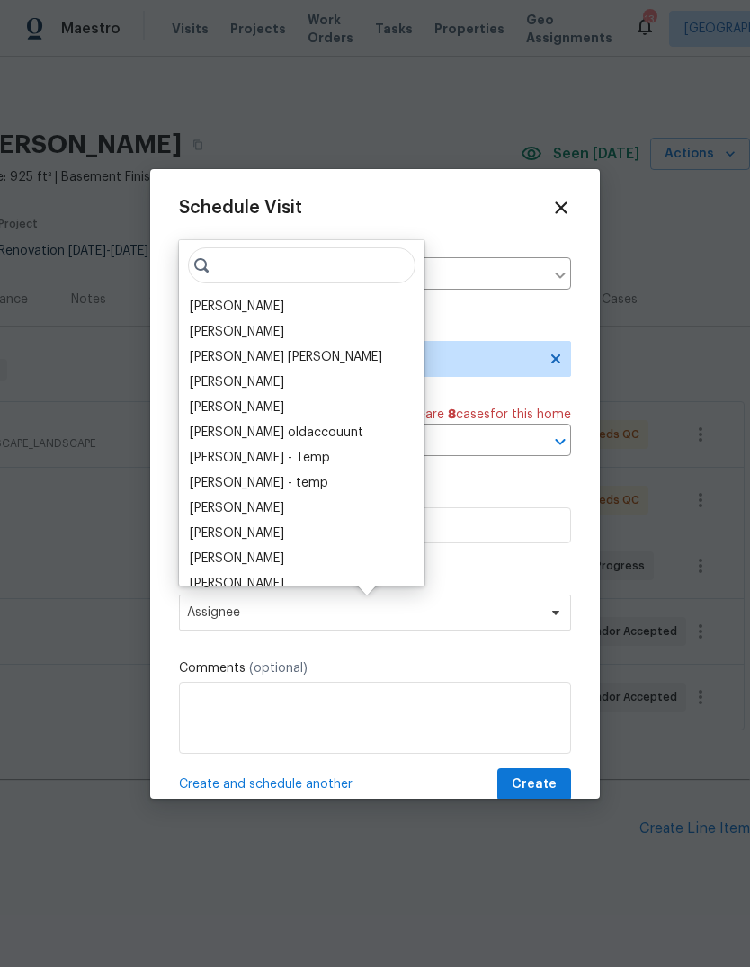
click at [327, 302] on div "[PERSON_NAME]" at bounding box center [301, 306] width 235 height 25
click at [284, 308] on div "[PERSON_NAME]" at bounding box center [237, 307] width 94 height 18
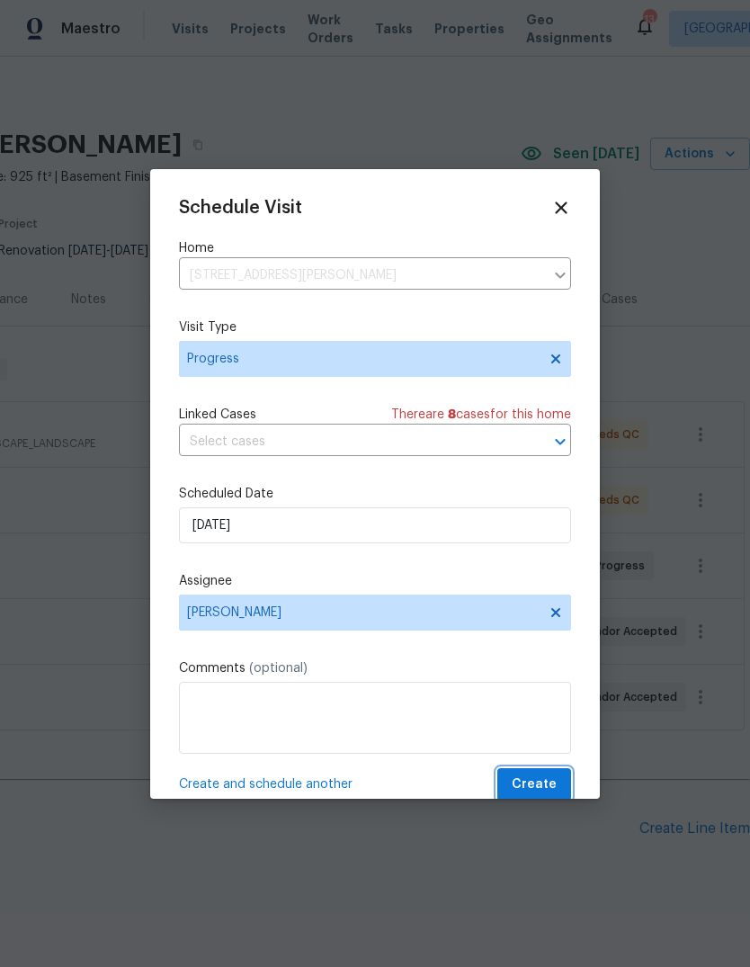
click at [545, 796] on span "Create" at bounding box center [534, 784] width 45 height 22
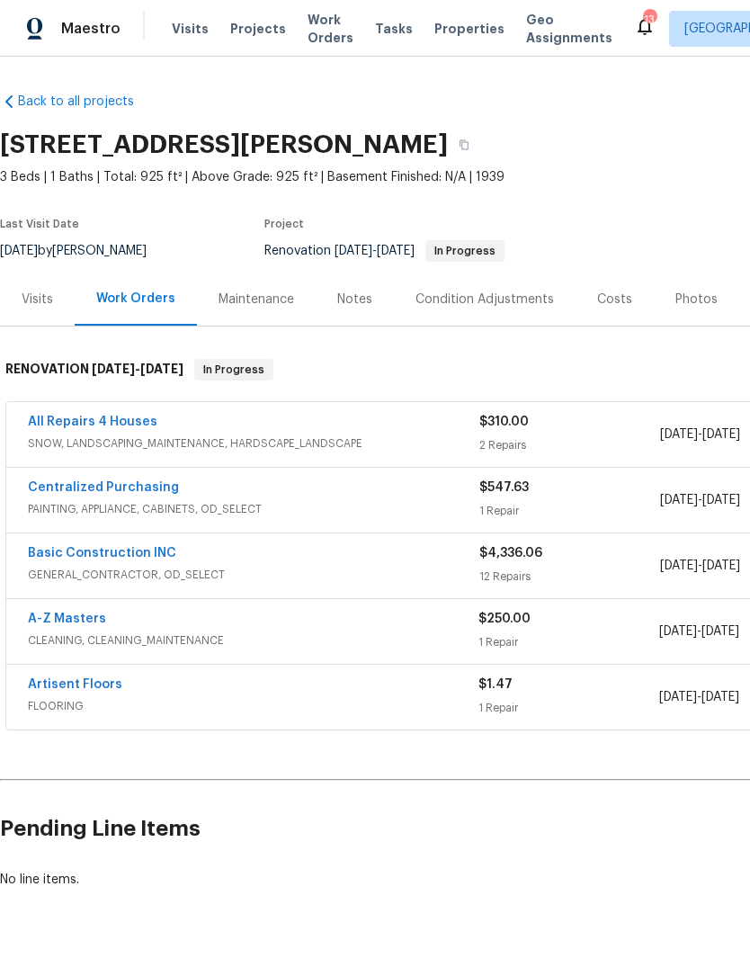
scroll to position [0, 0]
click at [241, 35] on span "Projects" at bounding box center [258, 29] width 56 height 18
